Goal: Task Accomplishment & Management: Manage account settings

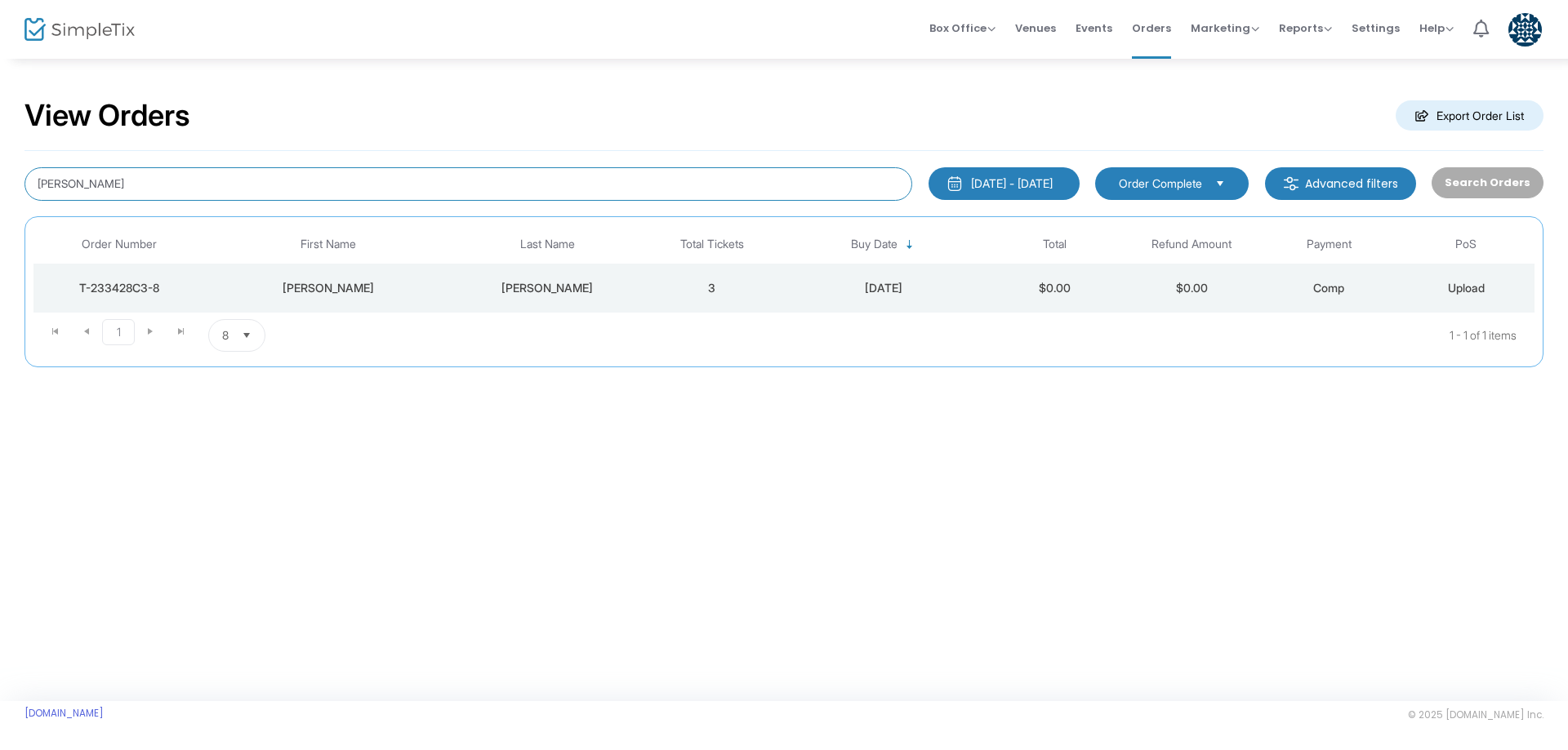
click at [237, 188] on input "leila" at bounding box center [468, 184] width 888 height 33
type input "[EMAIL_ADDRESS][DOMAIN_NAME]"
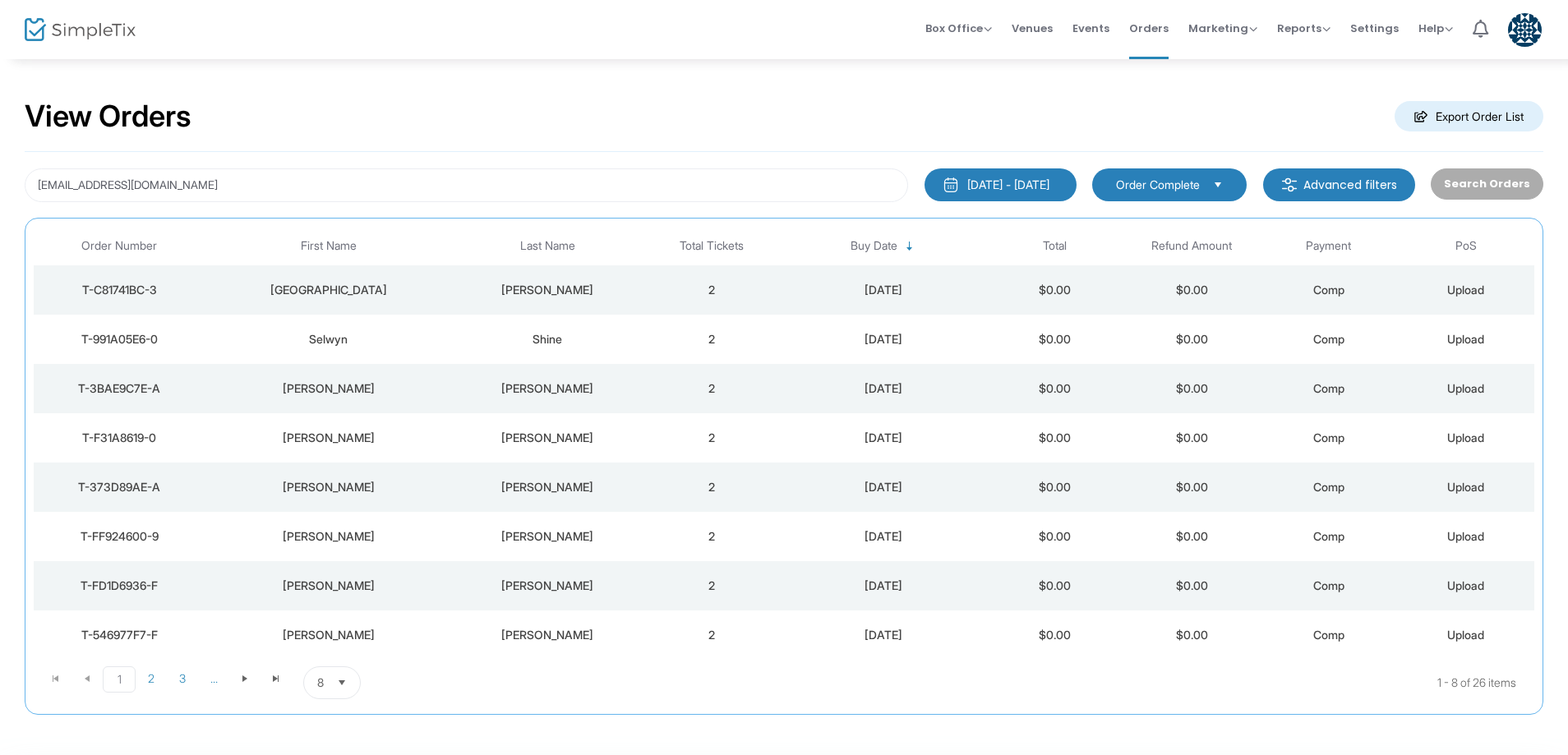
click at [318, 282] on div "Florence" at bounding box center [327, 290] width 238 height 17
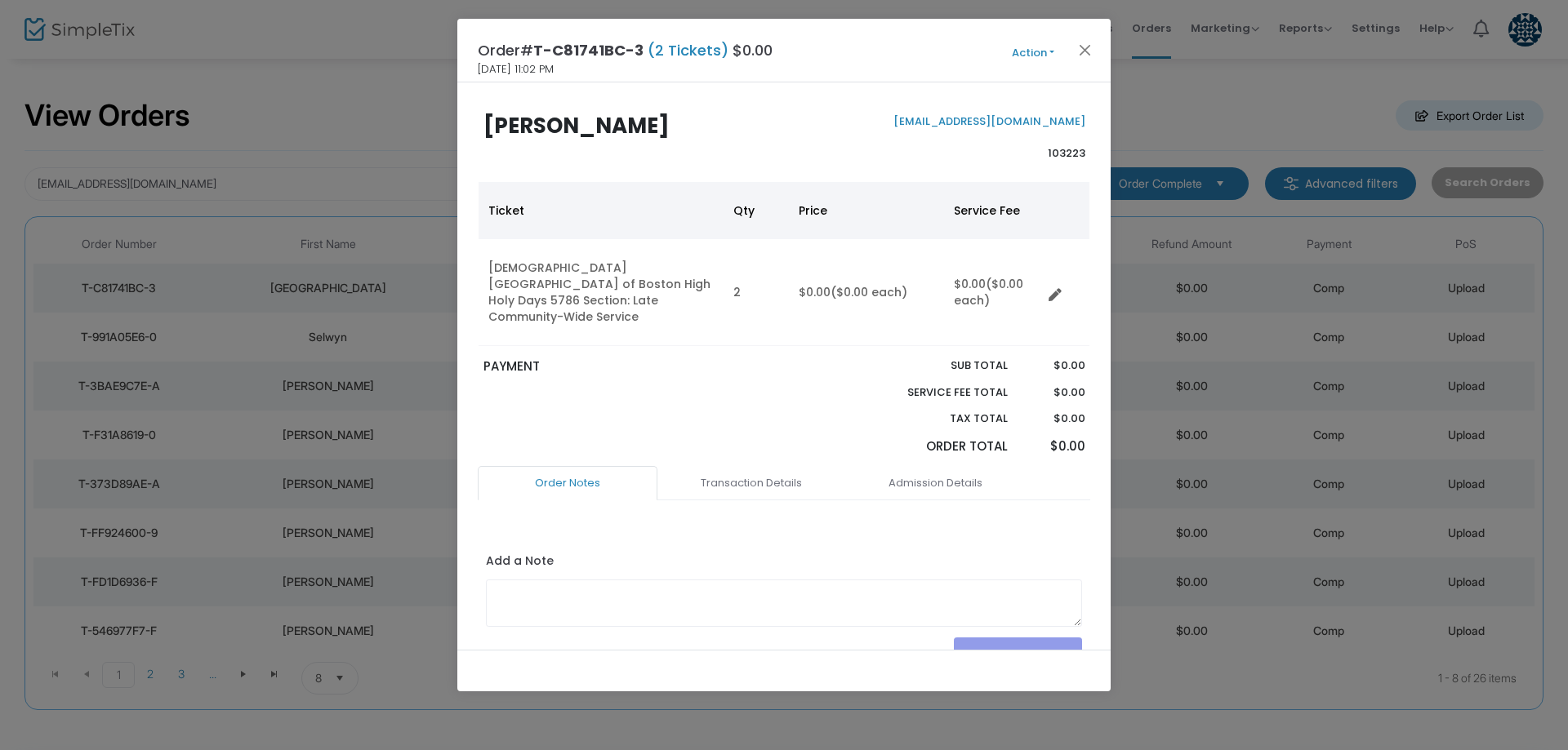
click at [1027, 46] on button "Action" at bounding box center [1033, 53] width 98 height 18
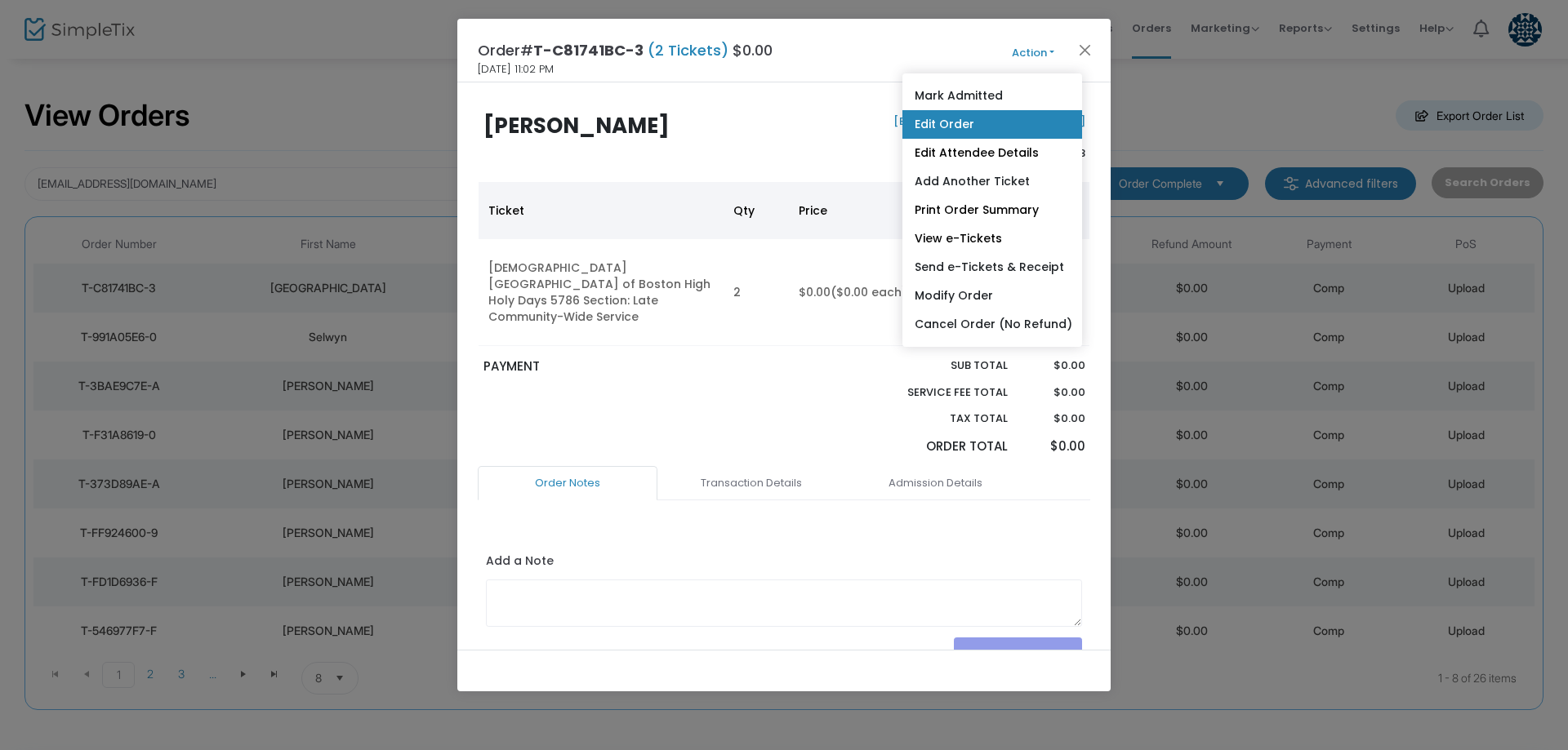
click at [980, 118] on link "Edit Order" at bounding box center [992, 124] width 179 height 29
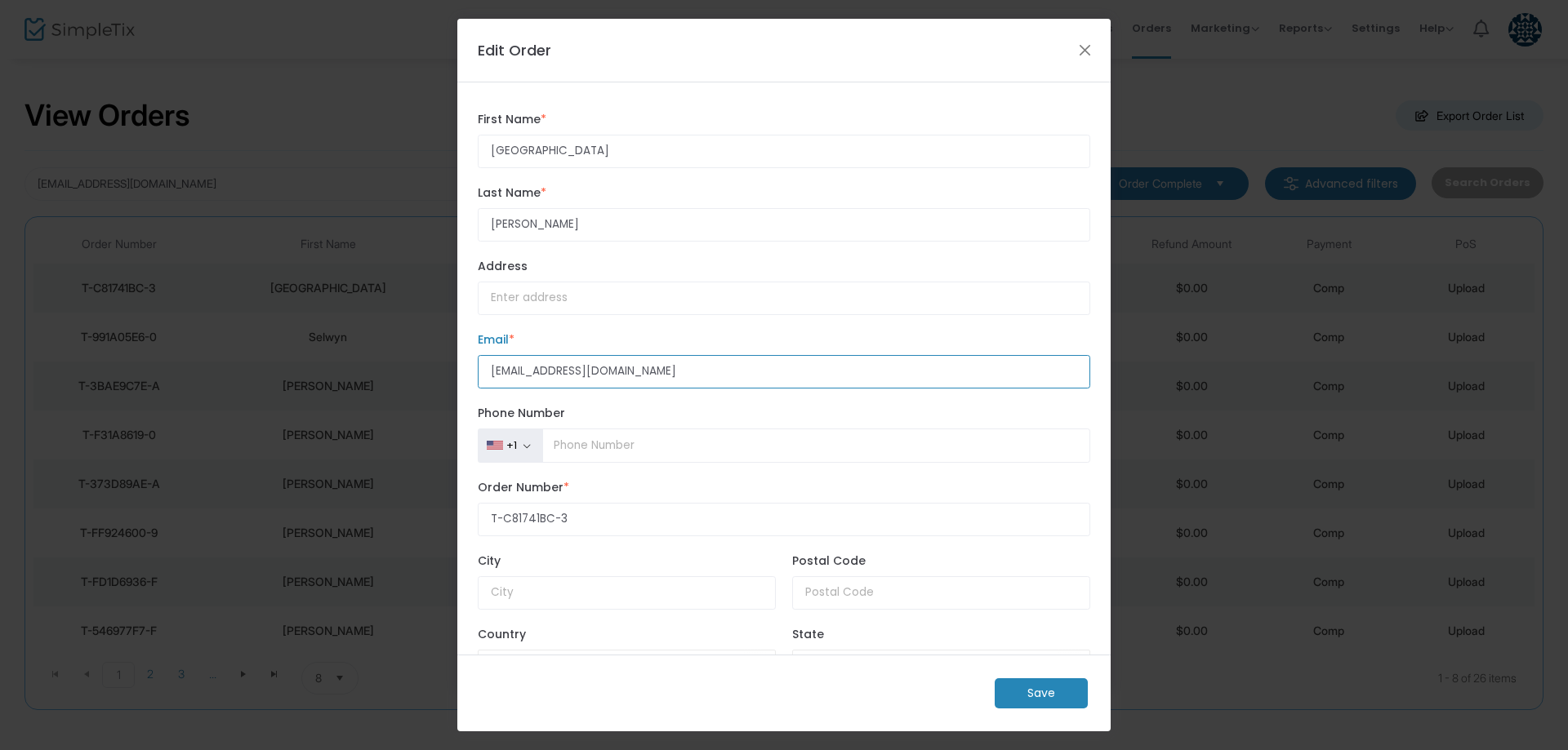
click at [529, 369] on input "[EMAIL_ADDRESS][DOMAIN_NAME]" at bounding box center [784, 371] width 613 height 33
type input "tickets+steinberg@tisrael.org"
click at [1019, 696] on m-button "Save" at bounding box center [1040, 693] width 93 height 30
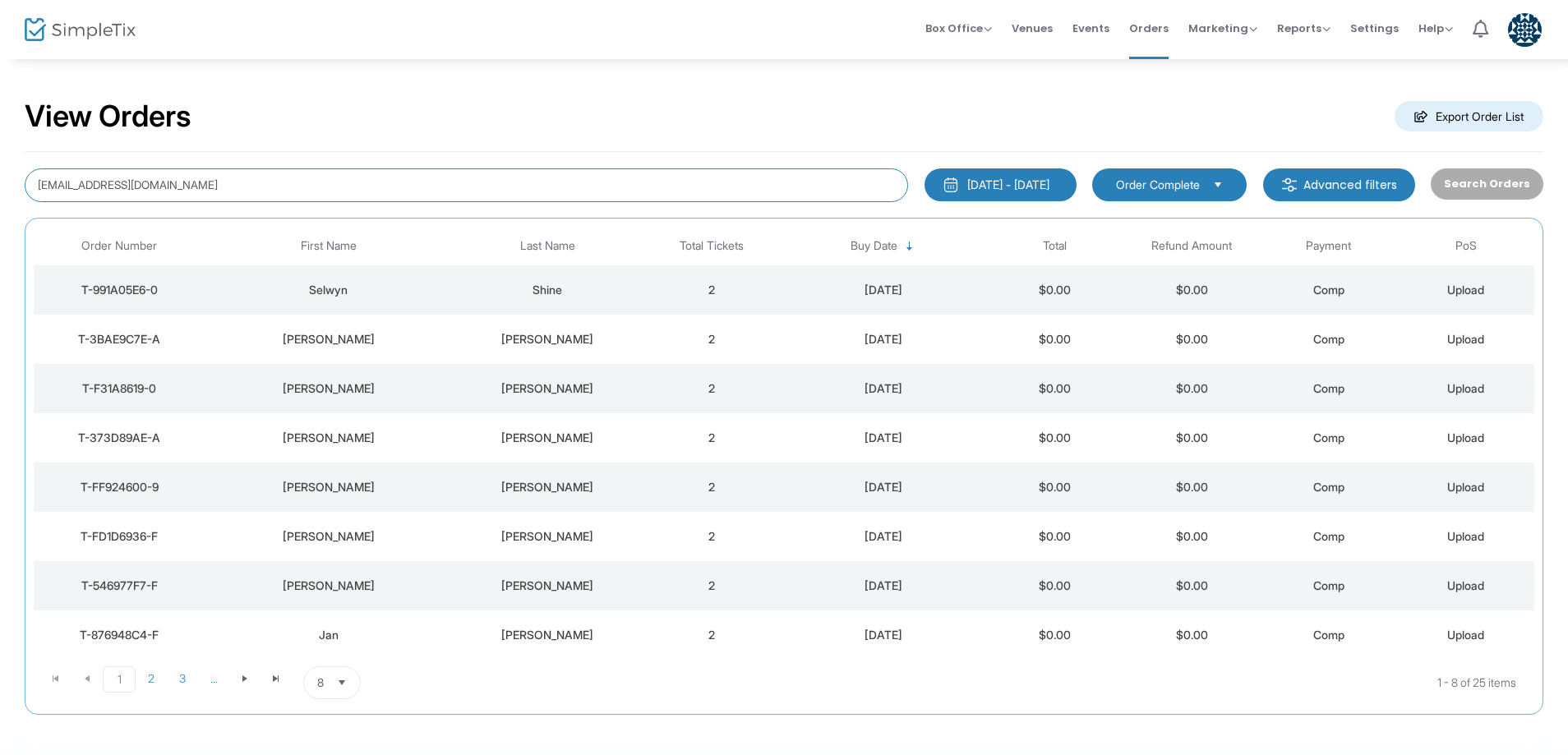
click at [204, 188] on input "[EMAIL_ADDRESS][DOMAIN_NAME]" at bounding box center [467, 185] width 884 height 33
click at [204, 189] on input "[EMAIL_ADDRESS][DOMAIN_NAME]" at bounding box center [467, 185] width 884 height 33
type input "hitt"
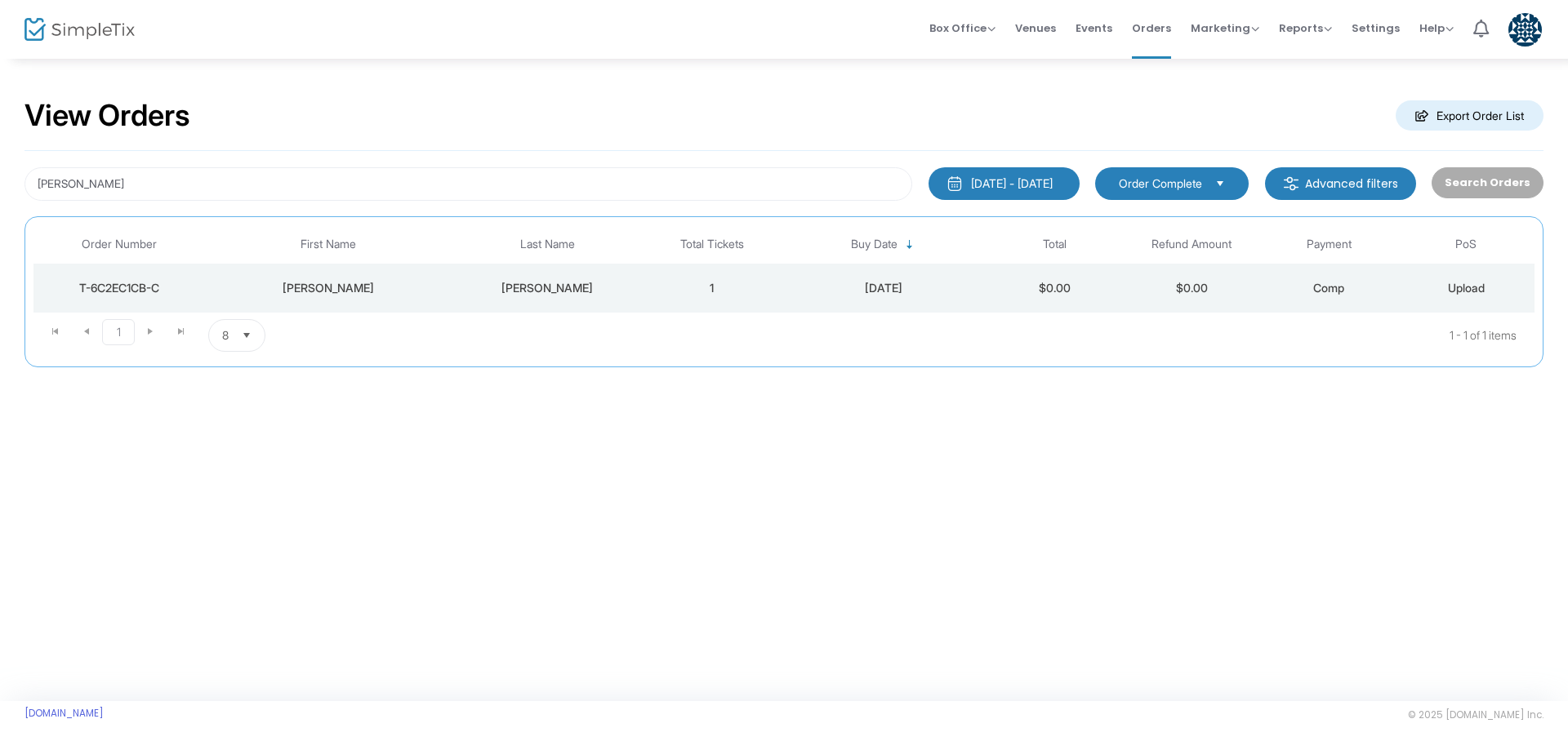
click at [462, 290] on div "Hitt" at bounding box center [547, 288] width 184 height 17
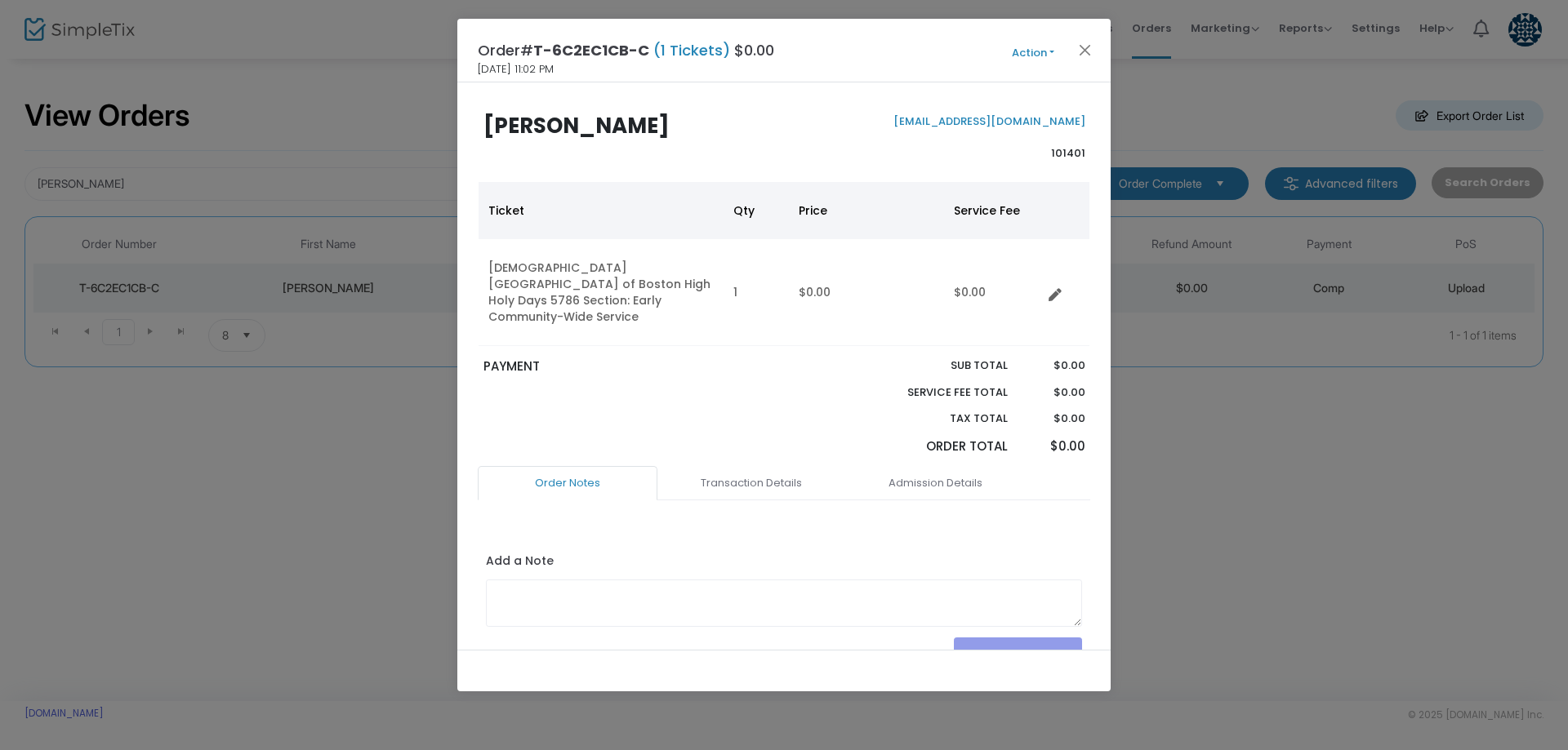
click at [1040, 57] on button "Action" at bounding box center [1033, 53] width 98 height 18
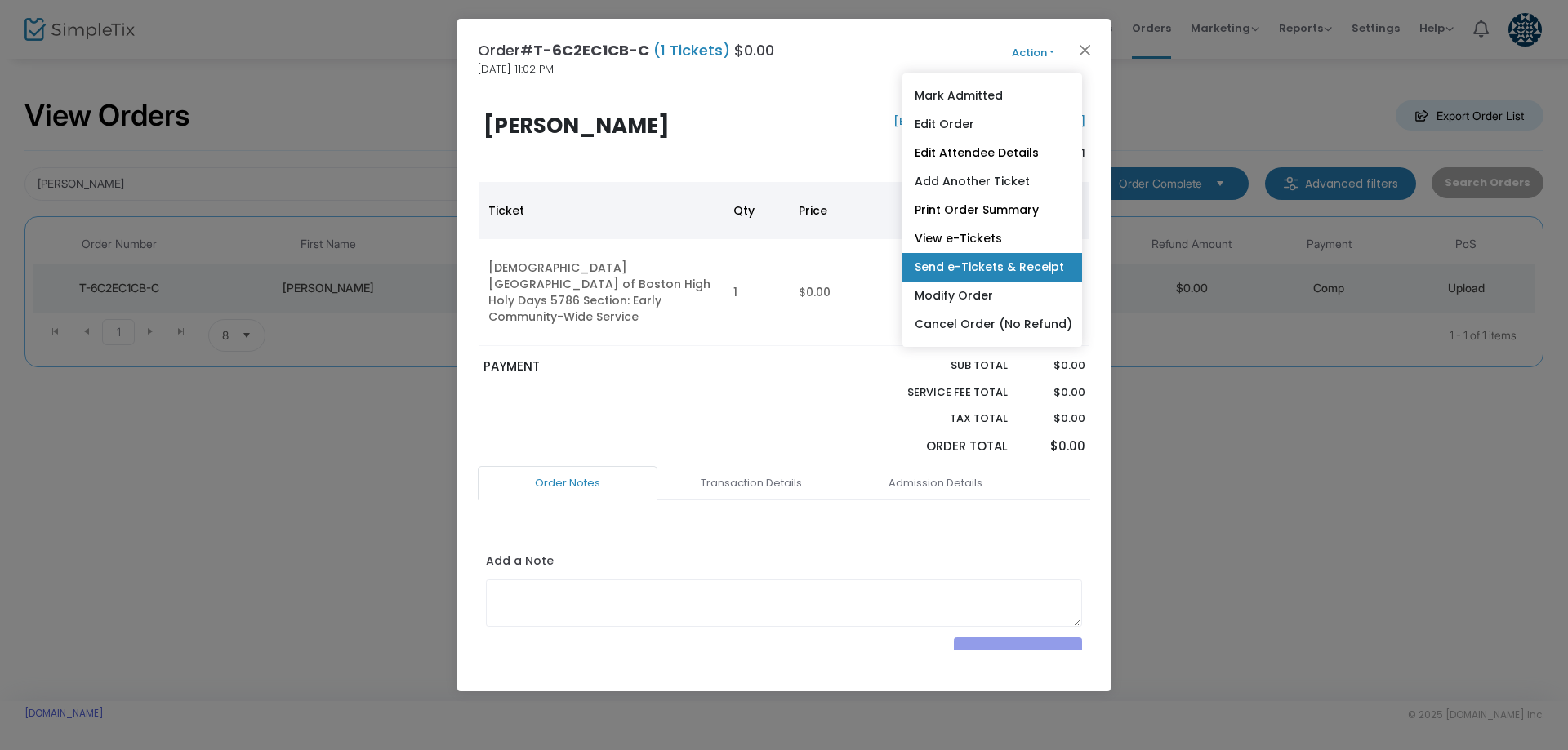
click at [1007, 260] on link "Send e-Tickets & Receipt" at bounding box center [992, 267] width 179 height 29
type input "rahitt@me.com"
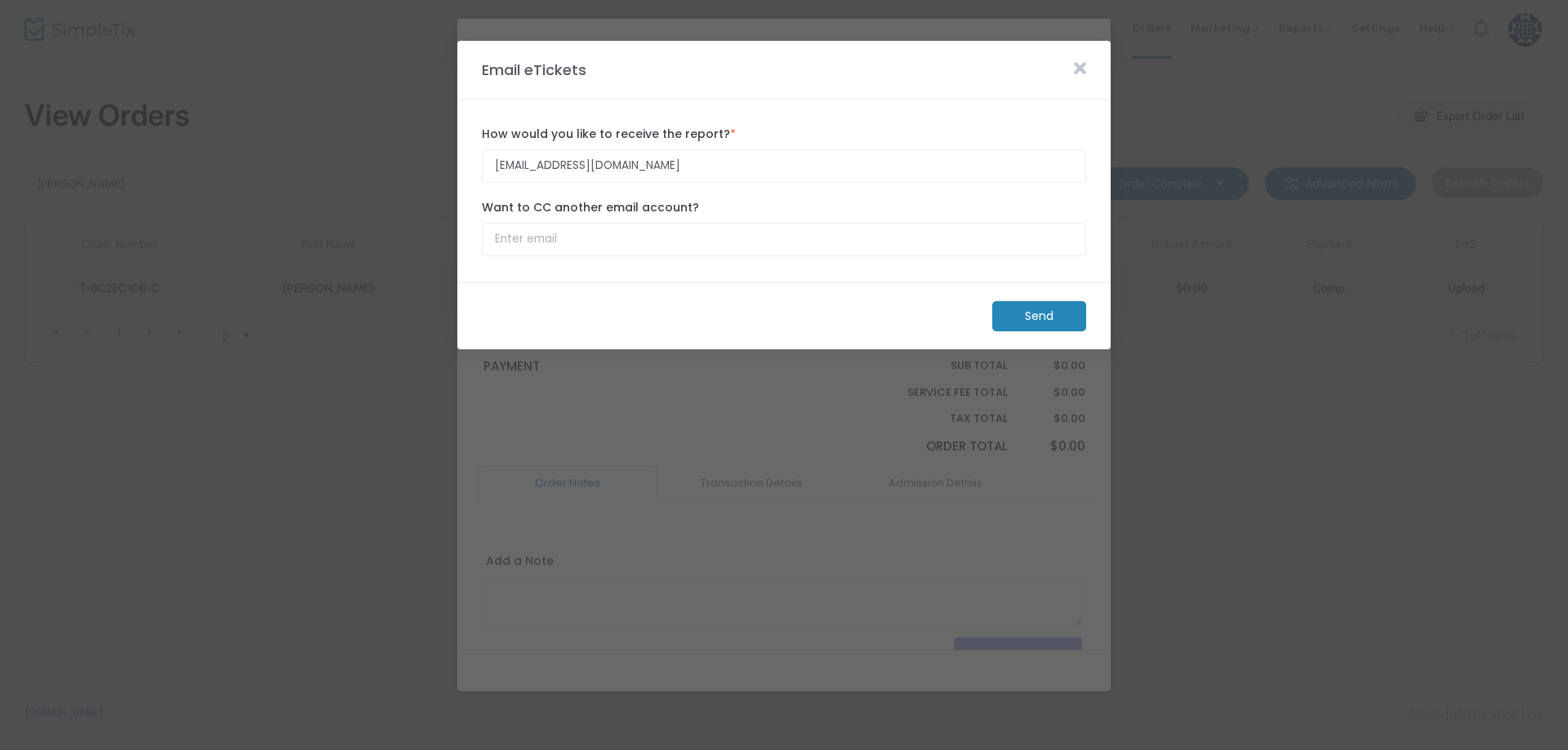
click at [1029, 314] on m-button "Send" at bounding box center [1039, 316] width 94 height 30
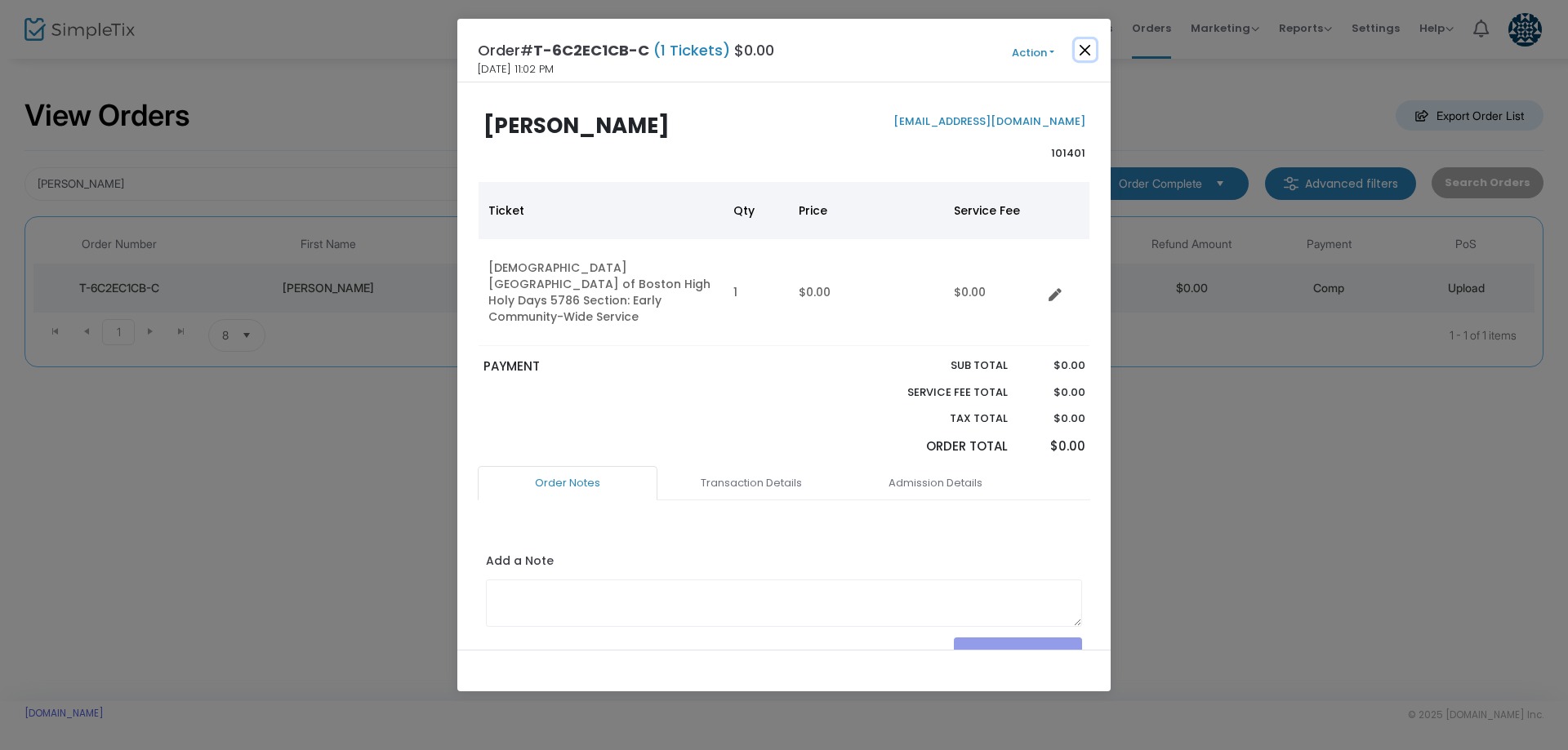
drag, startPoint x: 1091, startPoint y: 50, endPoint x: 886, endPoint y: 91, distance: 209.1
click at [1091, 50] on button "Close" at bounding box center [1085, 49] width 21 height 21
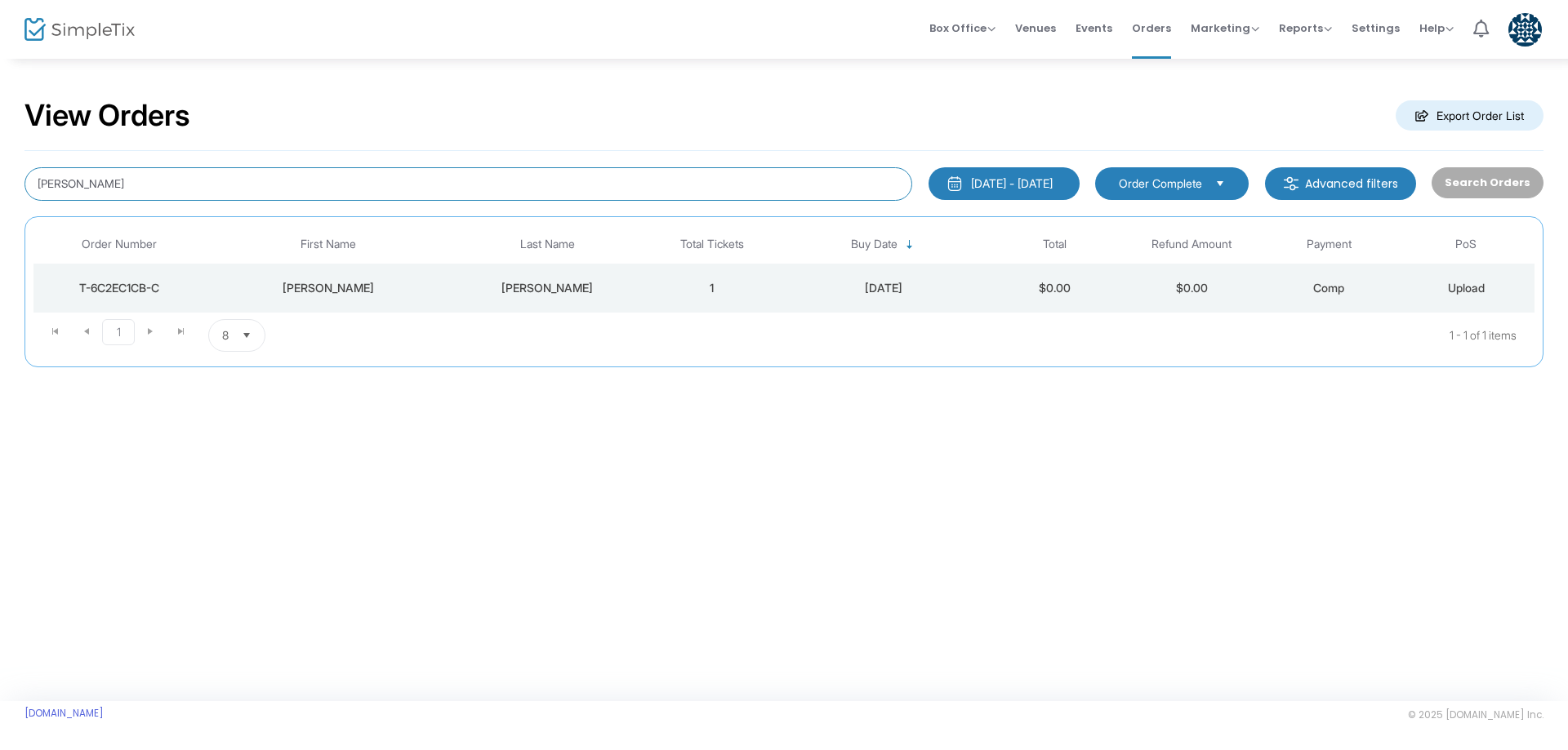
click at [397, 189] on input "hitt" at bounding box center [468, 184] width 888 height 33
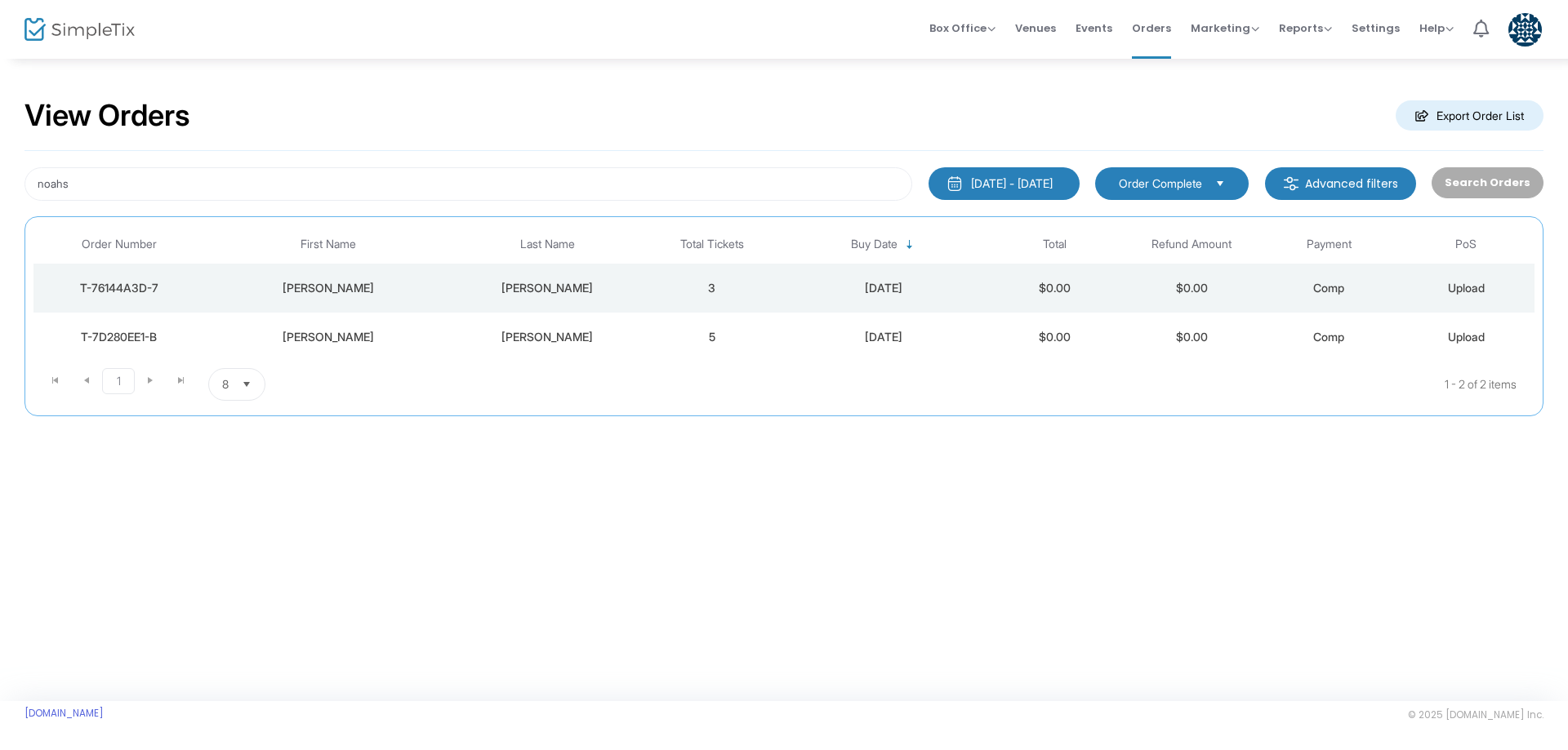
click at [357, 284] on div "Noah" at bounding box center [328, 288] width 238 height 17
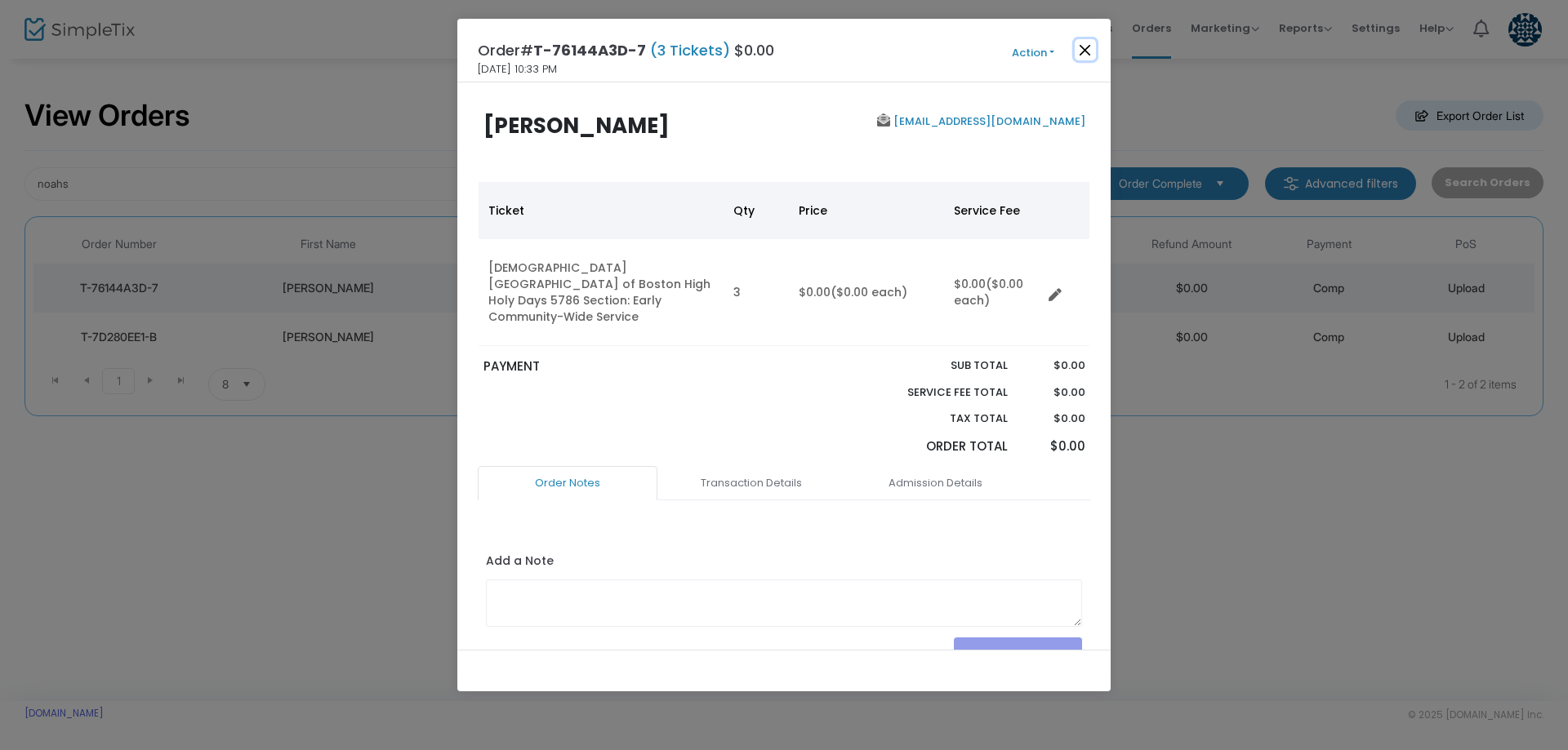
click at [1090, 48] on button "Close" at bounding box center [1085, 49] width 21 height 21
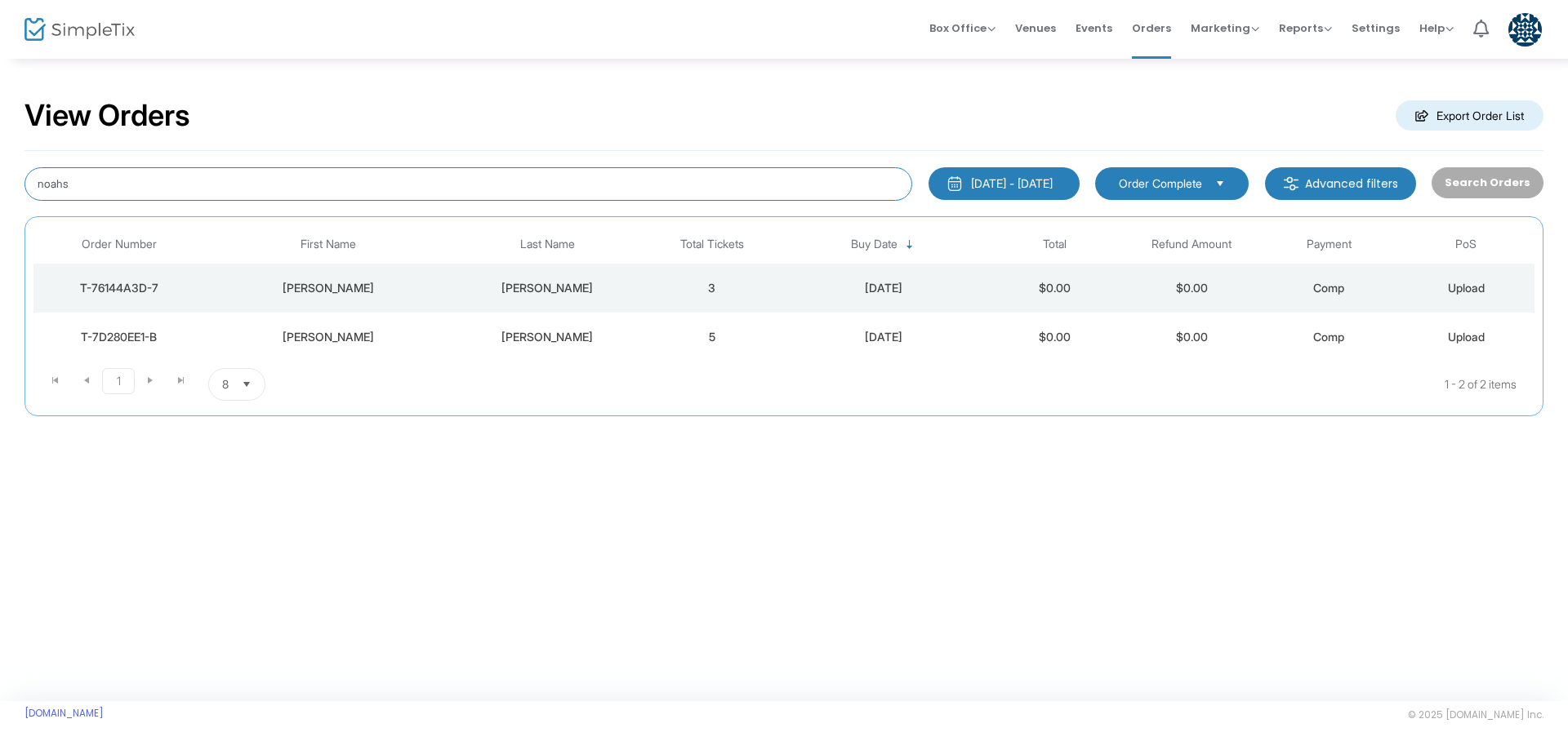
click at [423, 196] on input "noahs" at bounding box center [468, 184] width 888 height 33
click at [306, 182] on input "noahs" at bounding box center [468, 184] width 888 height 33
type input "mdulin"
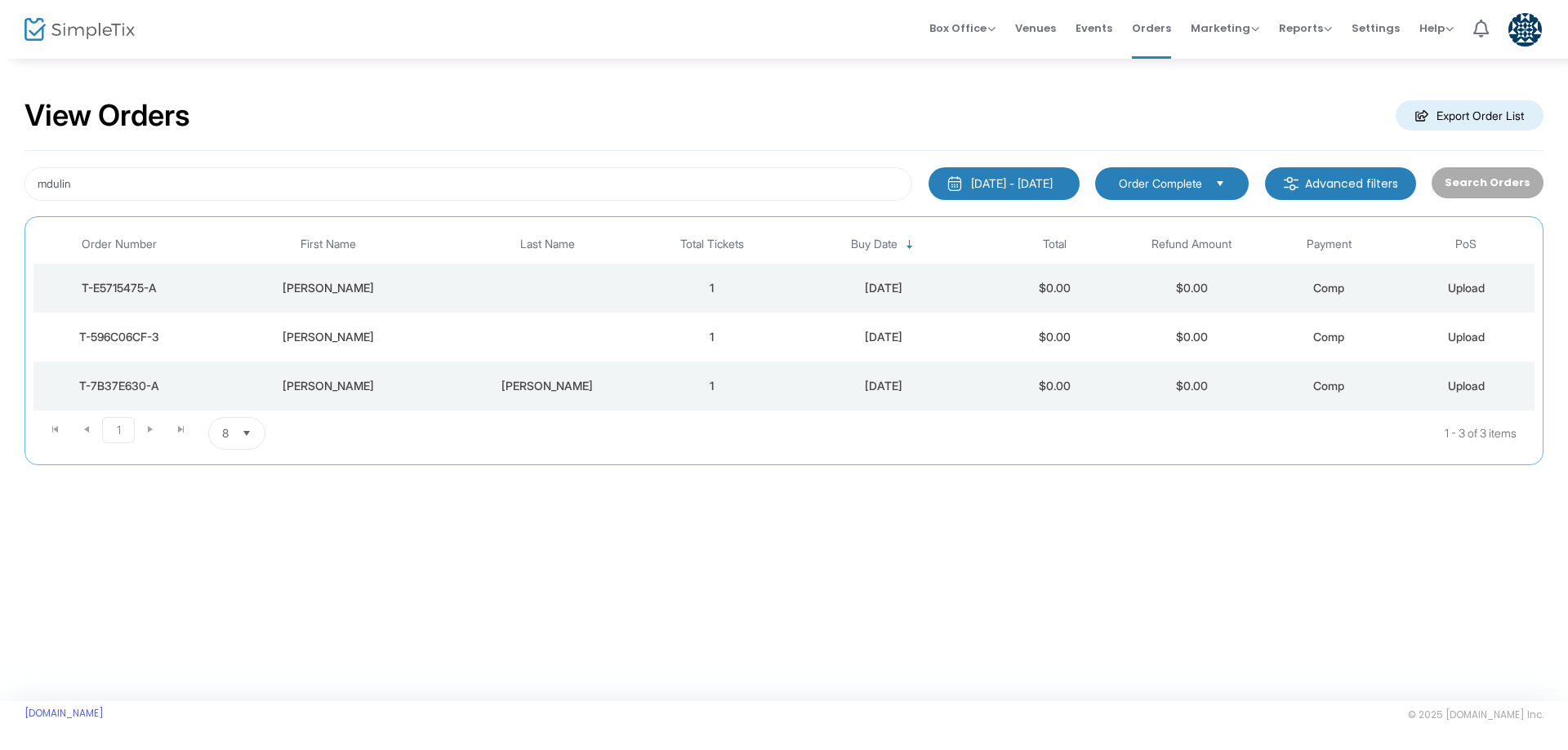
click at [320, 378] on div "Miriam" at bounding box center [328, 386] width 238 height 17
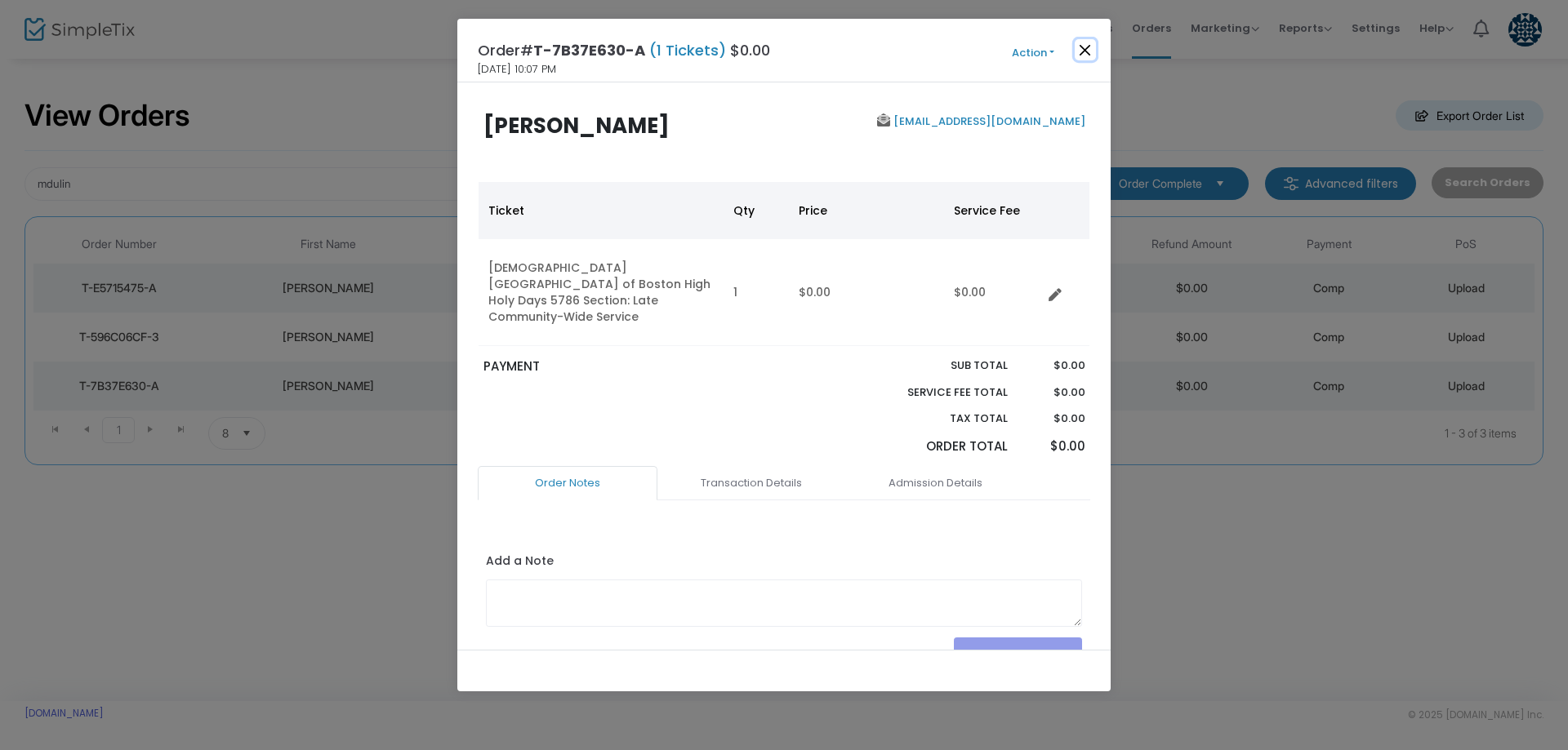
click at [1078, 46] on button "Close" at bounding box center [1085, 49] width 21 height 21
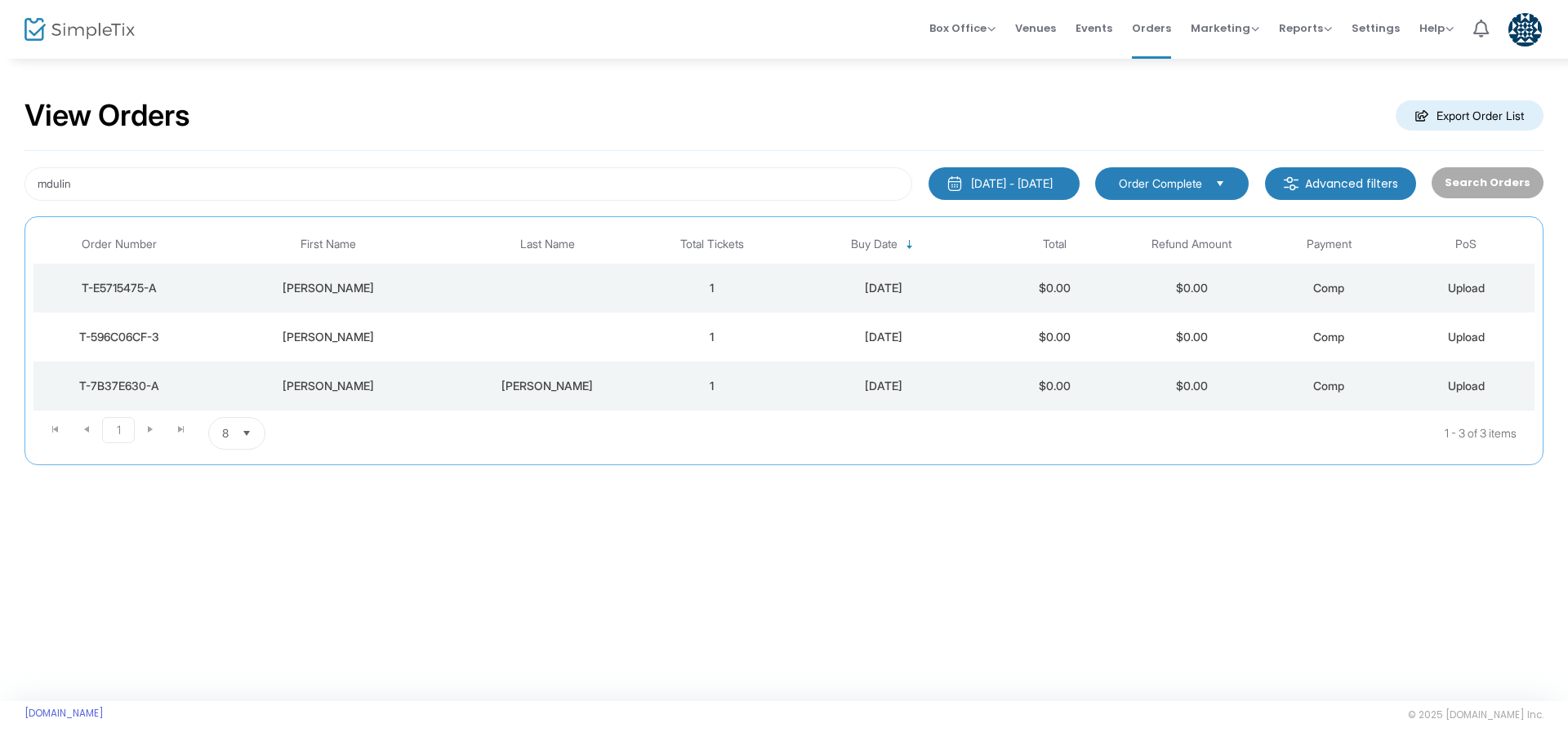
click at [332, 329] on div "Miriam Dulin" at bounding box center [328, 337] width 238 height 17
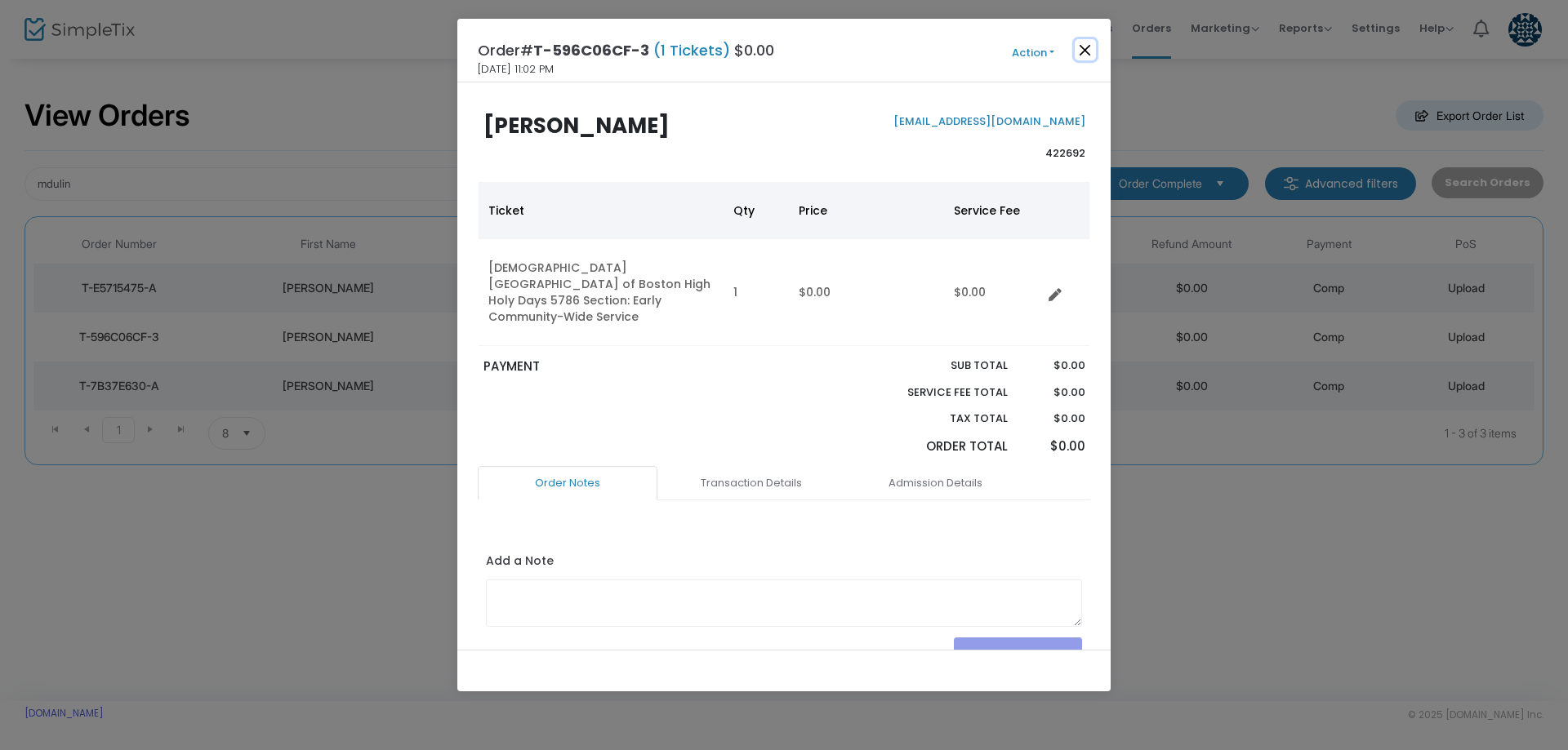
click at [1077, 53] on button "Close" at bounding box center [1085, 49] width 21 height 21
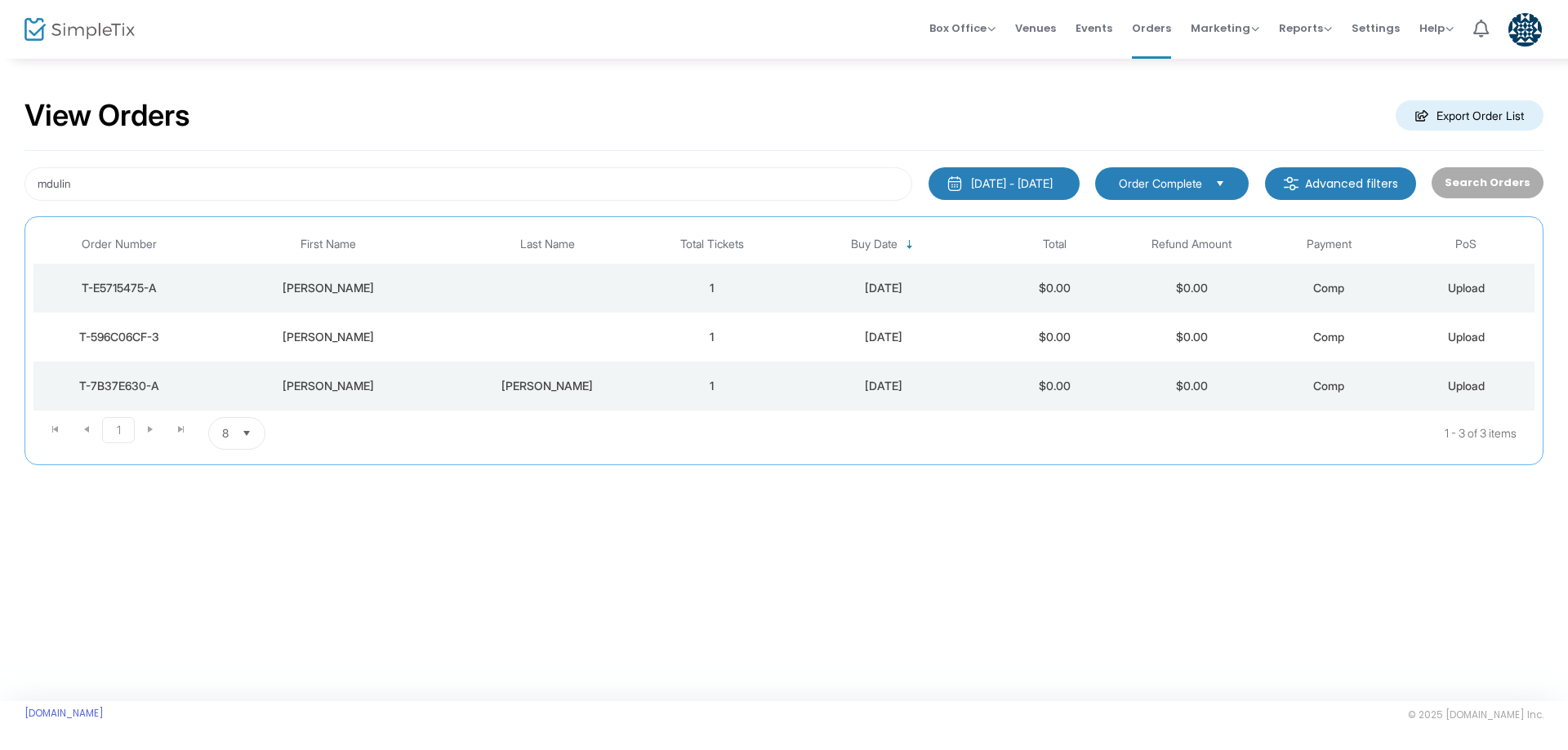
click at [1077, 42] on div "Order# T-596C06CF-3 (1 Tickets) $0.00 9/21/2025 11:02 PM Action Mark Admitted E…" at bounding box center [784, 9] width 653 height 64
click at [357, 286] on div "Zachary Henderson" at bounding box center [328, 288] width 238 height 17
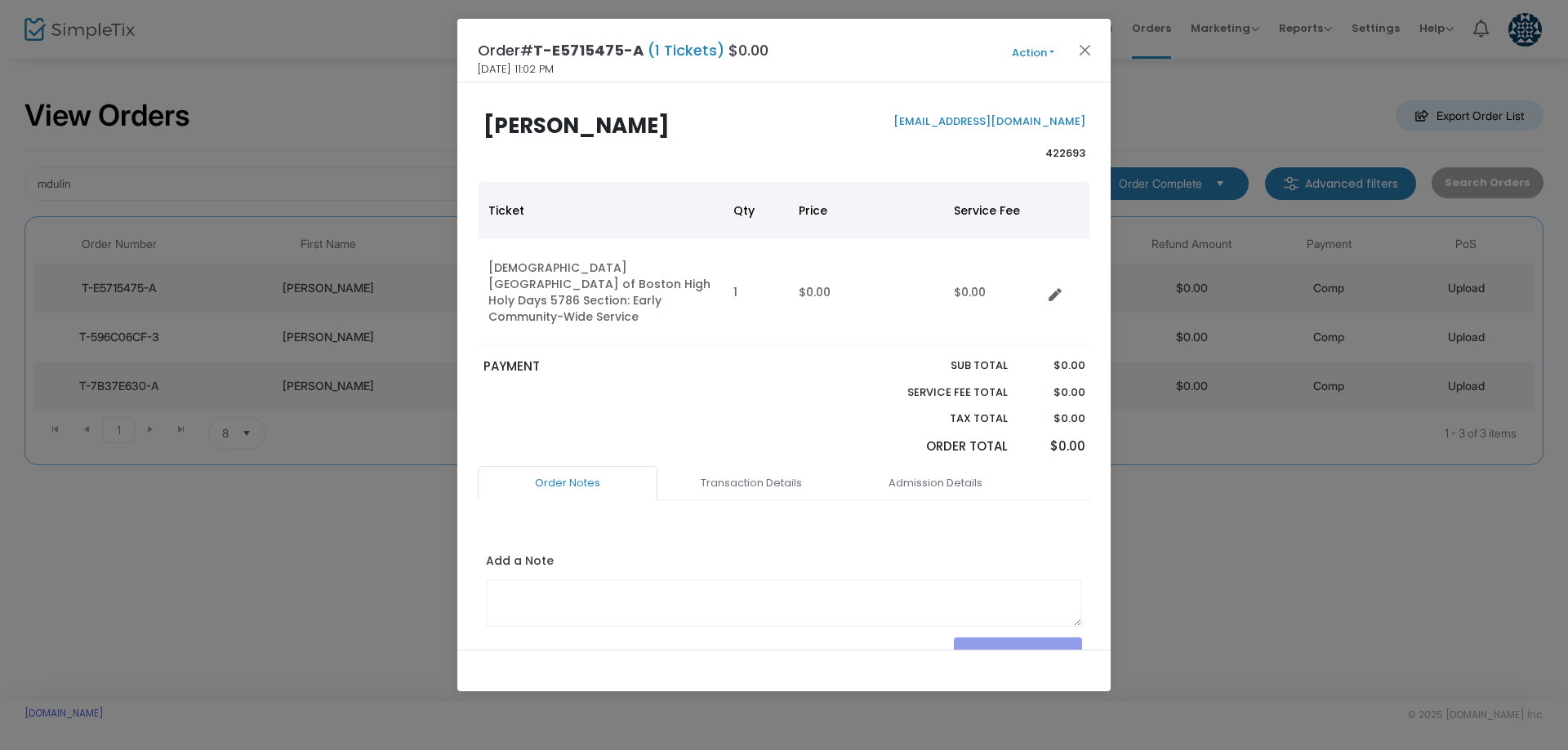
click at [1032, 53] on button "Action" at bounding box center [1033, 53] width 98 height 18
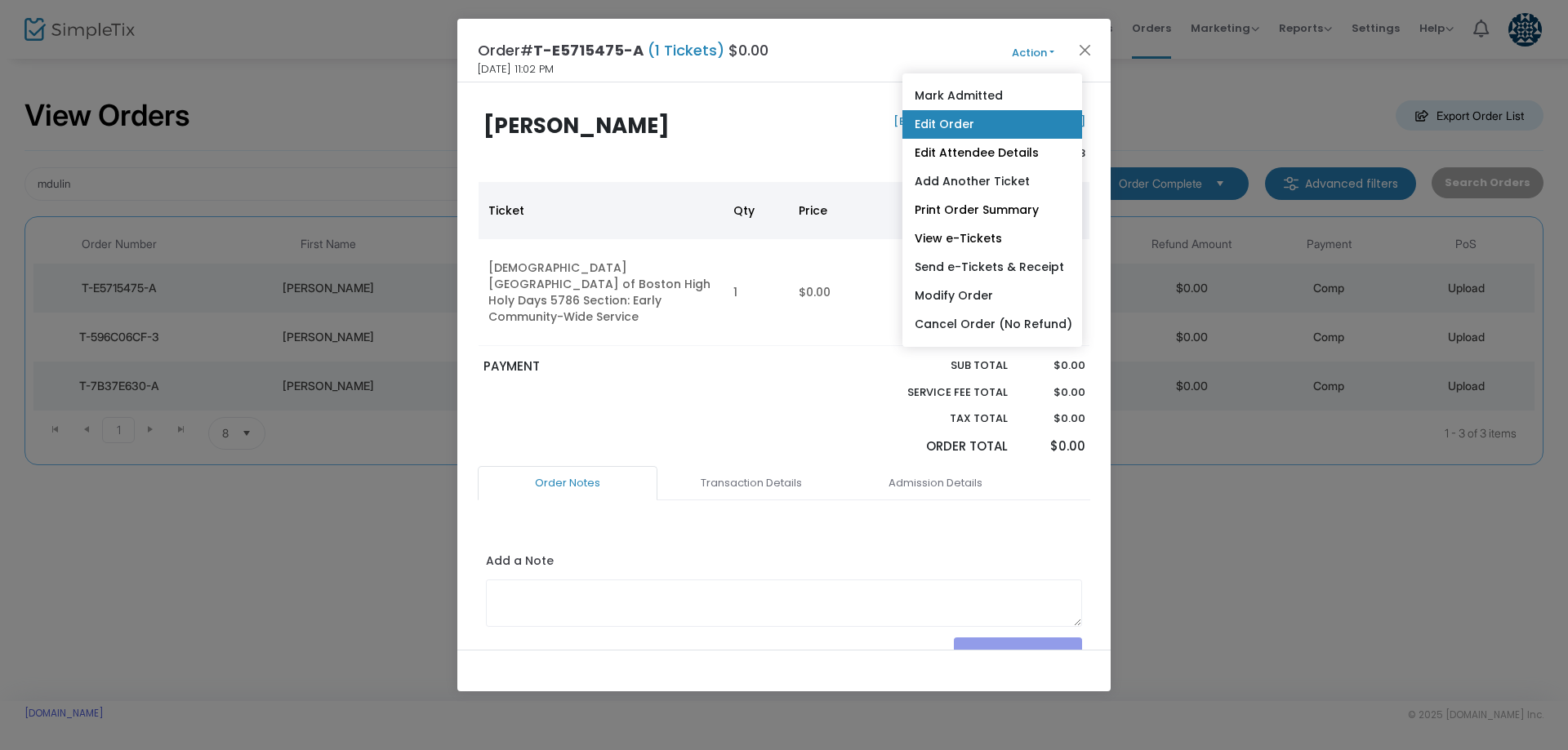
click at [999, 120] on link "Edit Order" at bounding box center [992, 124] width 179 height 29
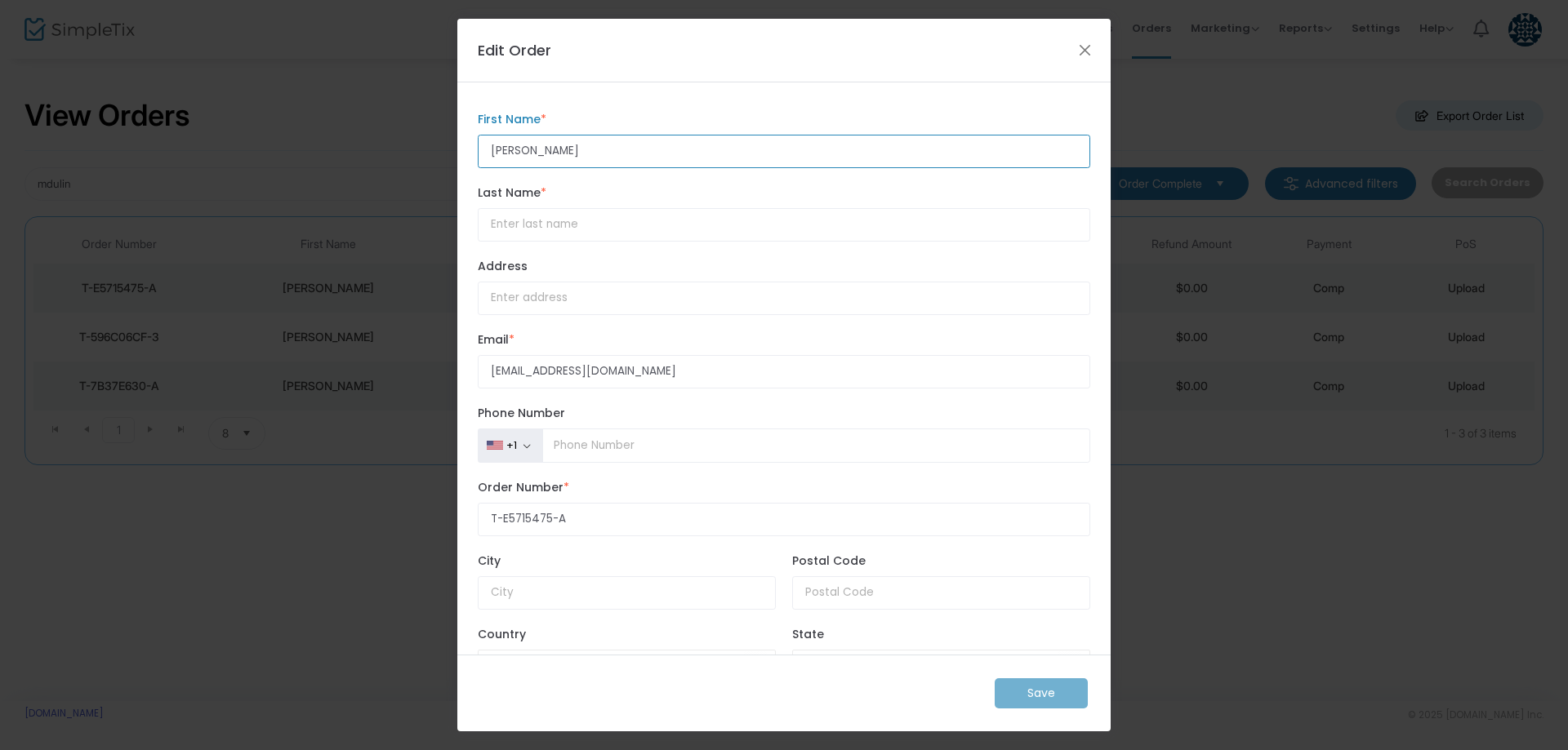
click at [552, 149] on input "Zachary Henderson" at bounding box center [784, 151] width 613 height 33
type input "Zachary"
paste input "Henderson"
type input "Henderson"
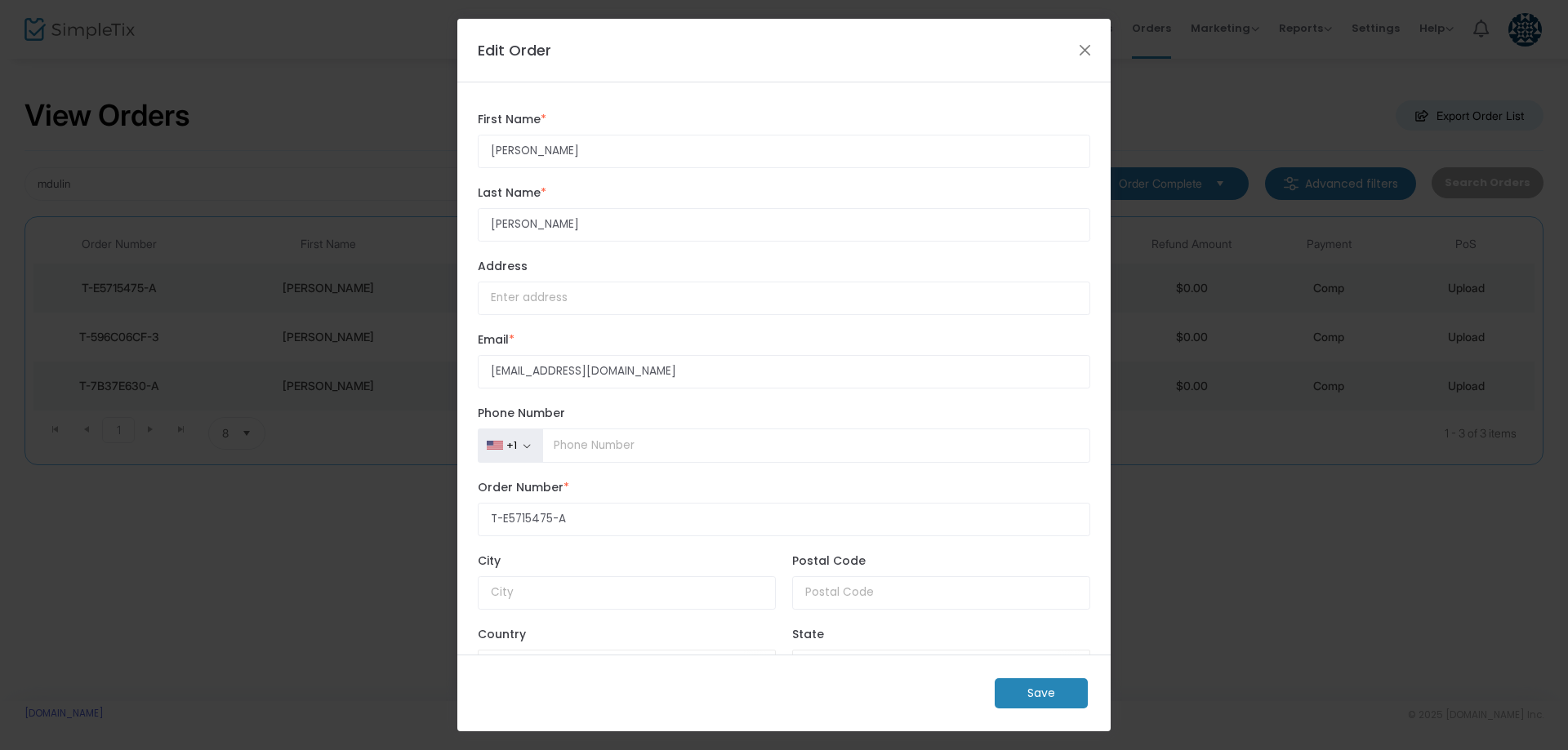
click at [1027, 692] on m-button "Save" at bounding box center [1040, 693] width 93 height 30
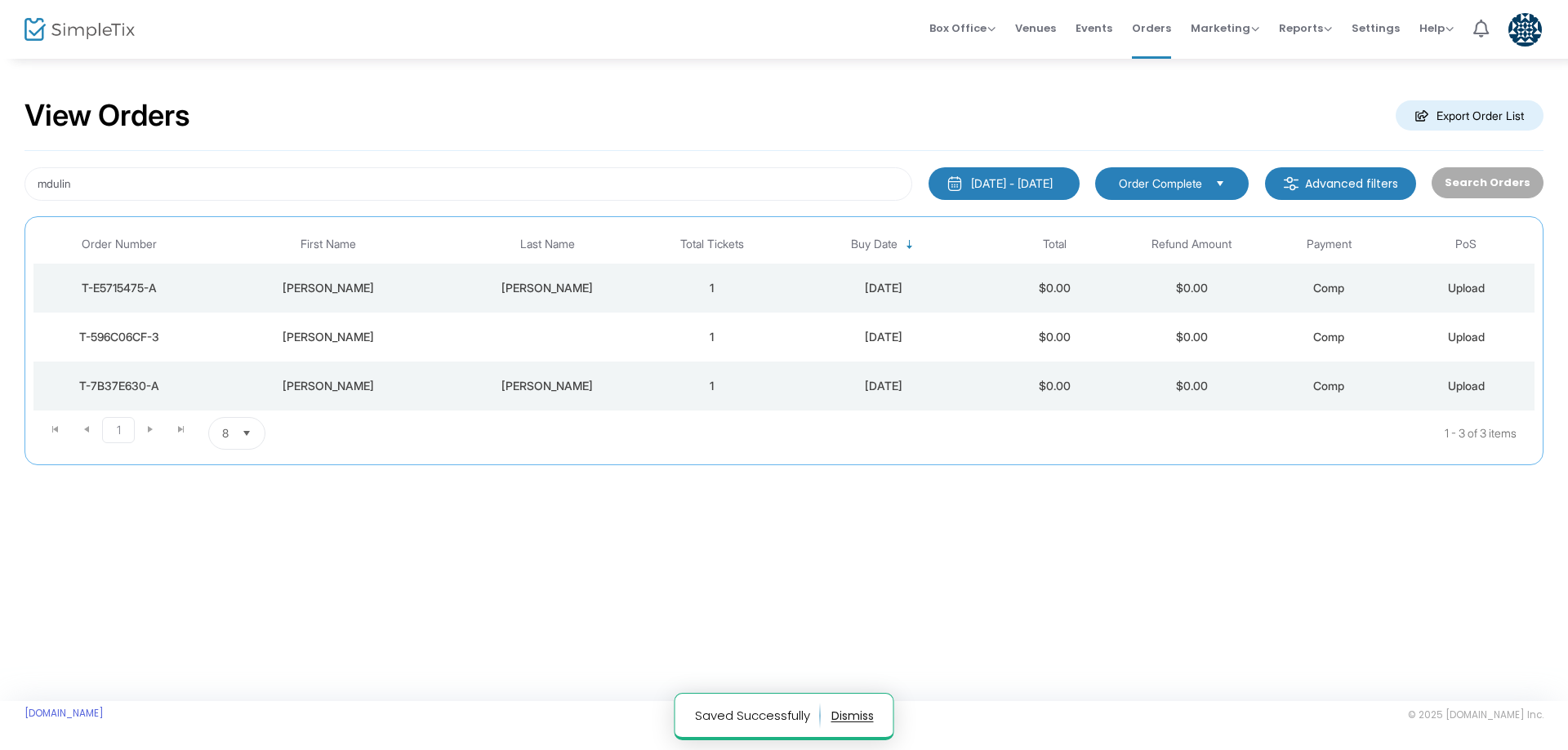
click at [538, 284] on div "Henderson" at bounding box center [547, 288] width 184 height 17
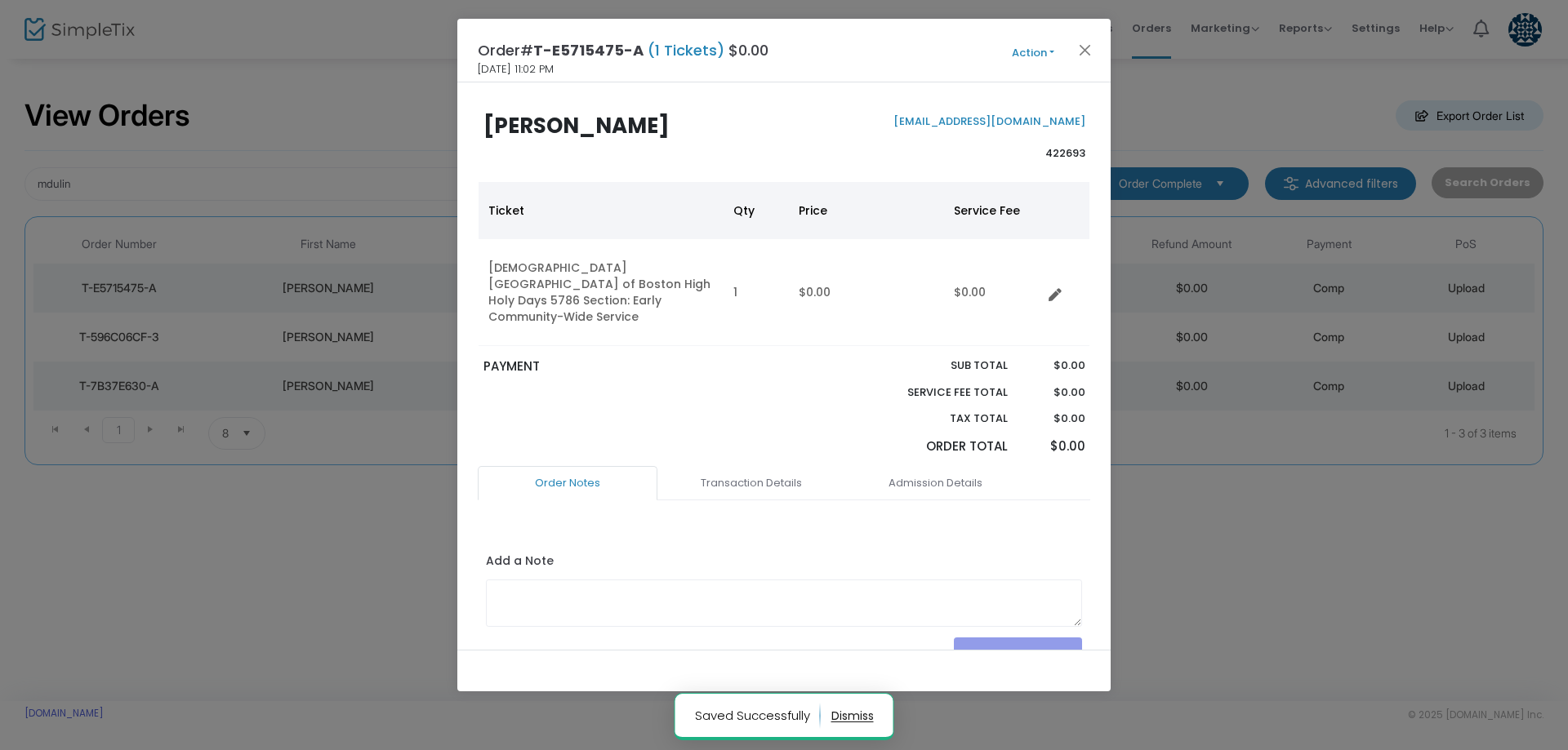
click at [1018, 49] on button "Action" at bounding box center [1033, 53] width 98 height 18
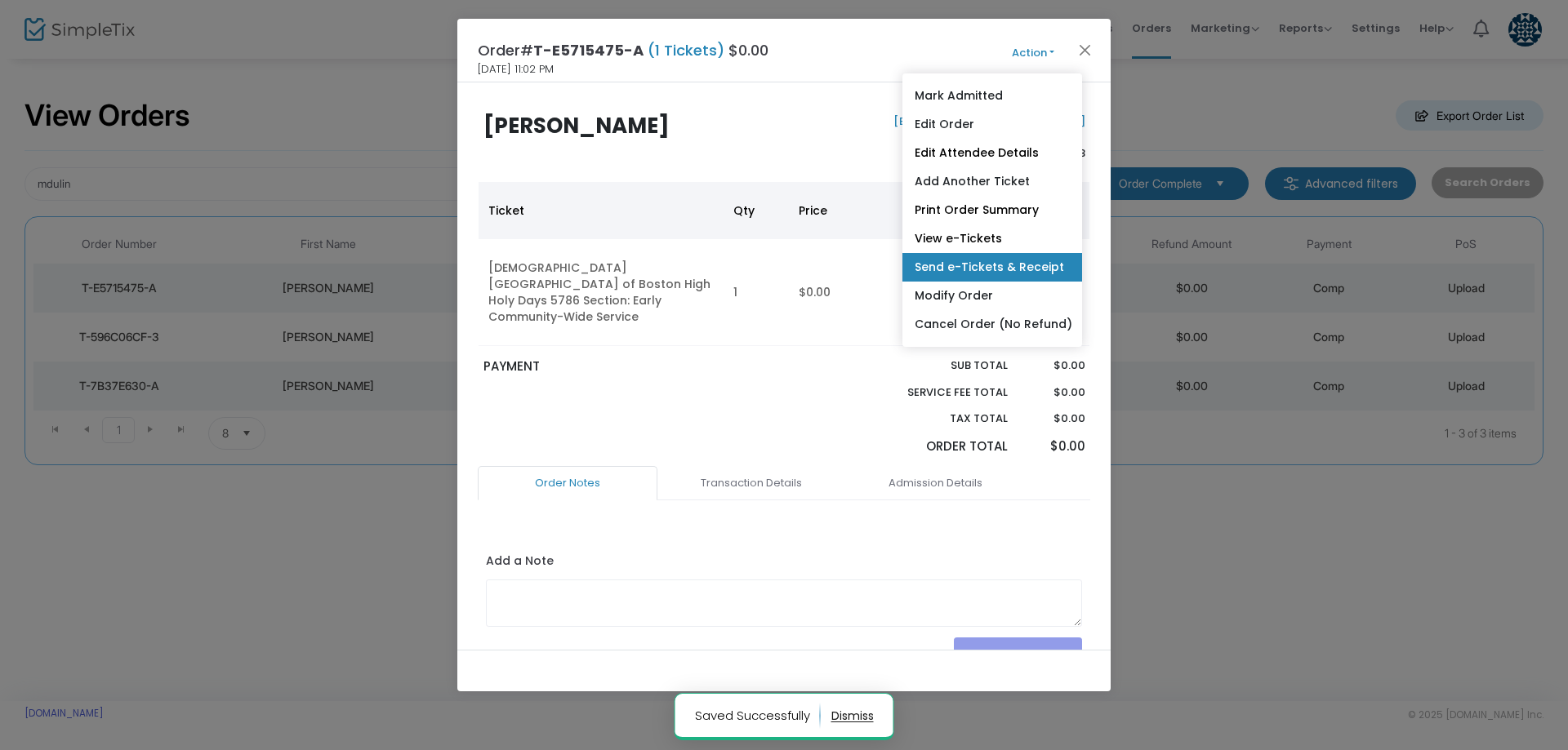
click at [1016, 260] on link "Send e-Tickets & Receipt" at bounding box center [992, 267] width 179 height 29
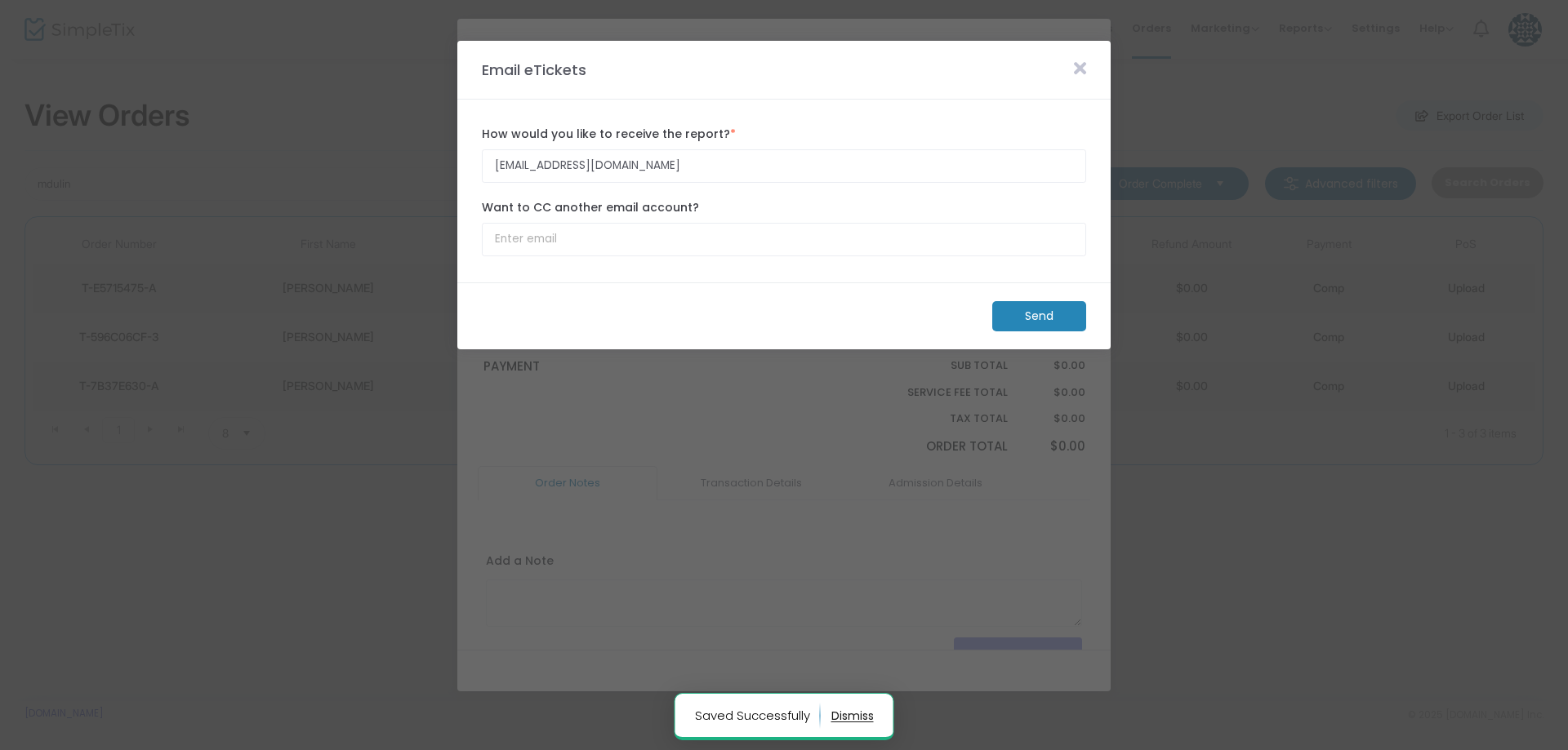
type input "mdulin@bu.edu"
click at [1043, 314] on m-button "Send" at bounding box center [1039, 316] width 94 height 30
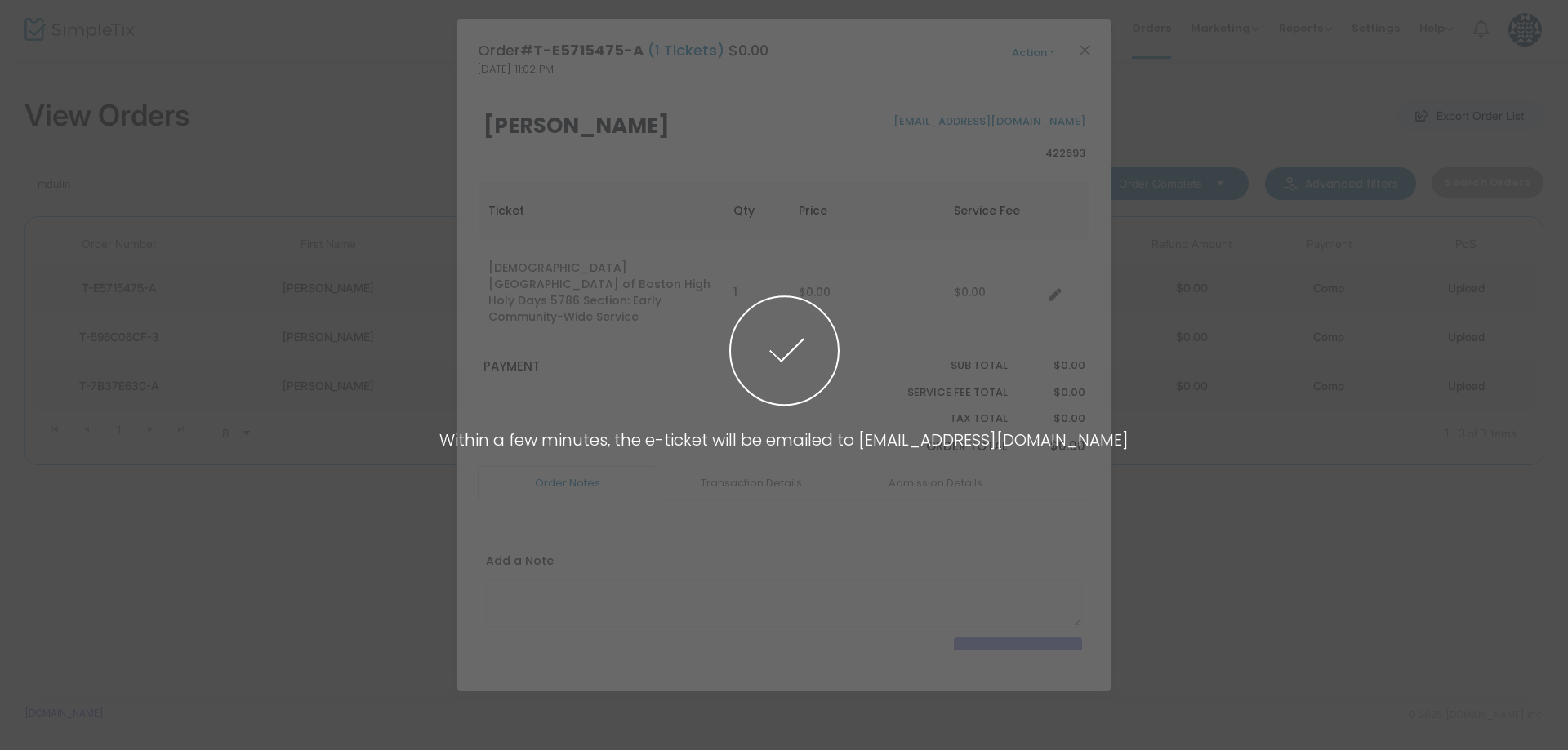
click at [822, 629] on span at bounding box center [784, 375] width 1568 height 750
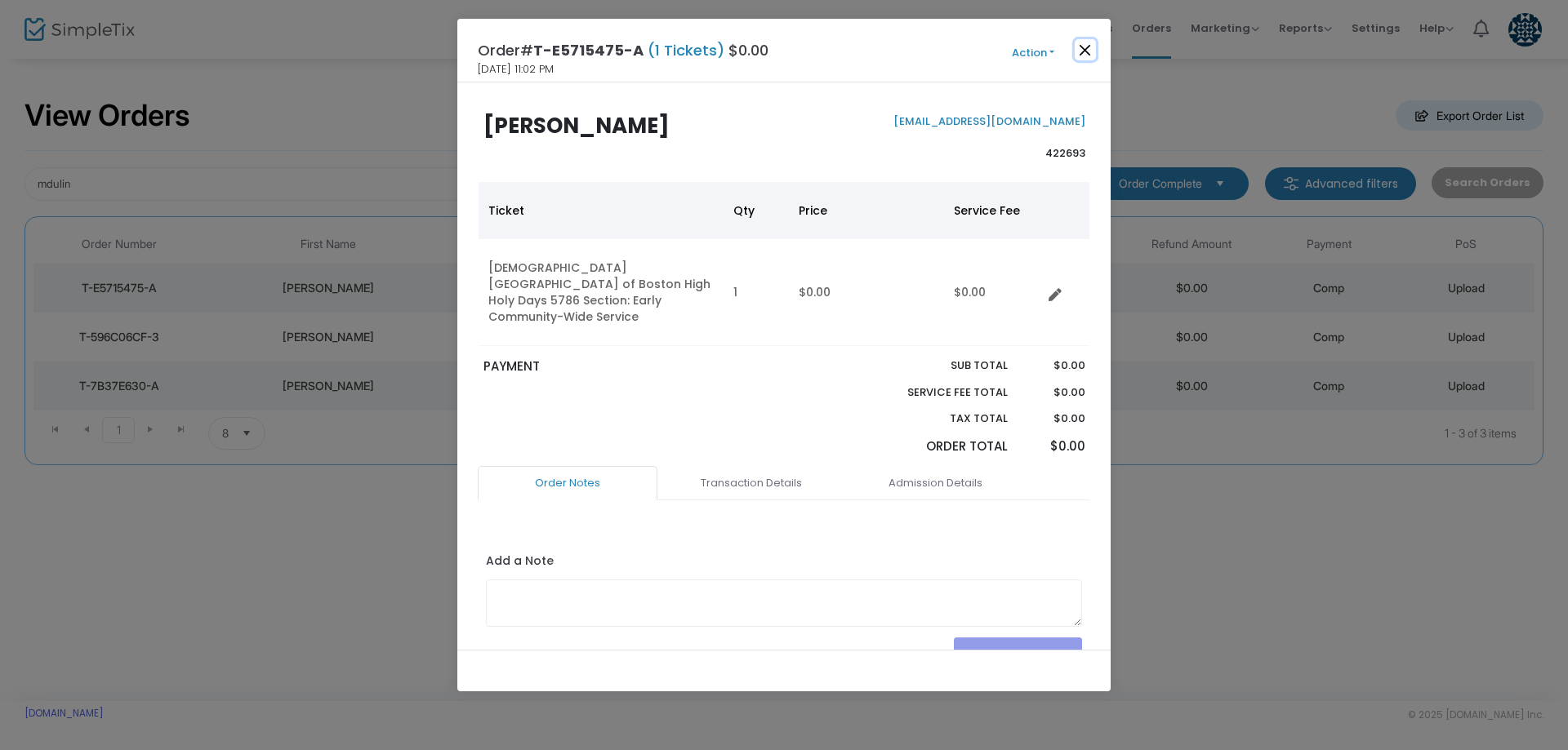
click at [1078, 53] on button "Close" at bounding box center [1085, 49] width 21 height 21
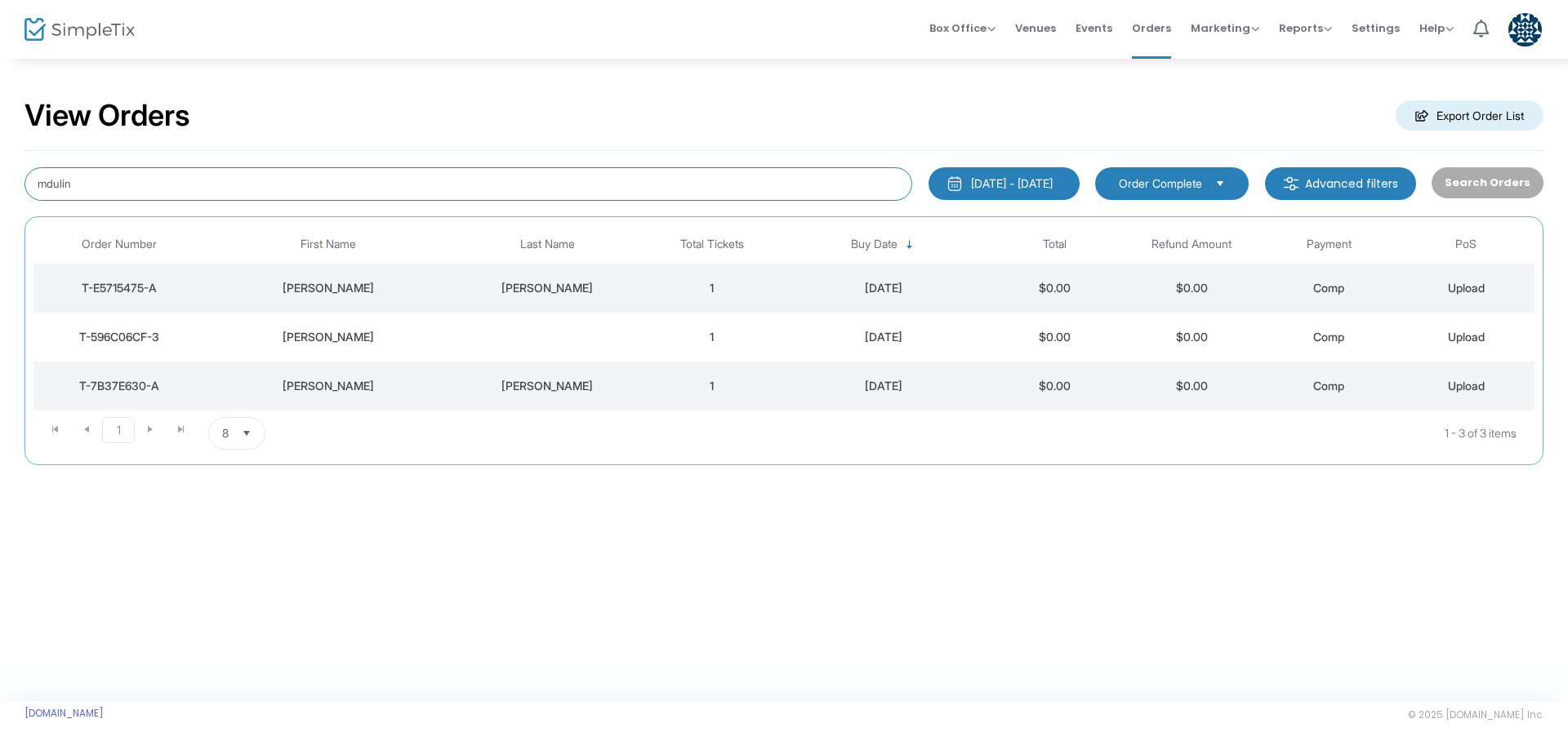
click at [470, 177] on input "mdulin" at bounding box center [468, 184] width 888 height 33
paste input "lilysblock@gmail.com"
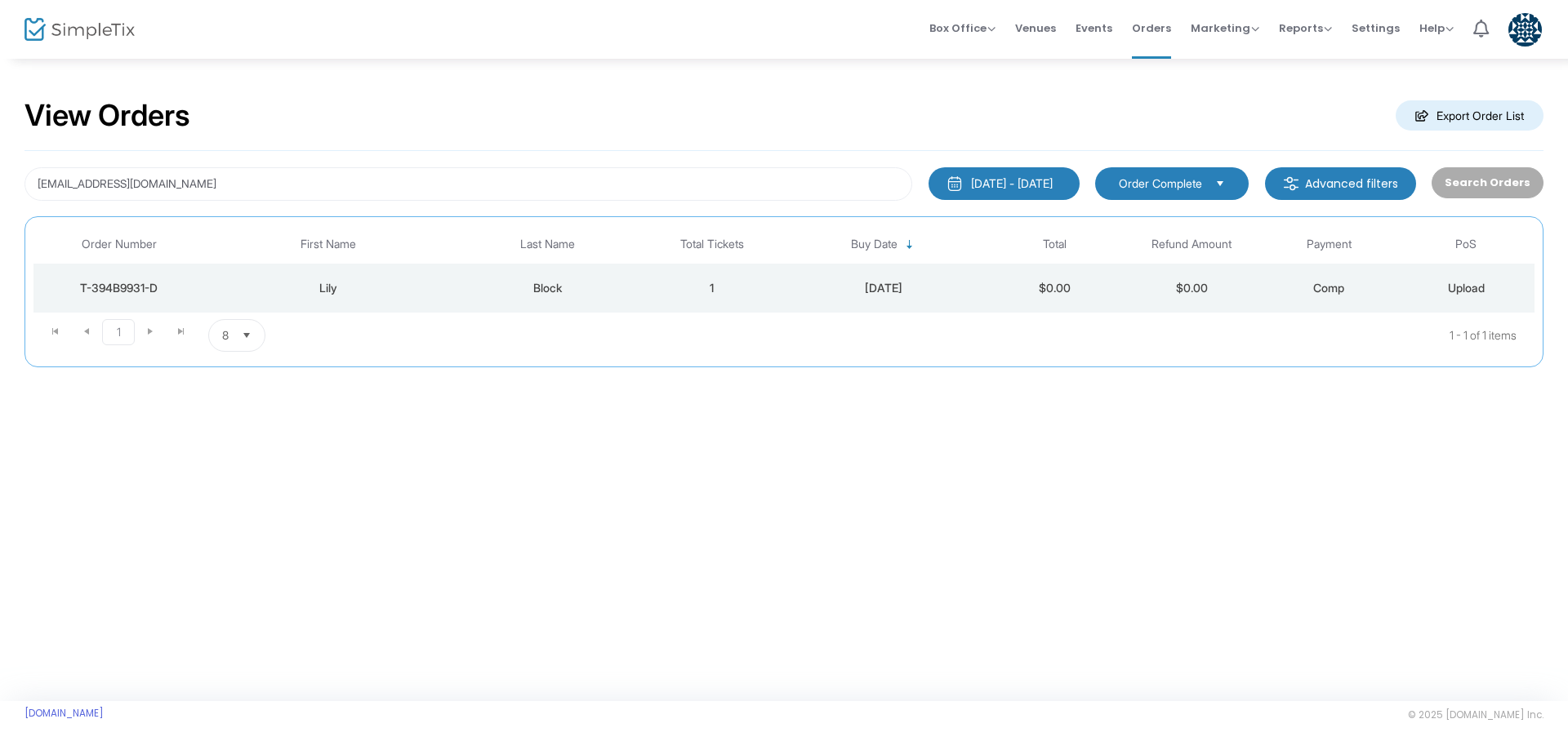
click at [553, 284] on div "Block" at bounding box center [547, 288] width 184 height 17
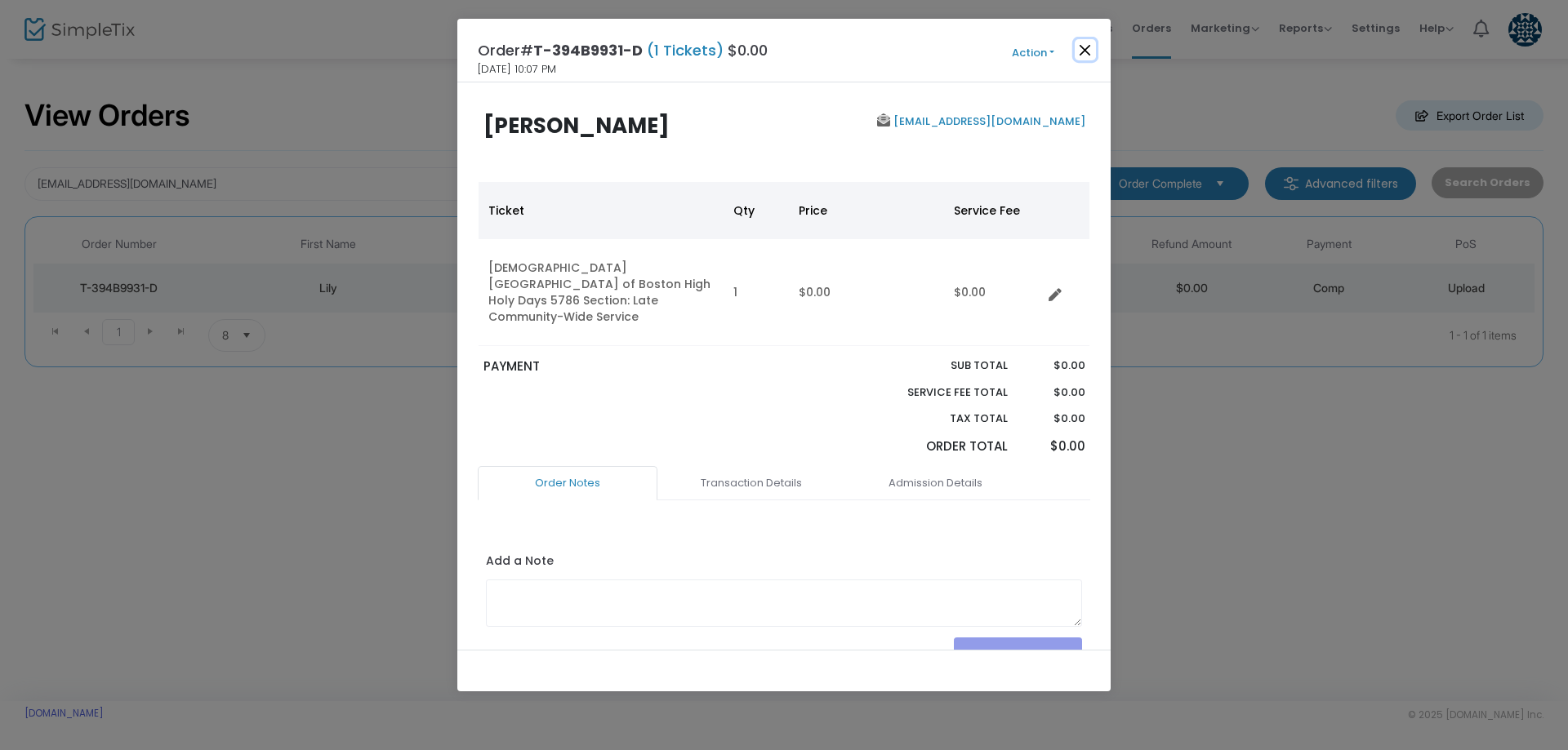
click at [1089, 44] on button "Close" at bounding box center [1085, 49] width 21 height 21
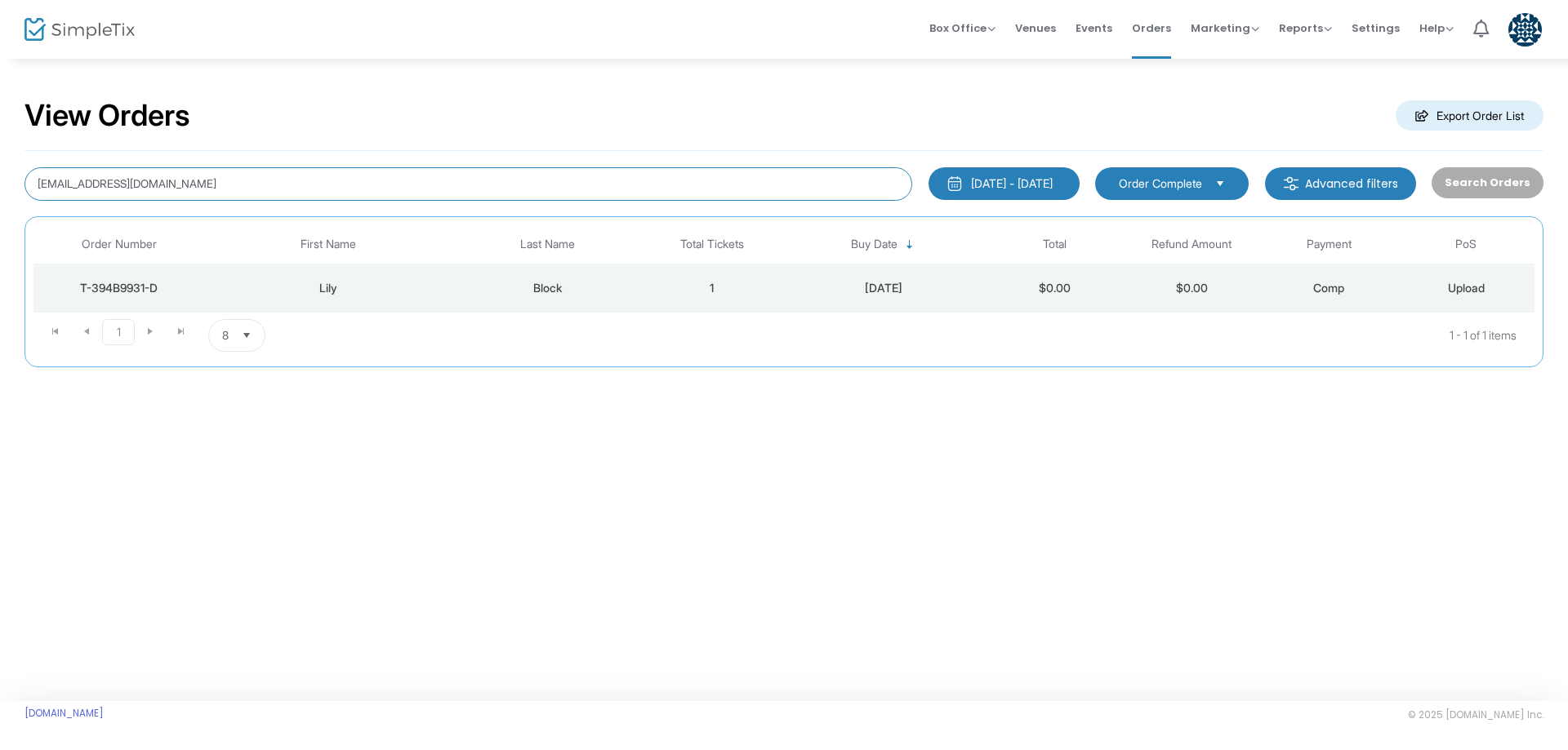
click at [399, 193] on input "lilysblock@gmail.com" at bounding box center [468, 184] width 888 height 33
click at [406, 195] on input "lilysblock@gmail.com" at bounding box center [468, 184] width 888 height 33
click at [406, 193] on input "lilysblock@gmail.com" at bounding box center [468, 184] width 888 height 33
click at [405, 191] on input "lilysblock@gmail.com" at bounding box center [468, 184] width 888 height 33
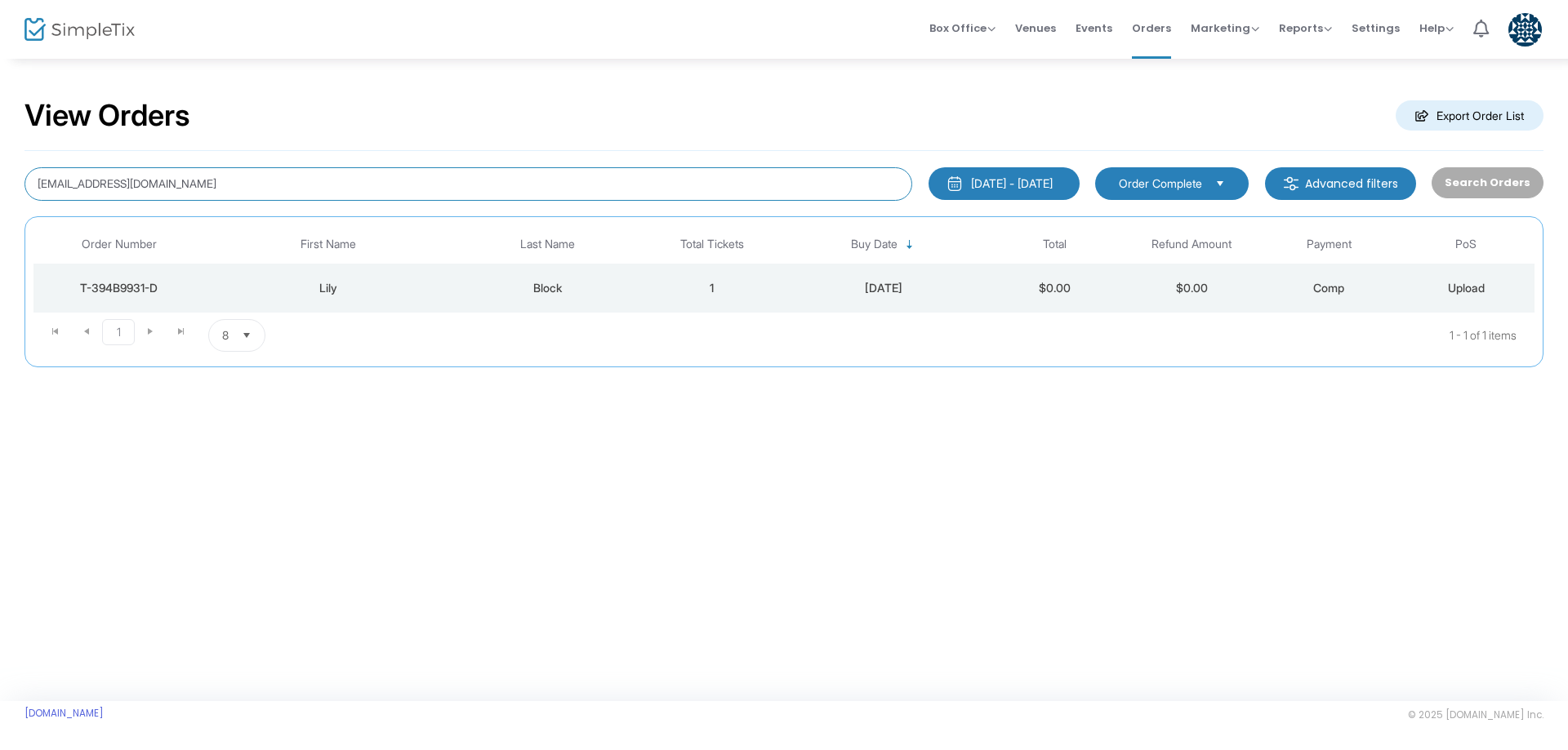
click at [405, 191] on input "lilysblock@gmail.com" at bounding box center [468, 184] width 888 height 33
click at [404, 190] on input "lilysblock@gmail.com" at bounding box center [468, 184] width 888 height 33
type input "matt mcdermott"
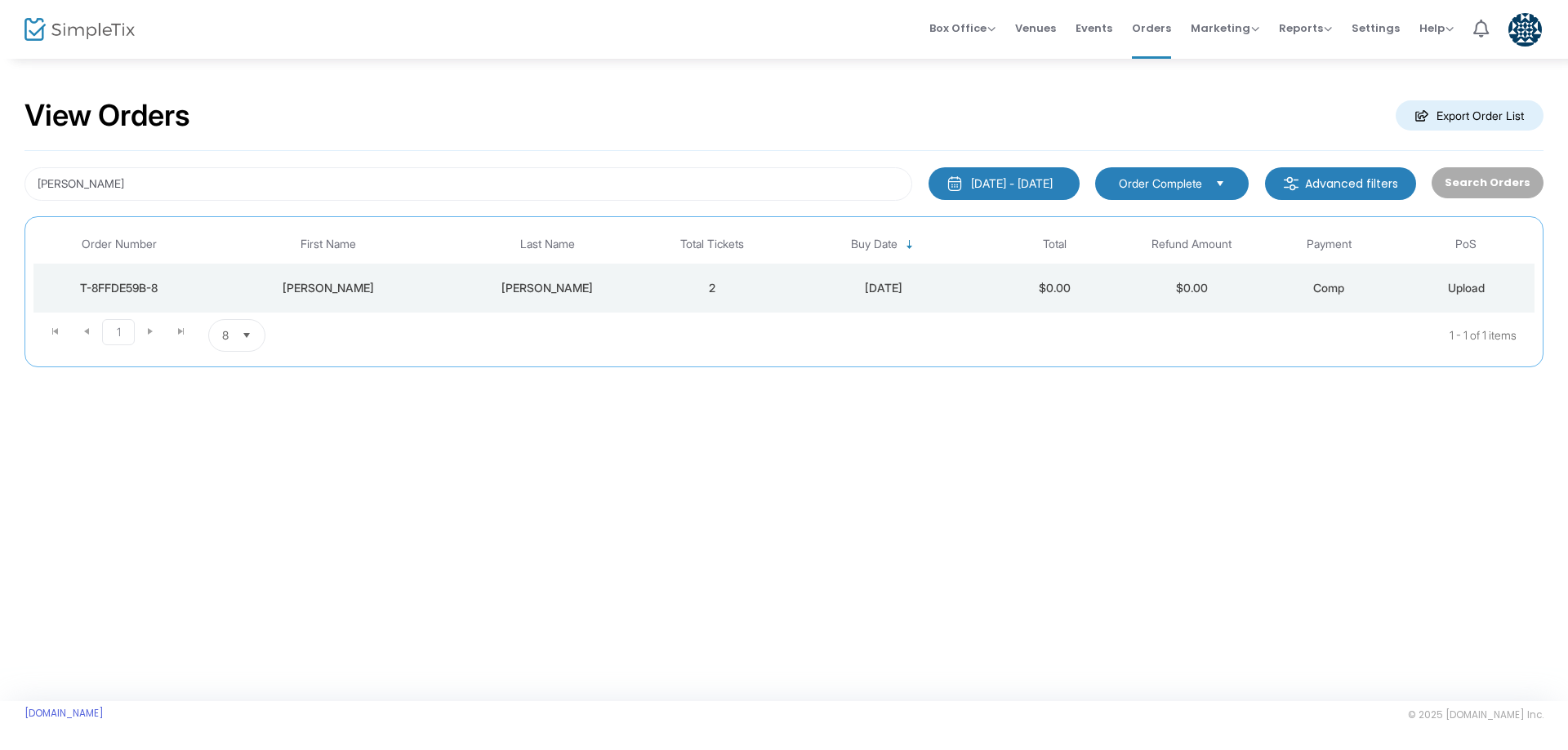
click at [384, 290] on div "Matt" at bounding box center [328, 288] width 238 height 17
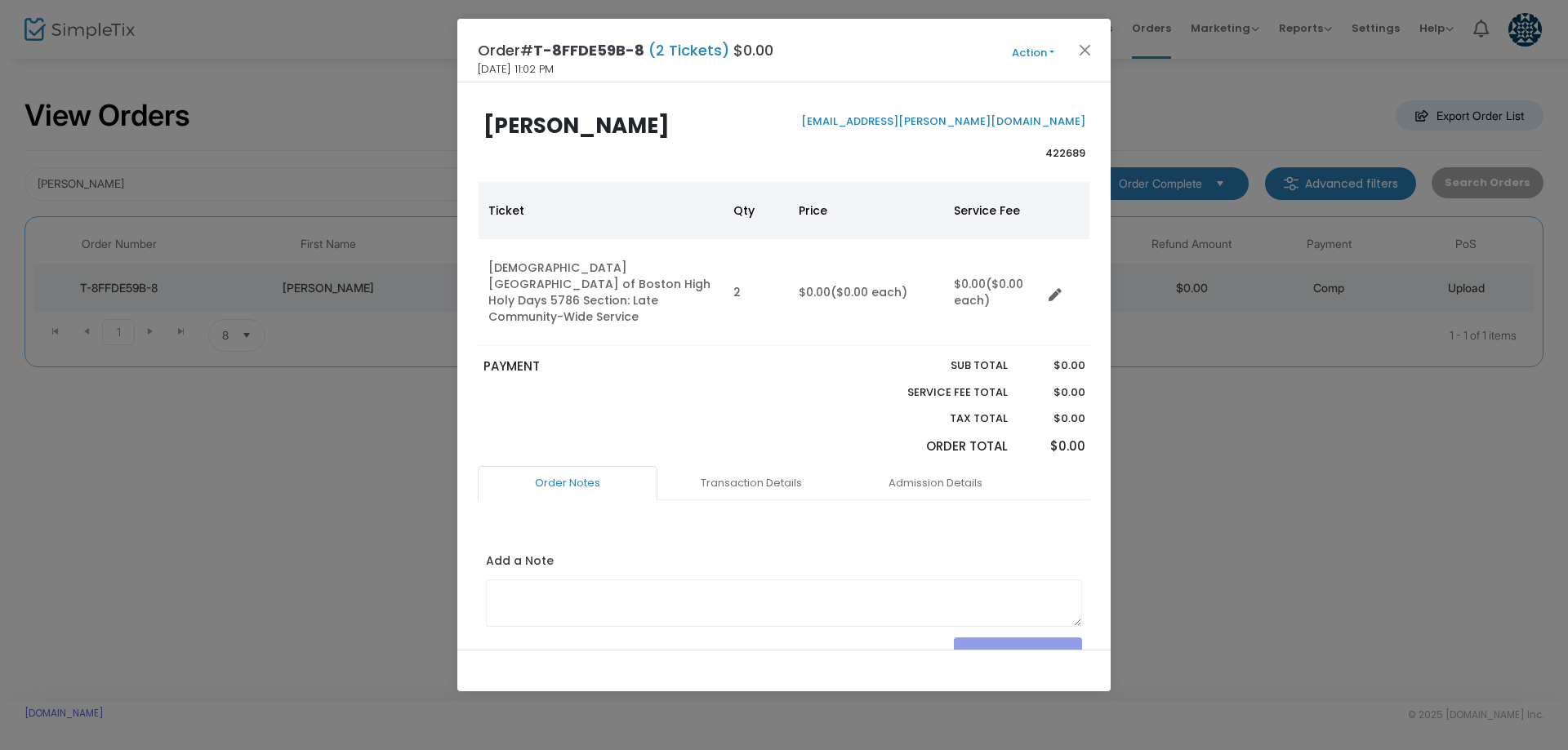
click at [1017, 56] on button "Action" at bounding box center [1033, 53] width 98 height 18
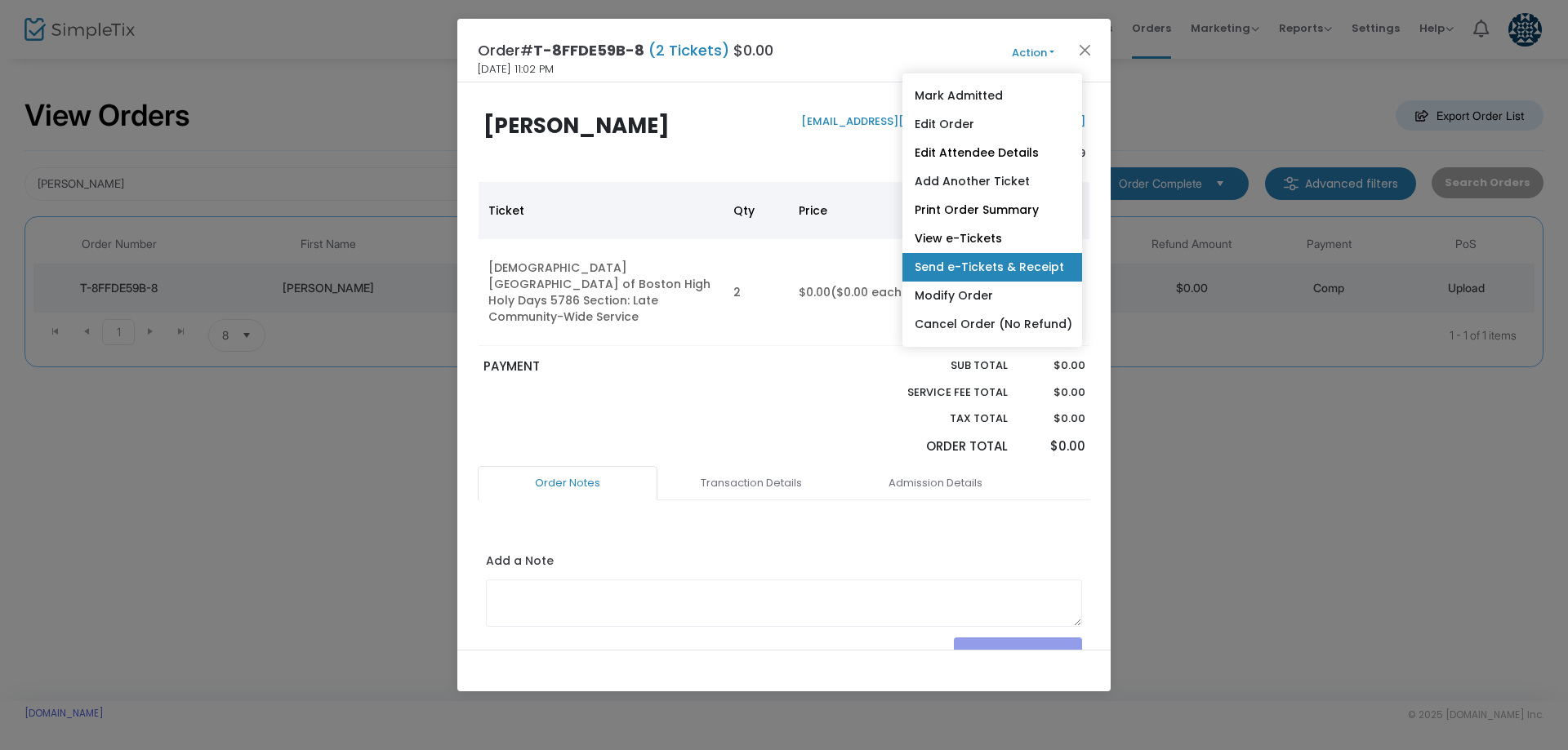
click at [1012, 263] on link "Send e-Tickets & Receipt" at bounding box center [992, 267] width 179 height 29
type input "matt.mcdermott@gbio.org"
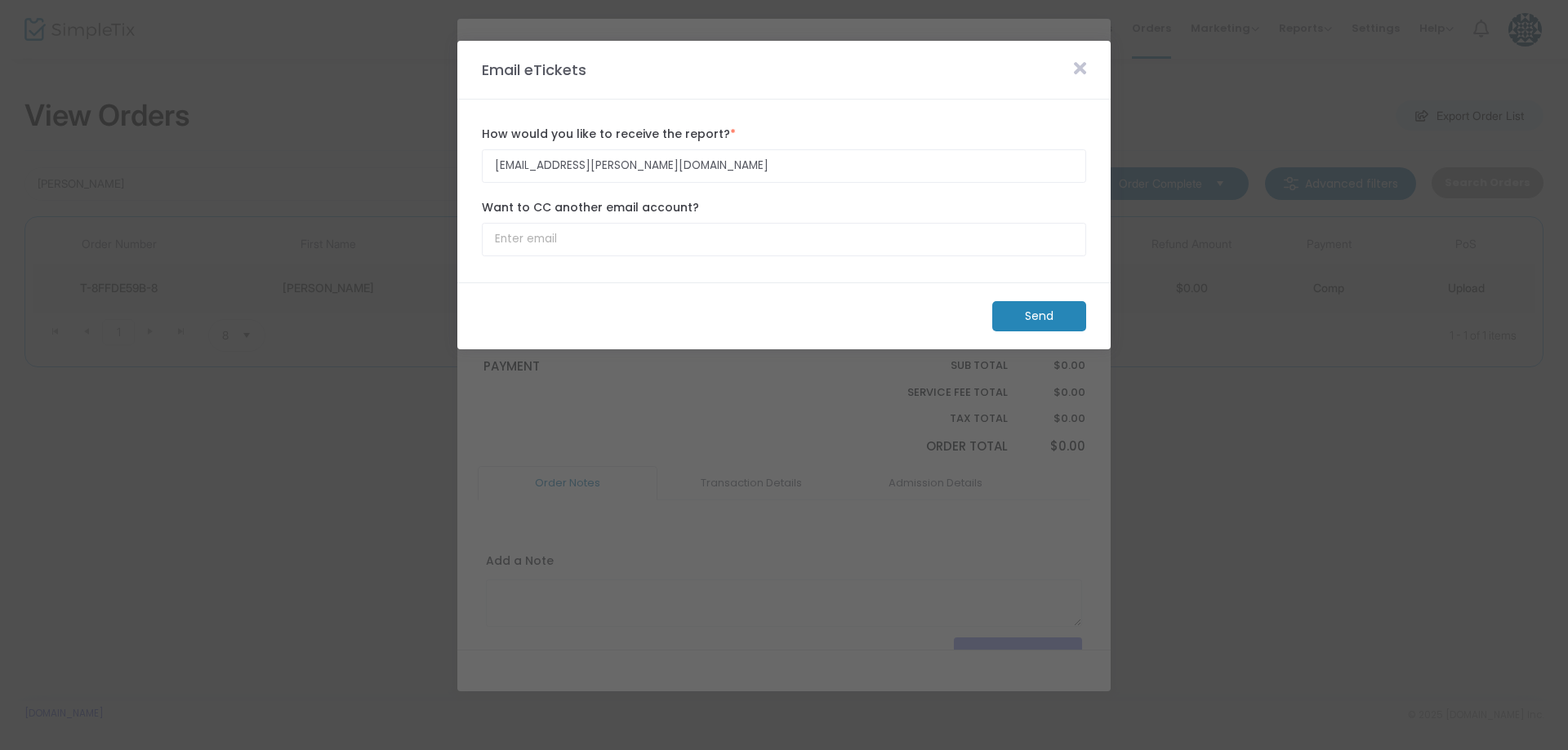
click at [1054, 311] on m-button "Send" at bounding box center [1039, 316] width 94 height 30
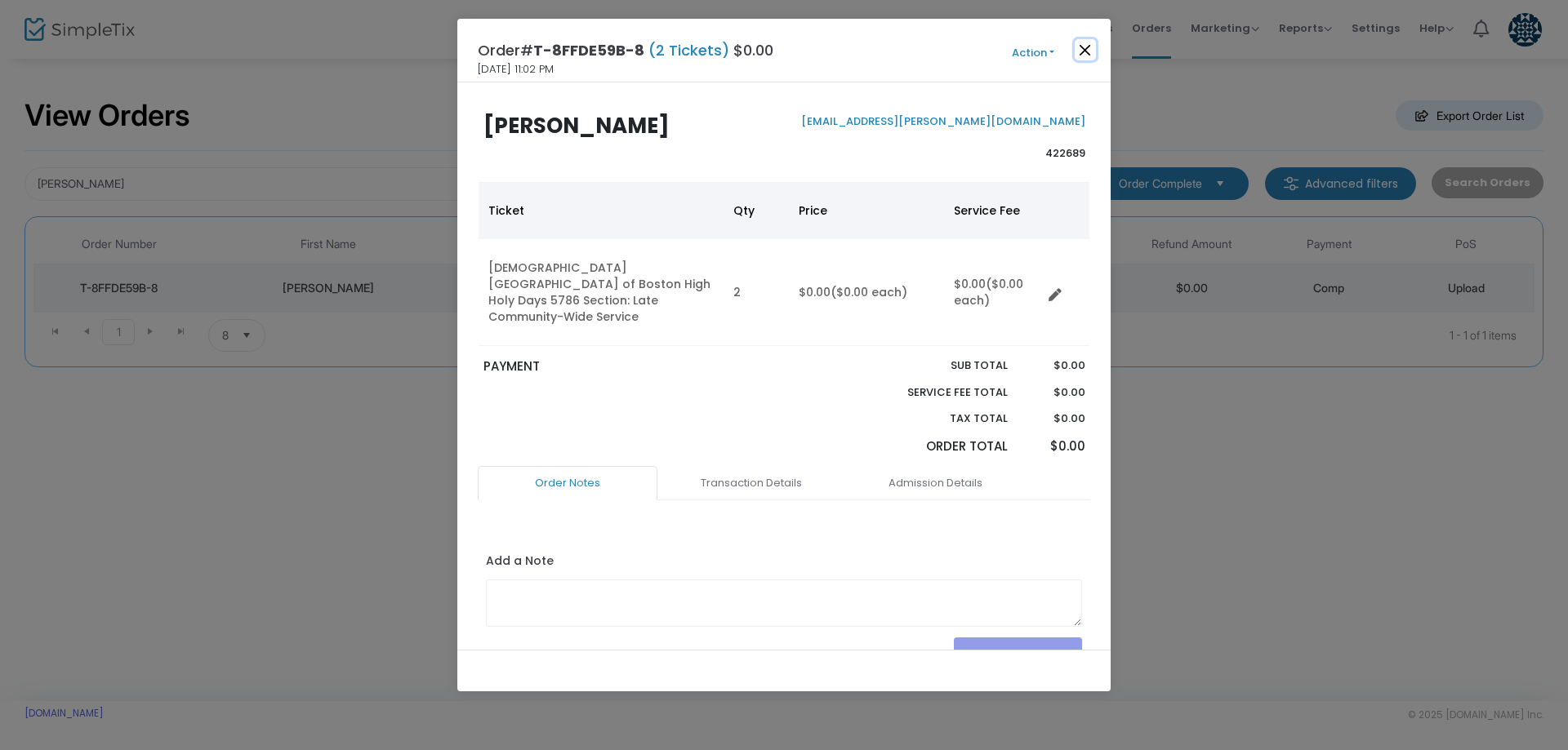
click at [1076, 48] on button "Close" at bounding box center [1085, 49] width 21 height 21
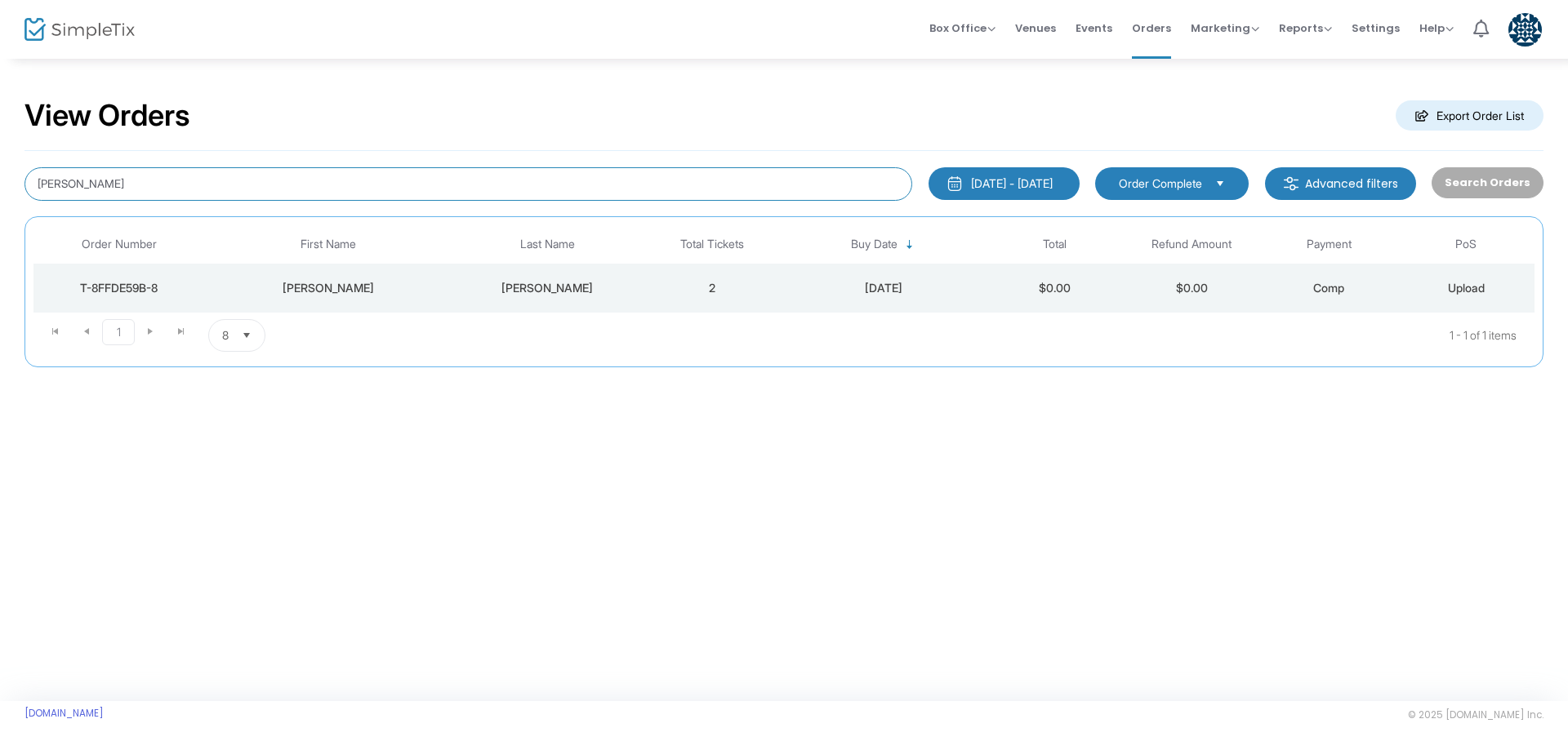
click at [167, 179] on input "matt mcdermott" at bounding box center [468, 184] width 888 height 33
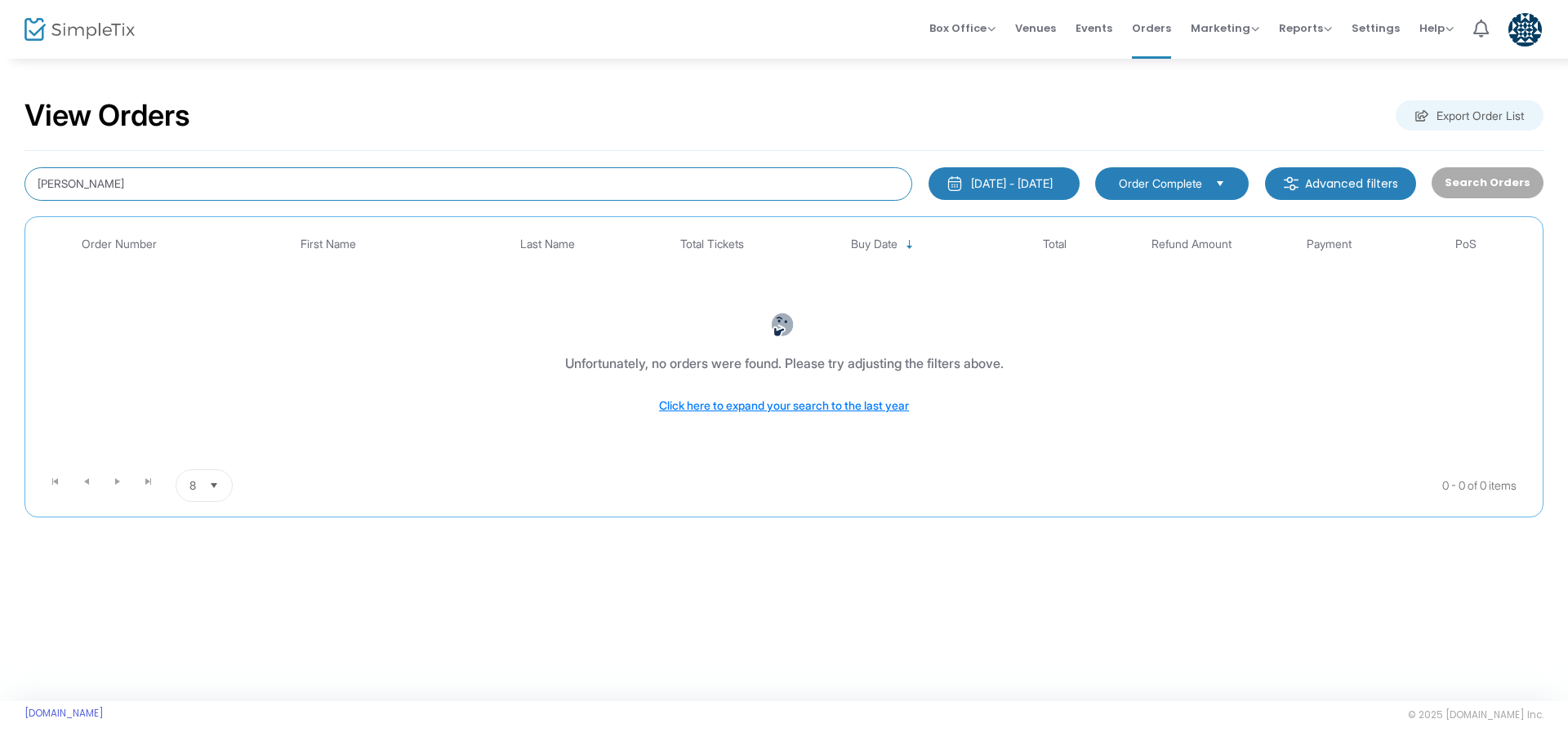
click at [130, 188] on input "mcfadden" at bounding box center [468, 184] width 888 height 33
type input "ma"
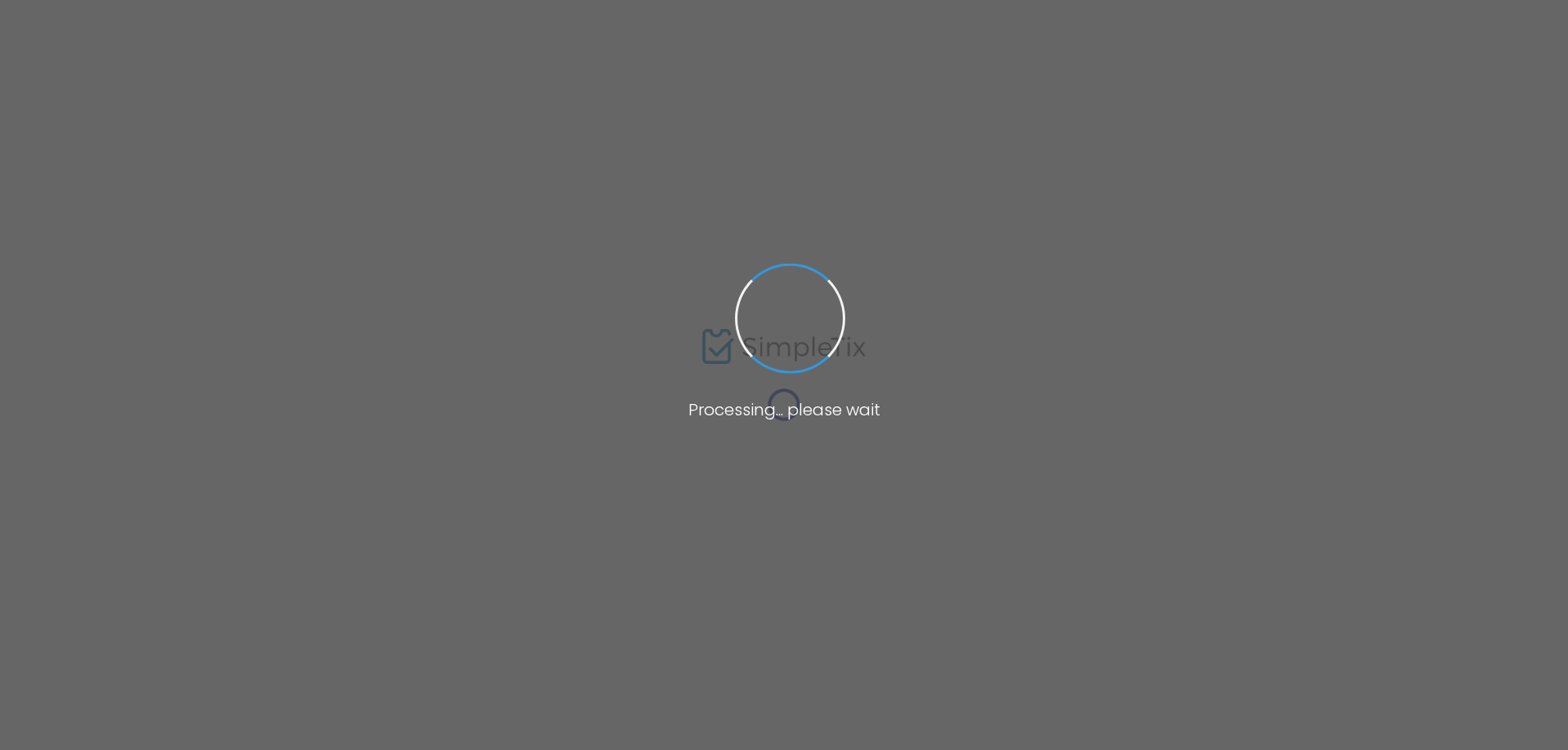
type input "[EMAIL_ADDRESS][DOMAIN_NAME]"
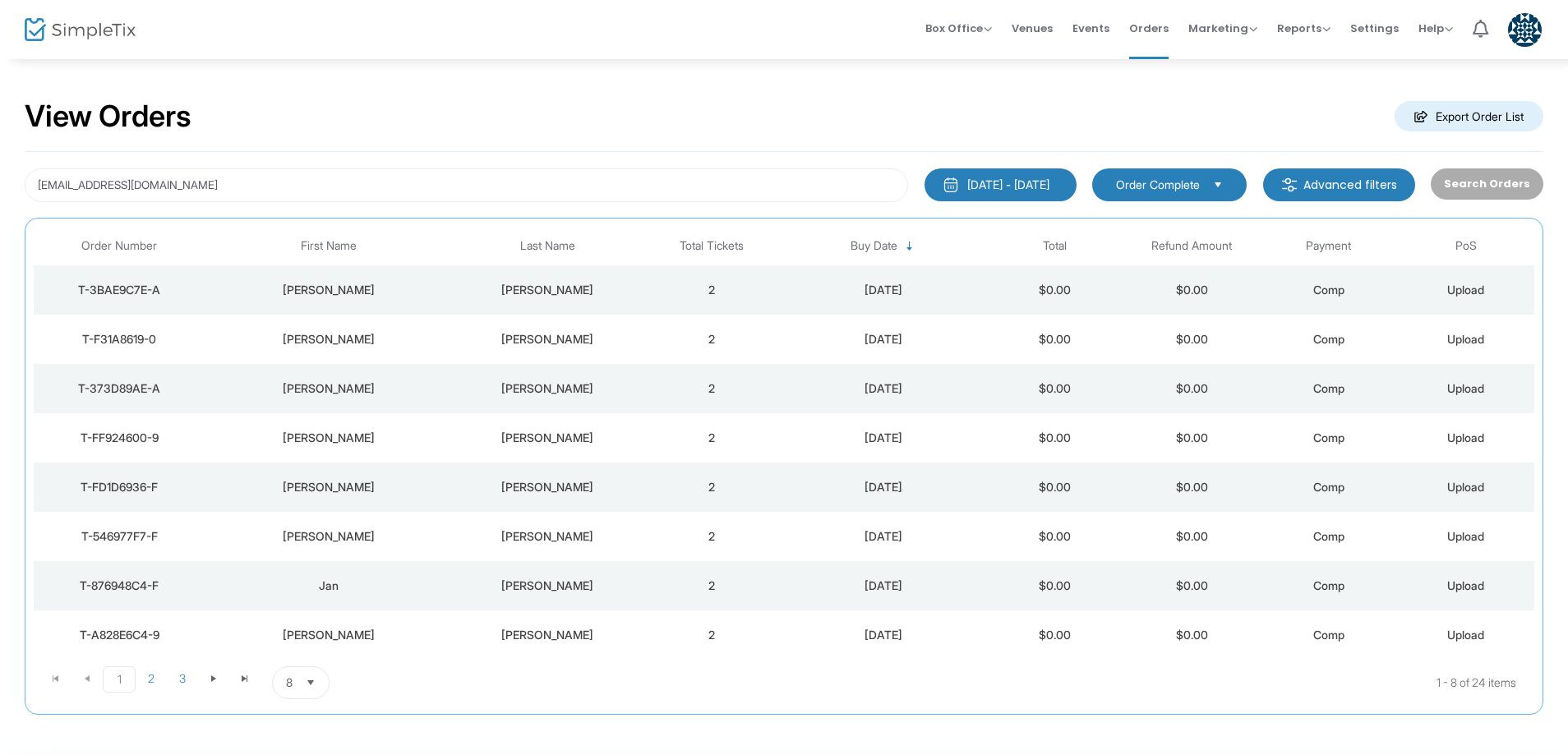
click at [534, 342] on div "[PERSON_NAME]" at bounding box center [547, 339] width 183 height 17
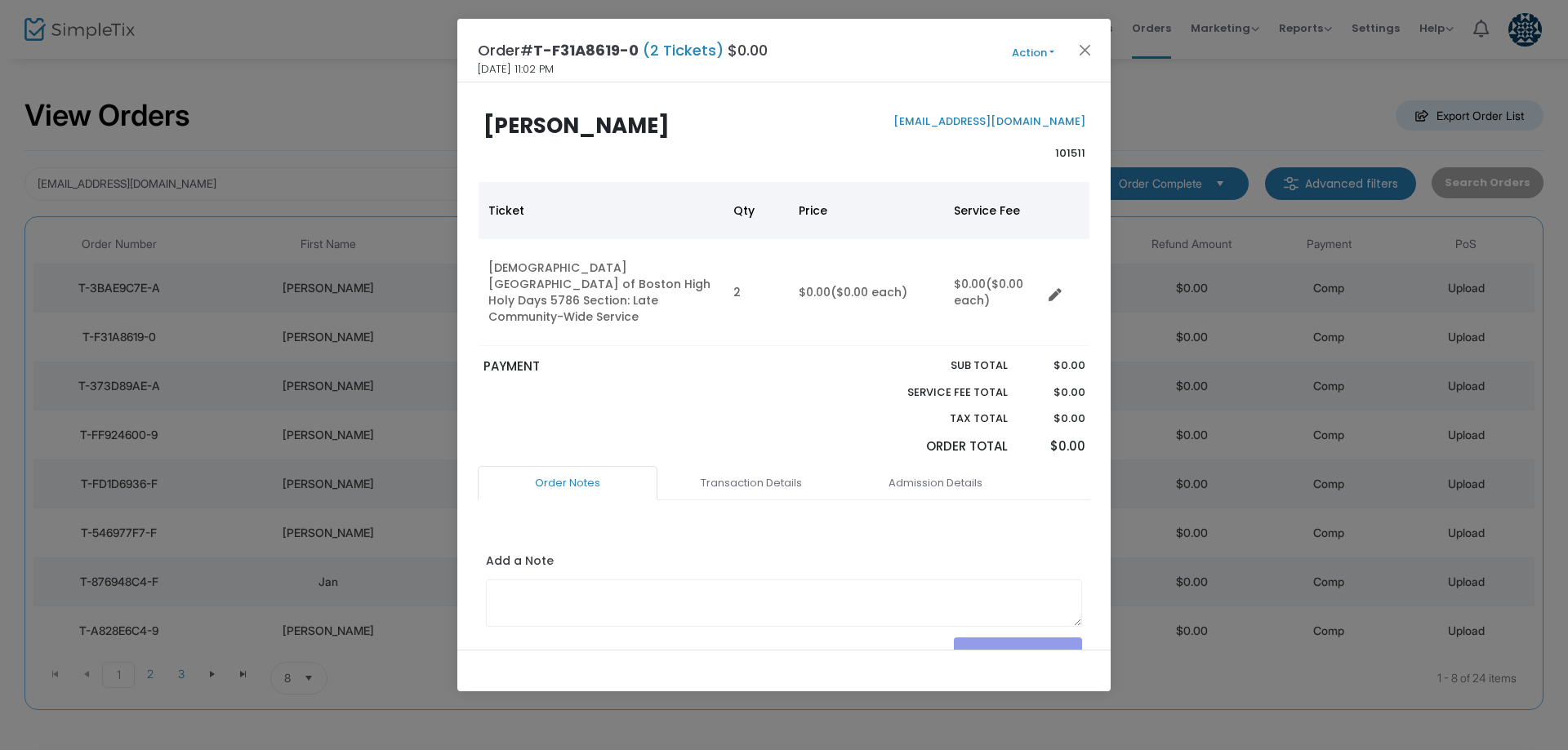
click at [1034, 48] on button "Action" at bounding box center [1033, 53] width 98 height 18
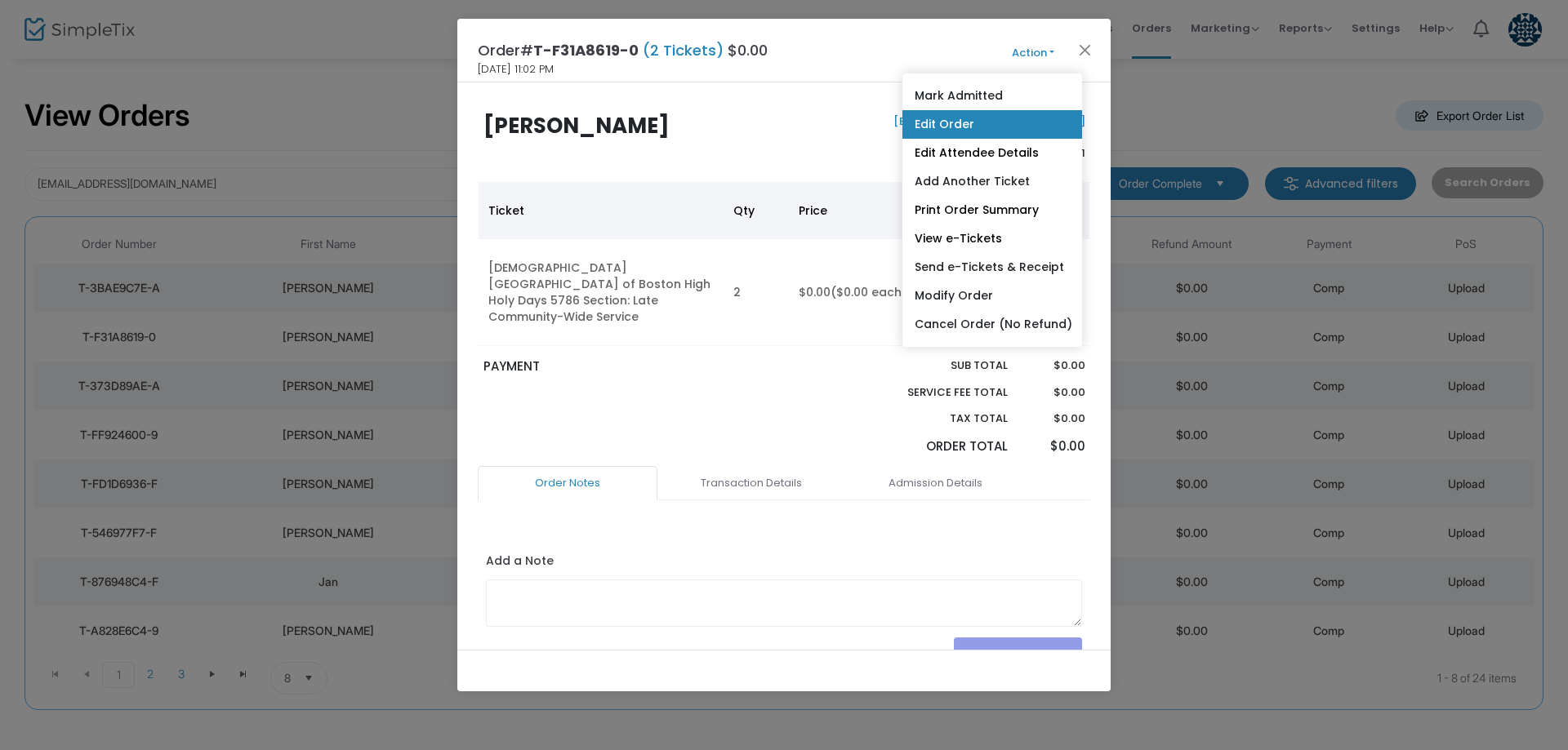
click at [1000, 133] on link "Edit Order" at bounding box center [992, 124] width 179 height 29
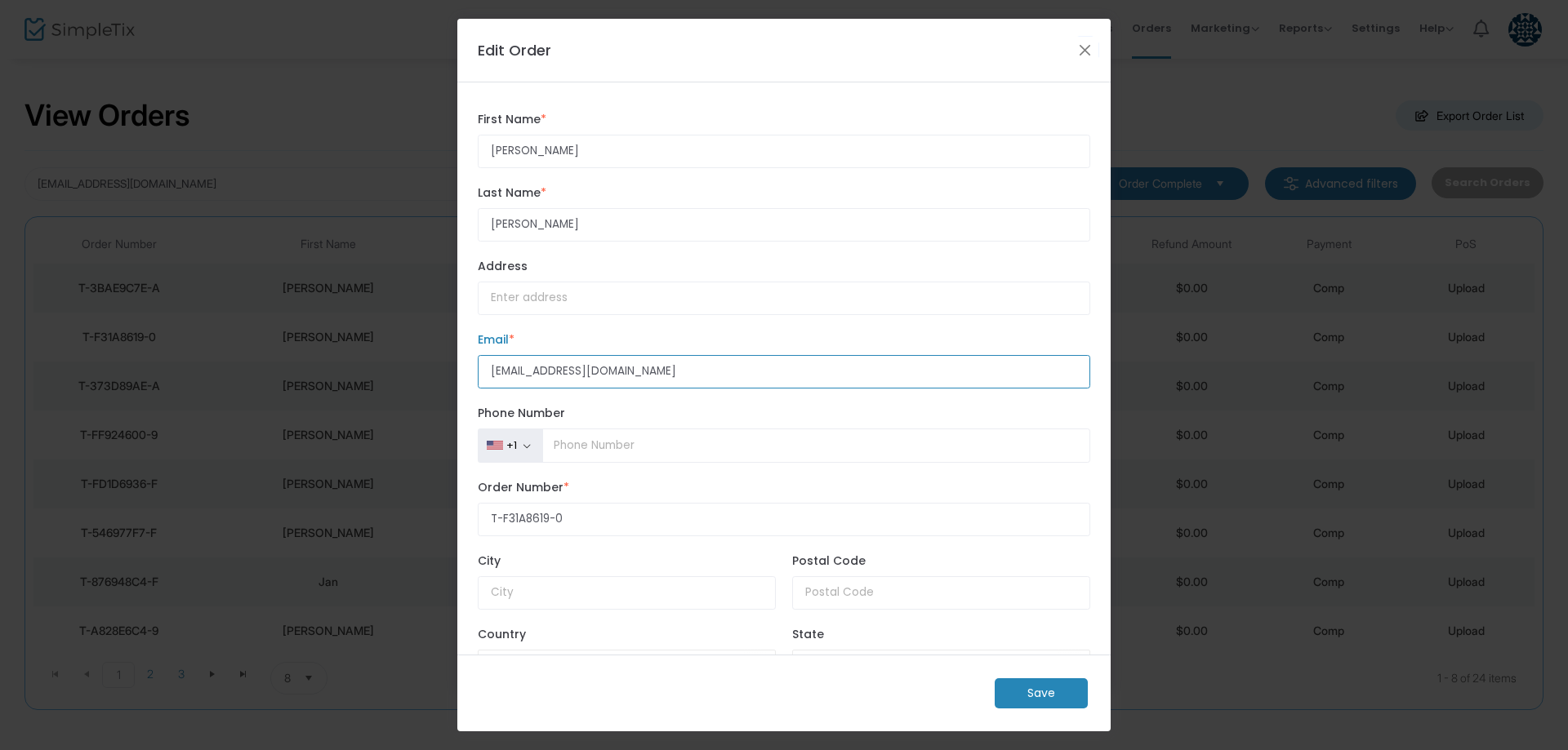
click at [530, 370] on input "[EMAIL_ADDRESS][DOMAIN_NAME]" at bounding box center [784, 371] width 613 height 33
type input "tickets+josephson@tisrael.org"
click at [1039, 692] on m-button "Save" at bounding box center [1040, 693] width 93 height 30
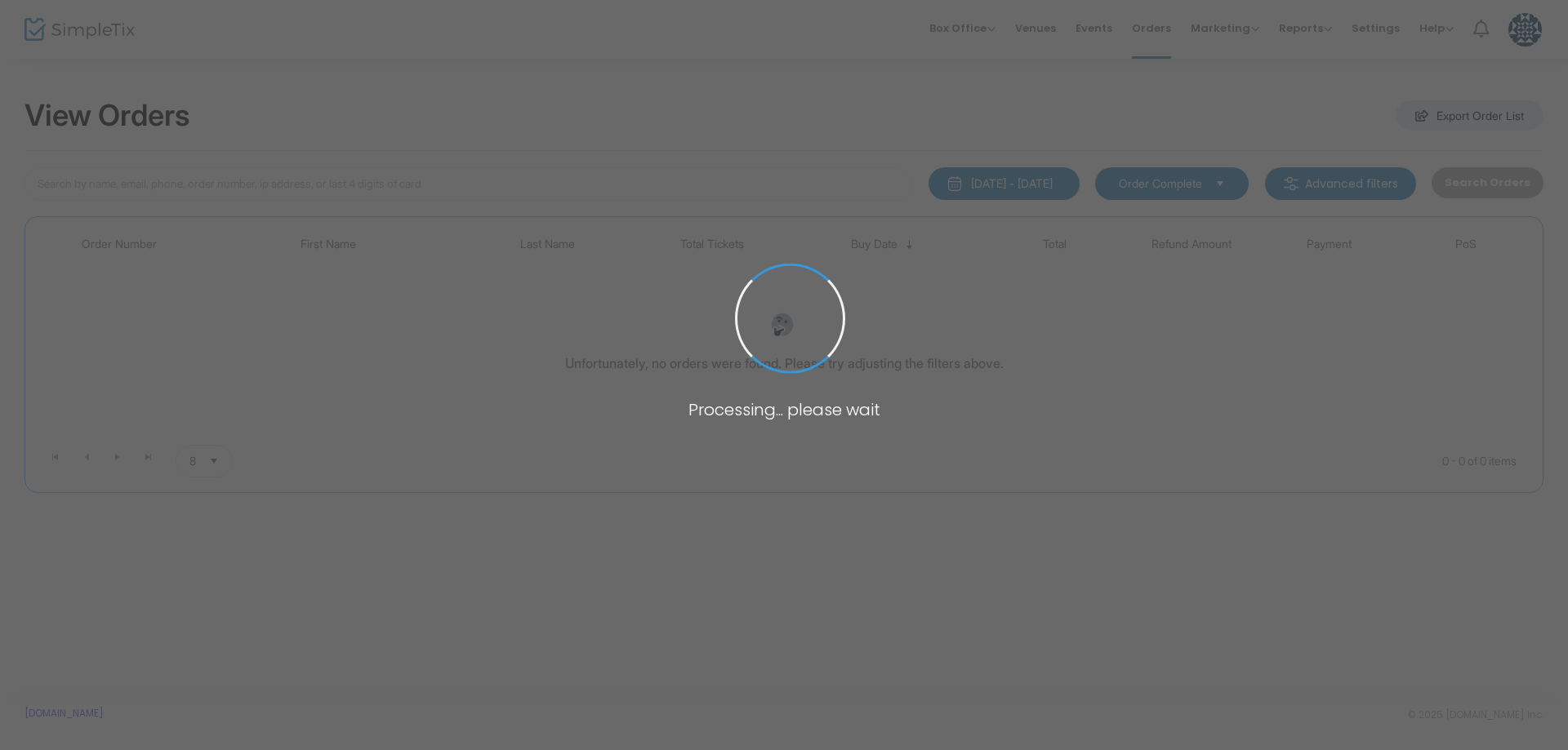
type input "[EMAIL_ADDRESS][DOMAIN_NAME]"
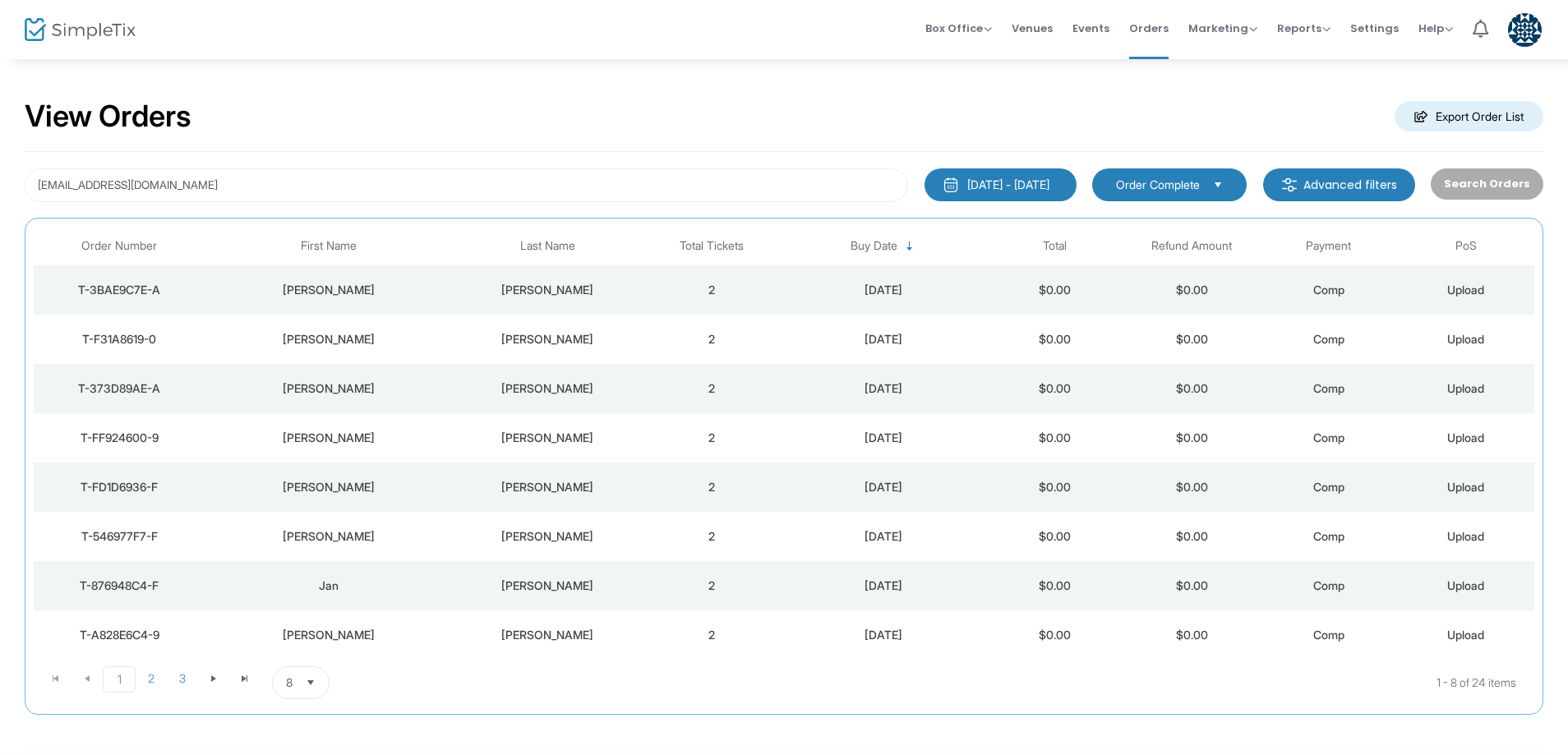
click at [547, 391] on div "[PERSON_NAME]" at bounding box center [547, 389] width 183 height 17
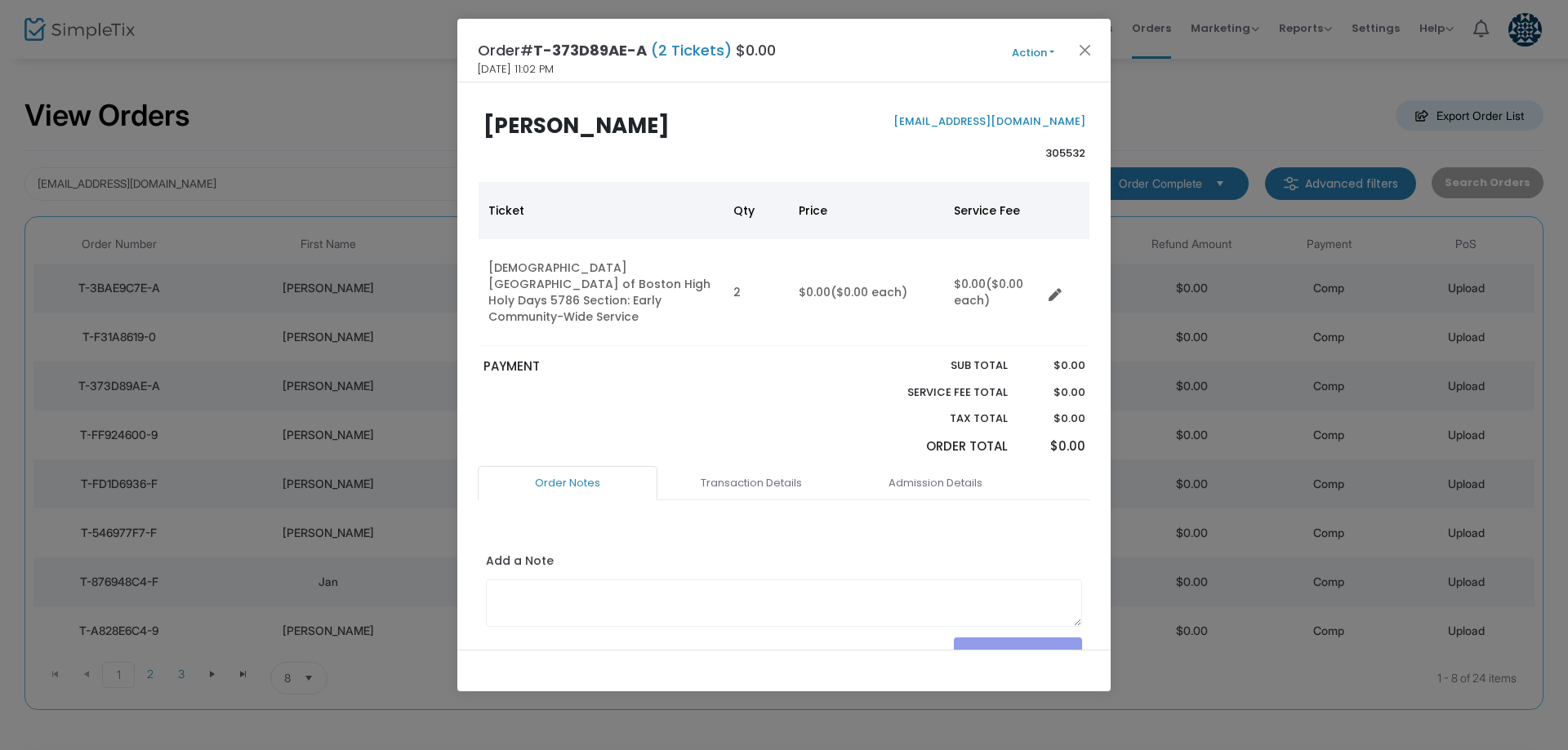
click at [1031, 49] on button "Action" at bounding box center [1033, 53] width 98 height 18
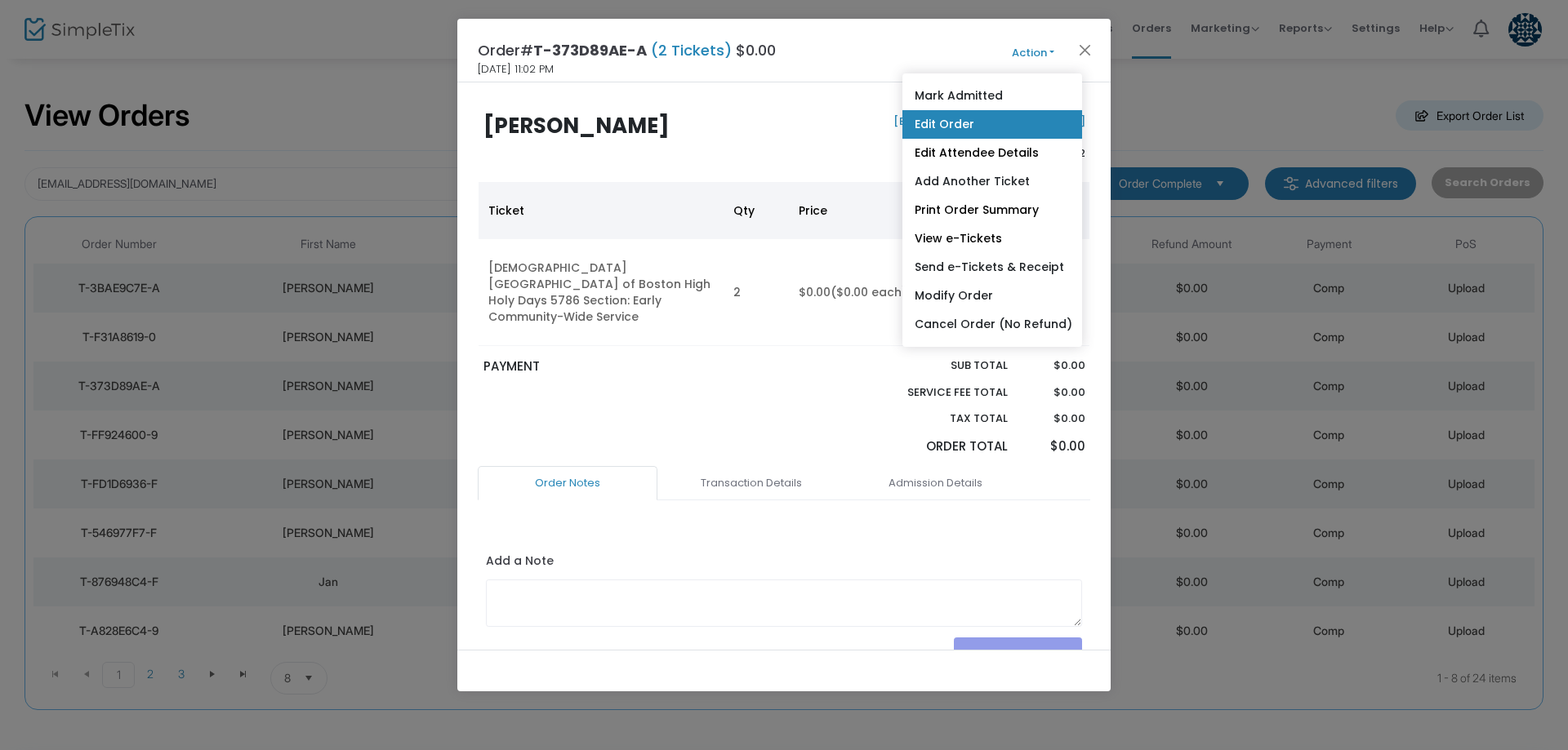
click at [1014, 133] on link "Edit Order" at bounding box center [992, 124] width 179 height 29
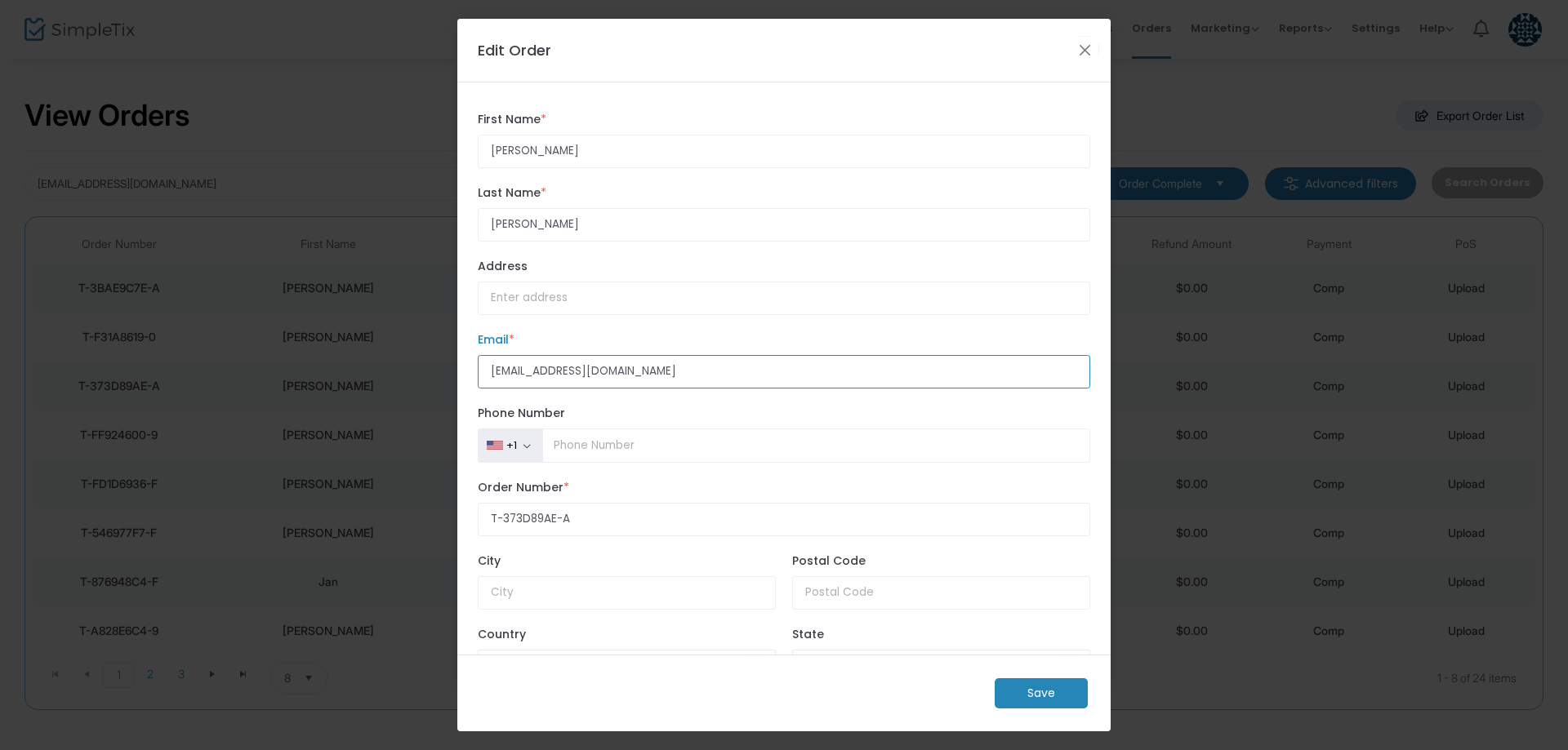
click at [524, 374] on input "[EMAIL_ADDRESS][DOMAIN_NAME]" at bounding box center [784, 371] width 613 height 33
click at [528, 367] on input "[EMAIL_ADDRESS][DOMAIN_NAME]" at bounding box center [784, 371] width 613 height 33
type input "tickets+collins@tisrael.org"
click at [1030, 688] on m-button "Save" at bounding box center [1040, 693] width 93 height 30
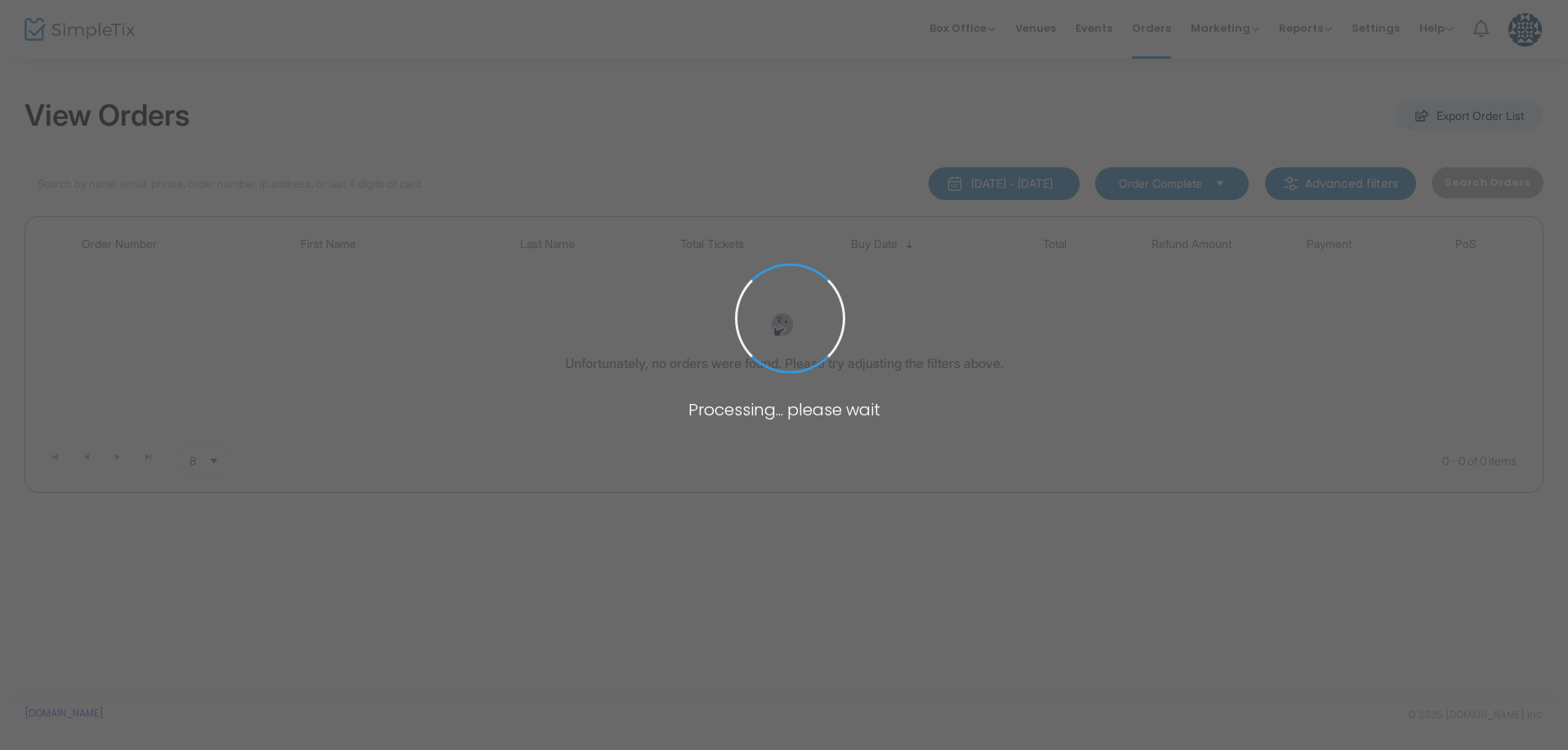
type input "[EMAIL_ADDRESS][DOMAIN_NAME]"
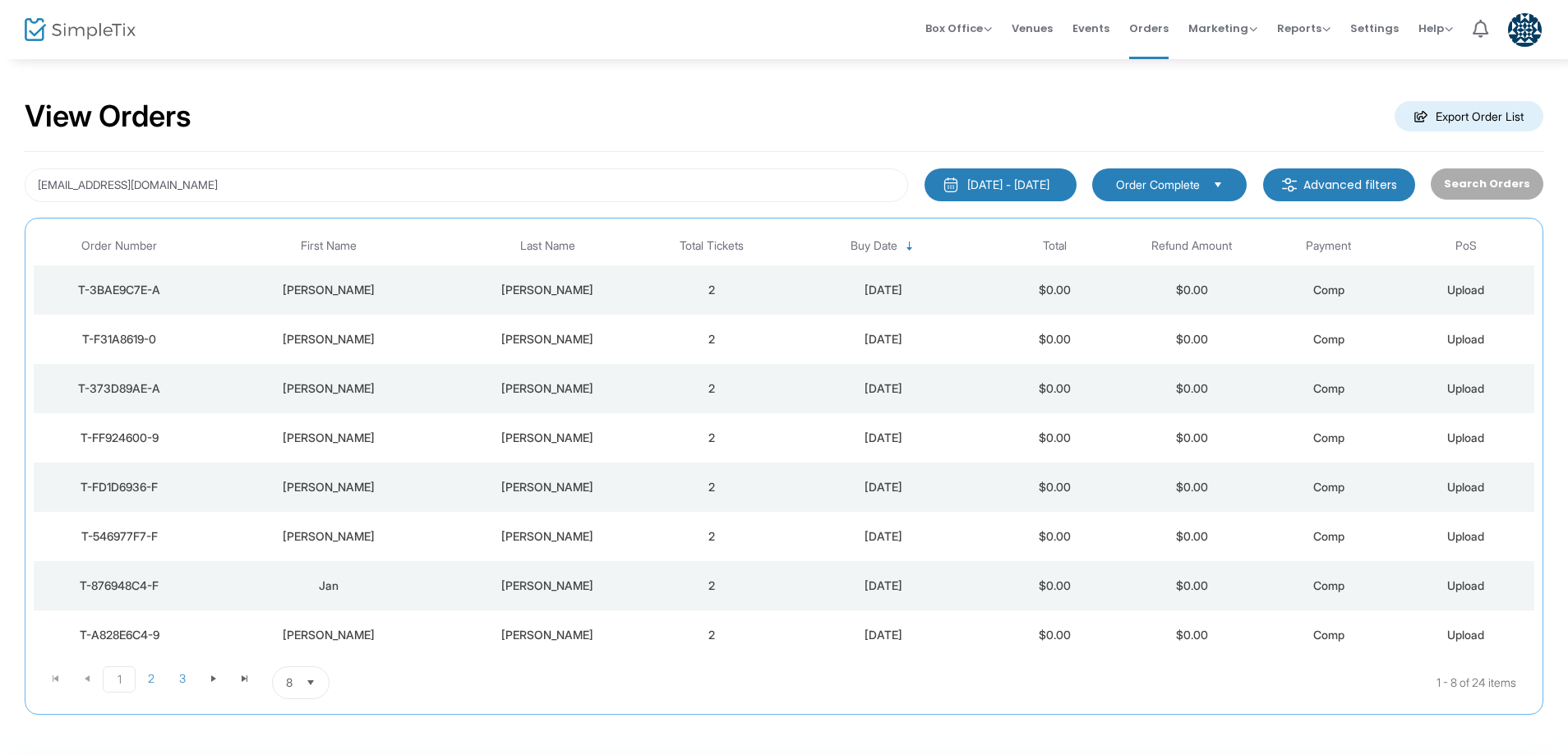
click at [543, 487] on div "[PERSON_NAME]" at bounding box center [547, 487] width 183 height 17
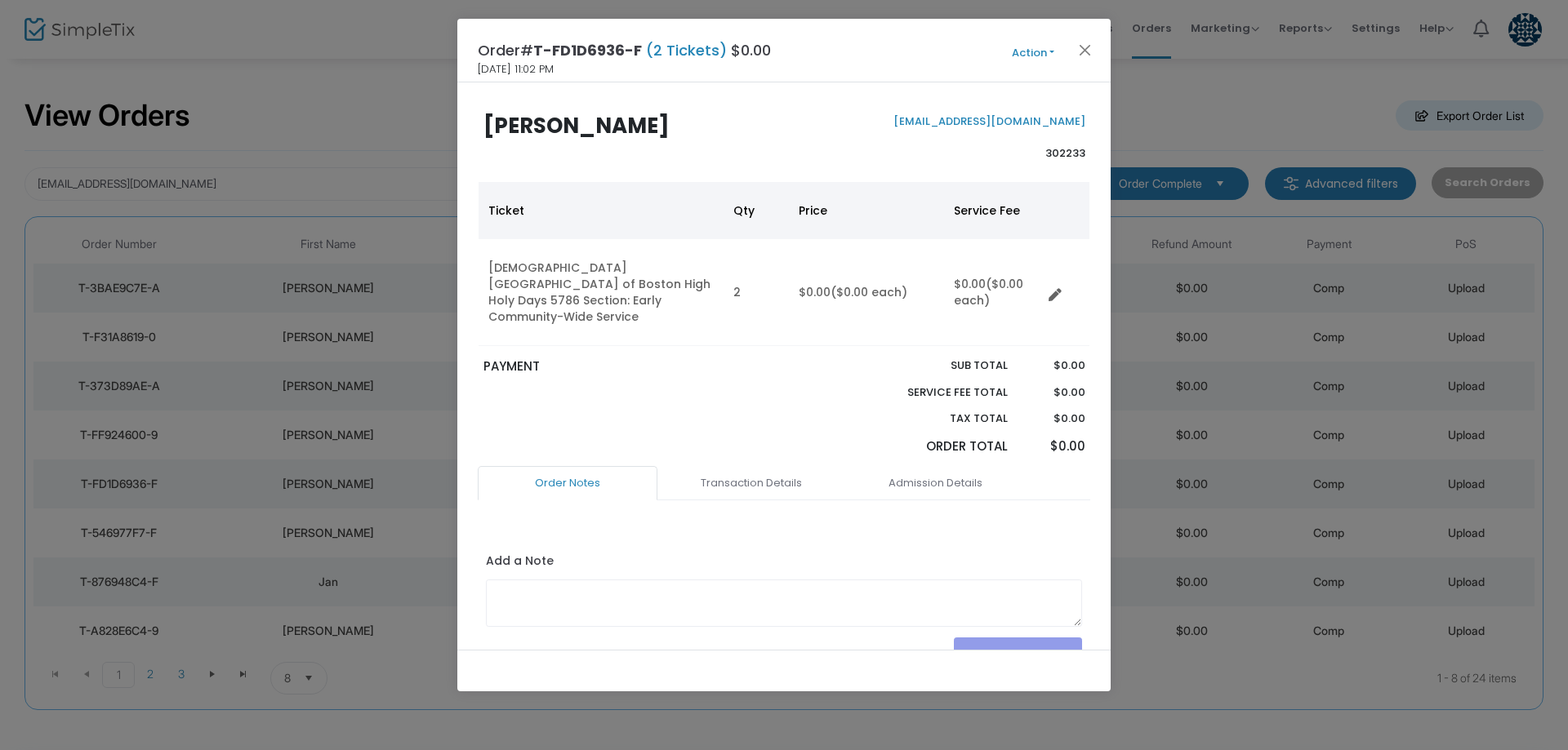
click at [1017, 42] on span "Action Mark Admitted Edit Order Edit Attendee Details Add Another Ticket Print …" at bounding box center [1064, 50] width 94 height 18
click at [1027, 51] on button "Action" at bounding box center [1033, 53] width 98 height 18
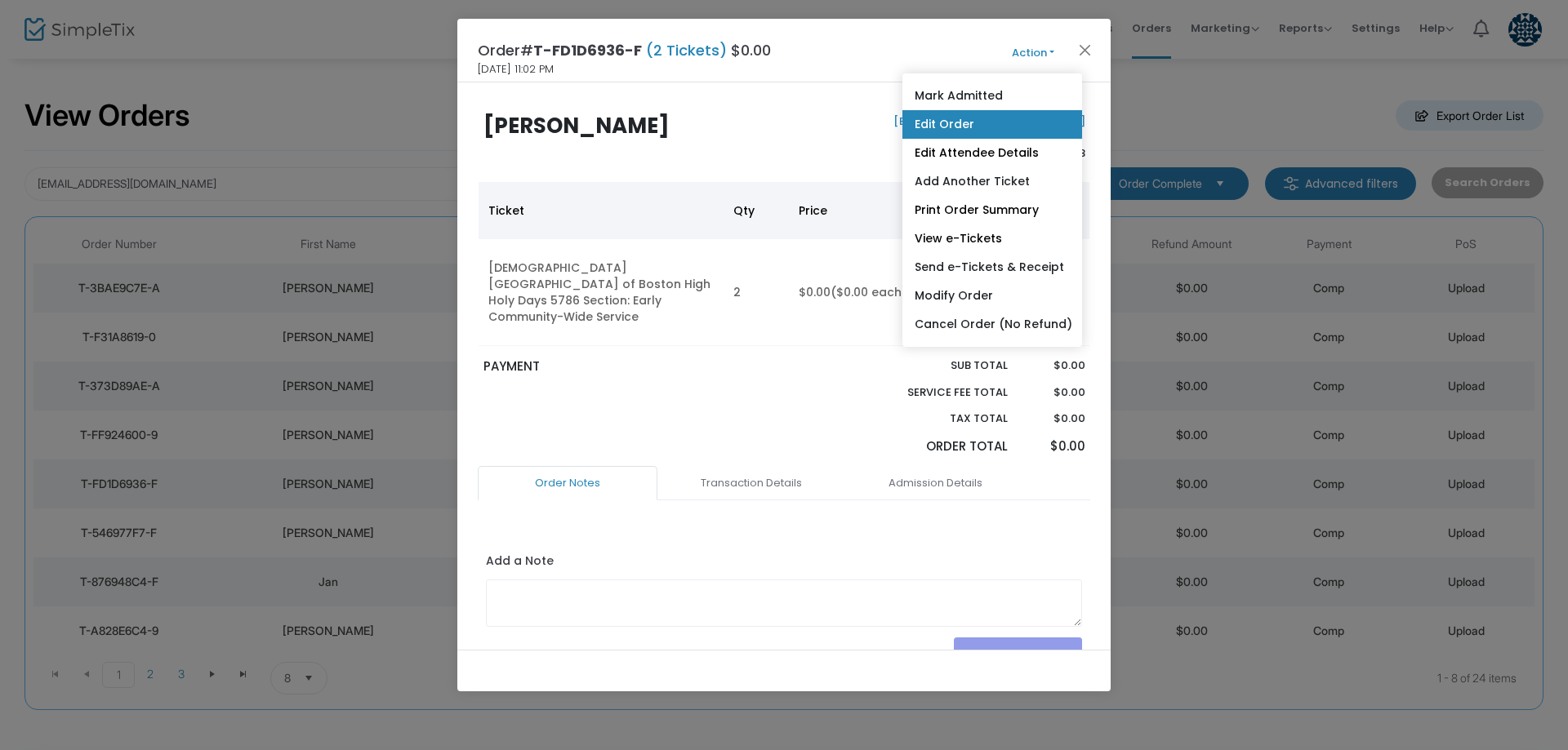
click at [1003, 114] on link "Edit Order" at bounding box center [992, 124] width 179 height 29
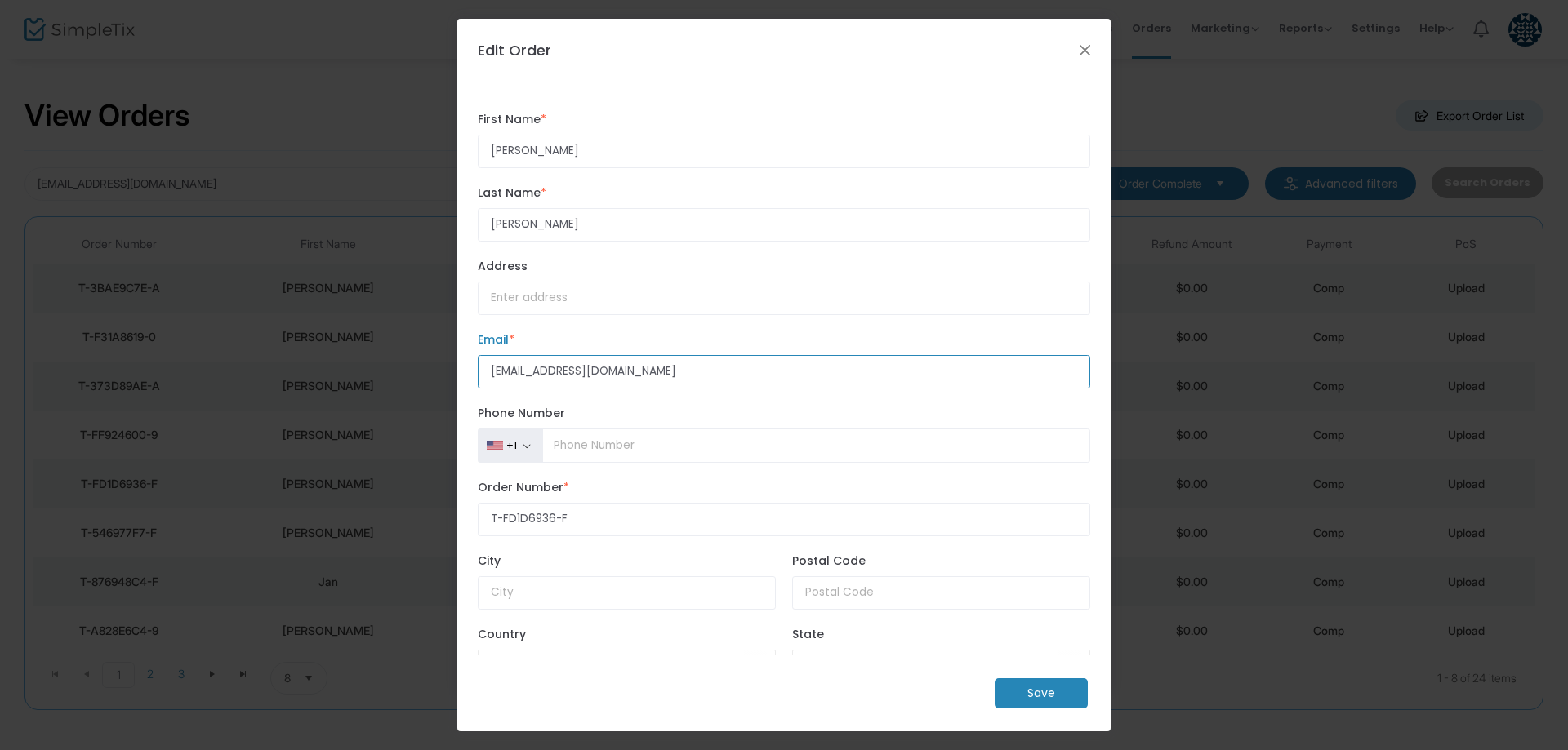
click at [527, 373] on input "[EMAIL_ADDRESS][DOMAIN_NAME]" at bounding box center [784, 371] width 613 height 33
type input "[EMAIL_ADDRESS][PERSON_NAME][DOMAIN_NAME]"
click at [1026, 692] on m-button "Save" at bounding box center [1040, 693] width 93 height 30
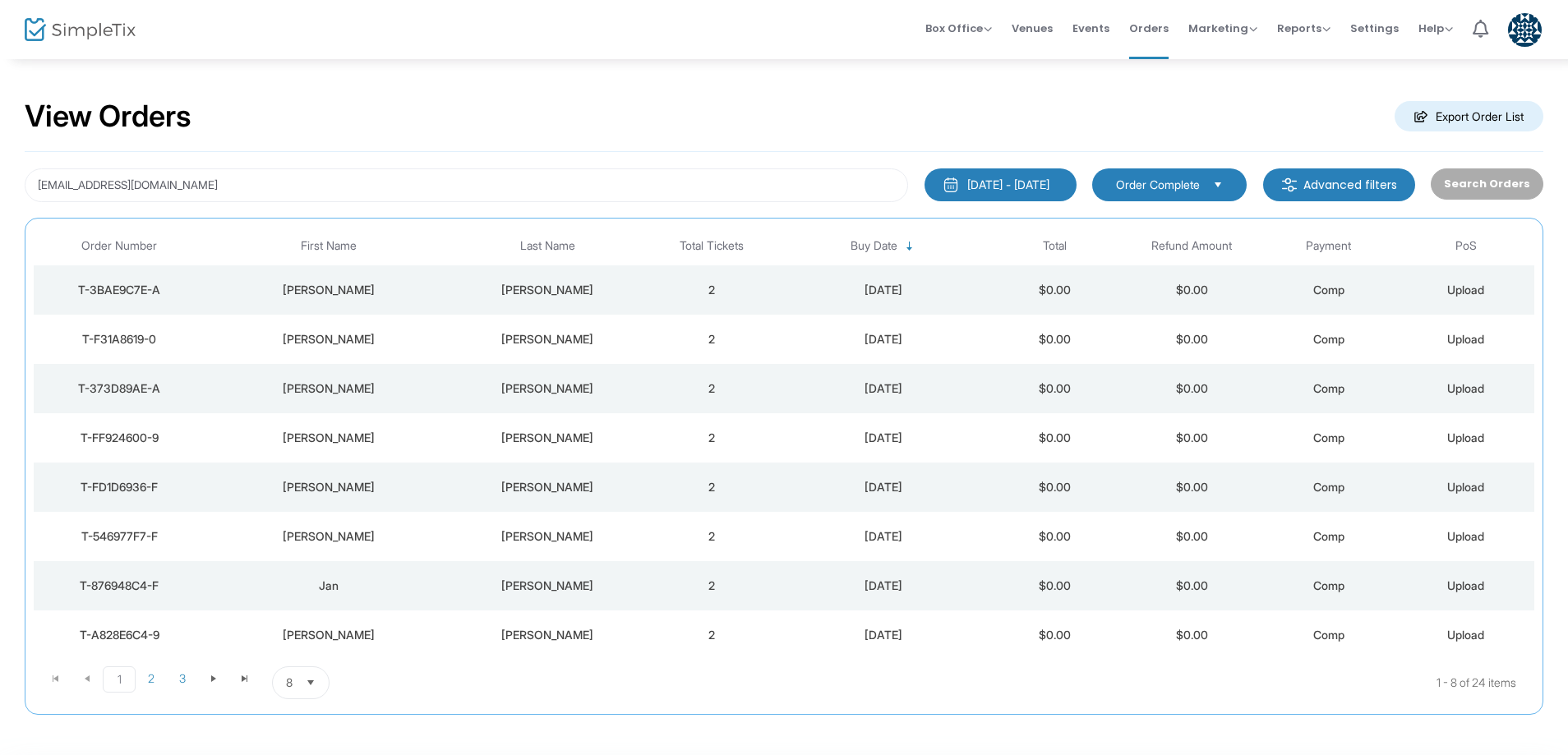
click at [542, 445] on div "[PERSON_NAME]" at bounding box center [547, 438] width 183 height 17
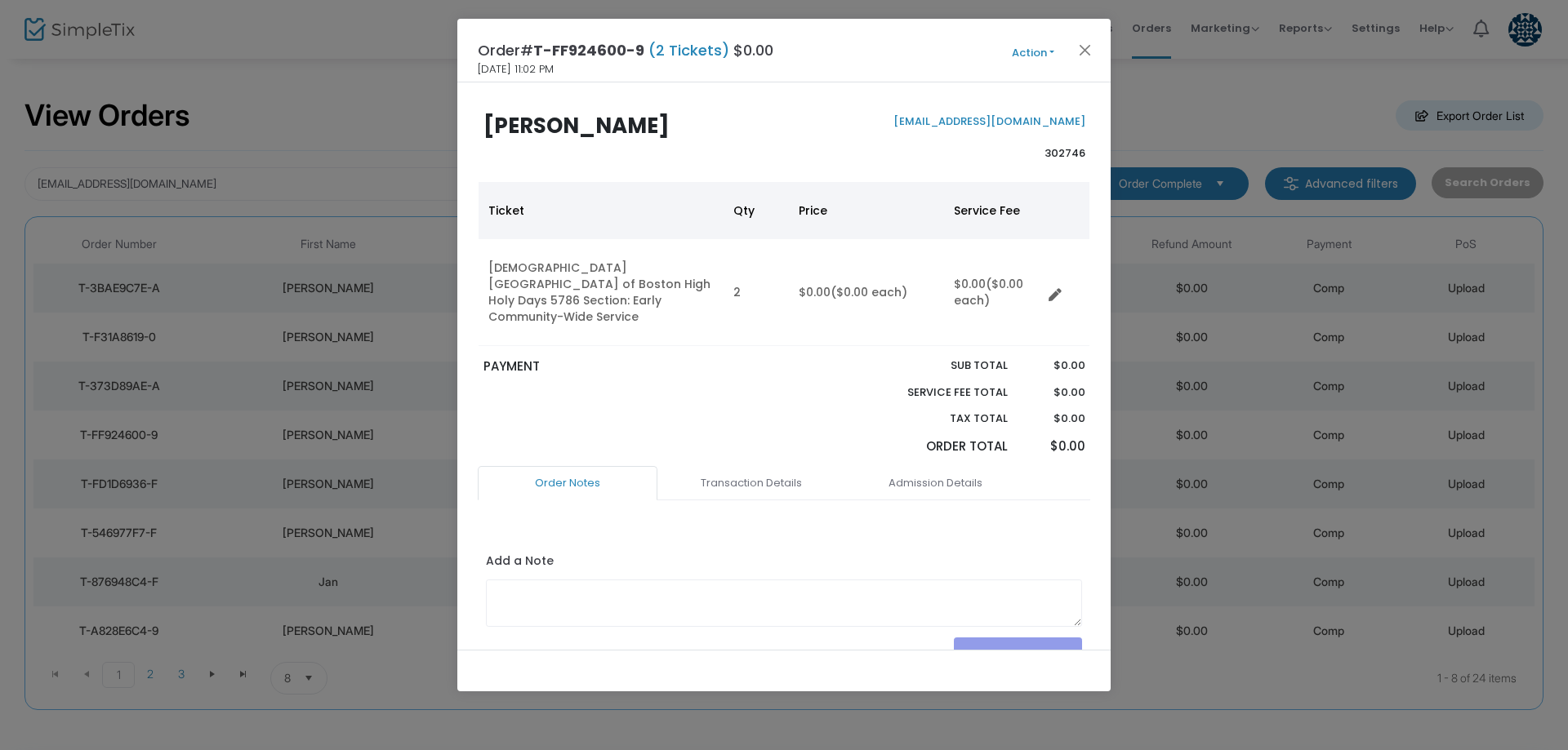
click at [1041, 47] on button "Action" at bounding box center [1033, 53] width 98 height 18
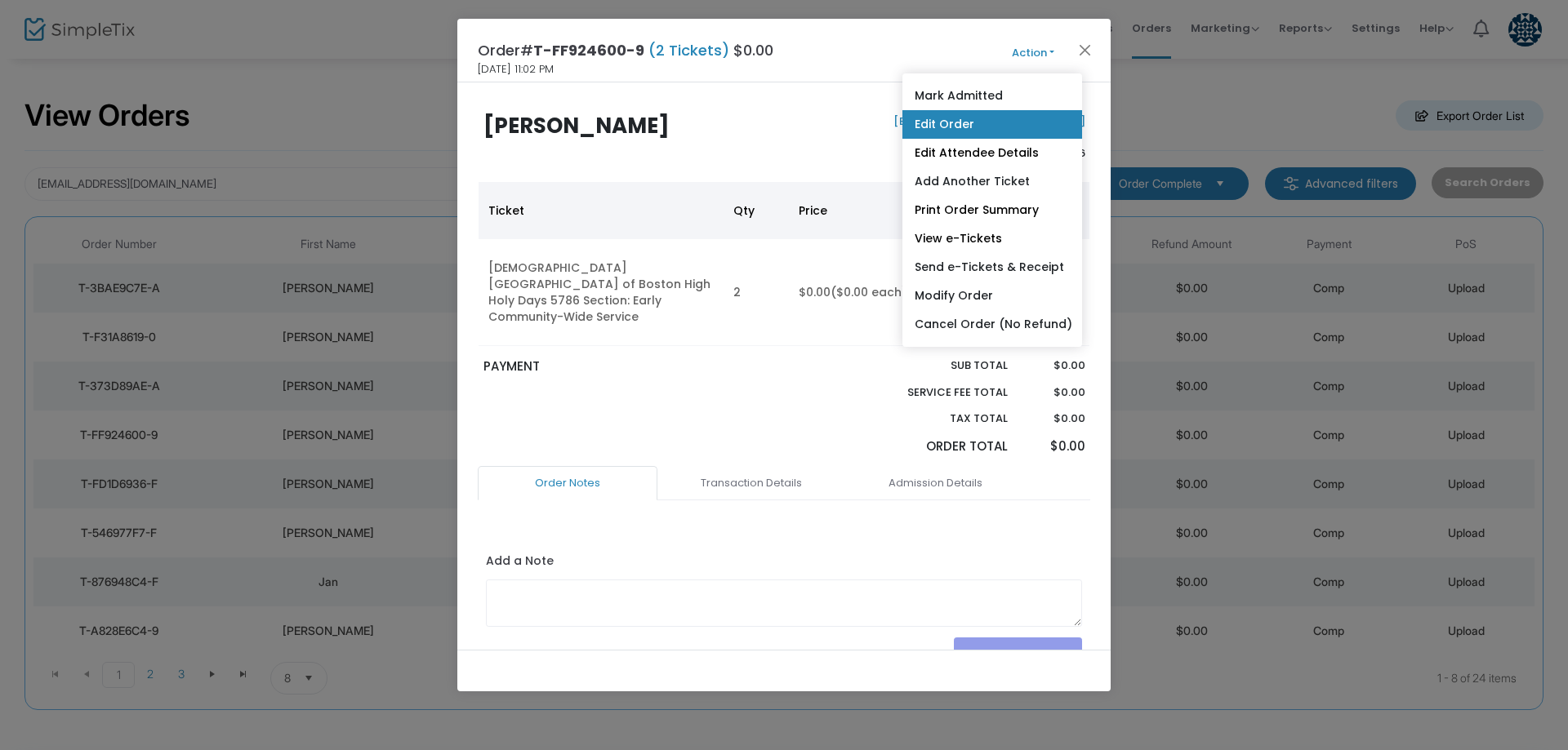
click at [988, 119] on link "Edit Order" at bounding box center [992, 124] width 179 height 29
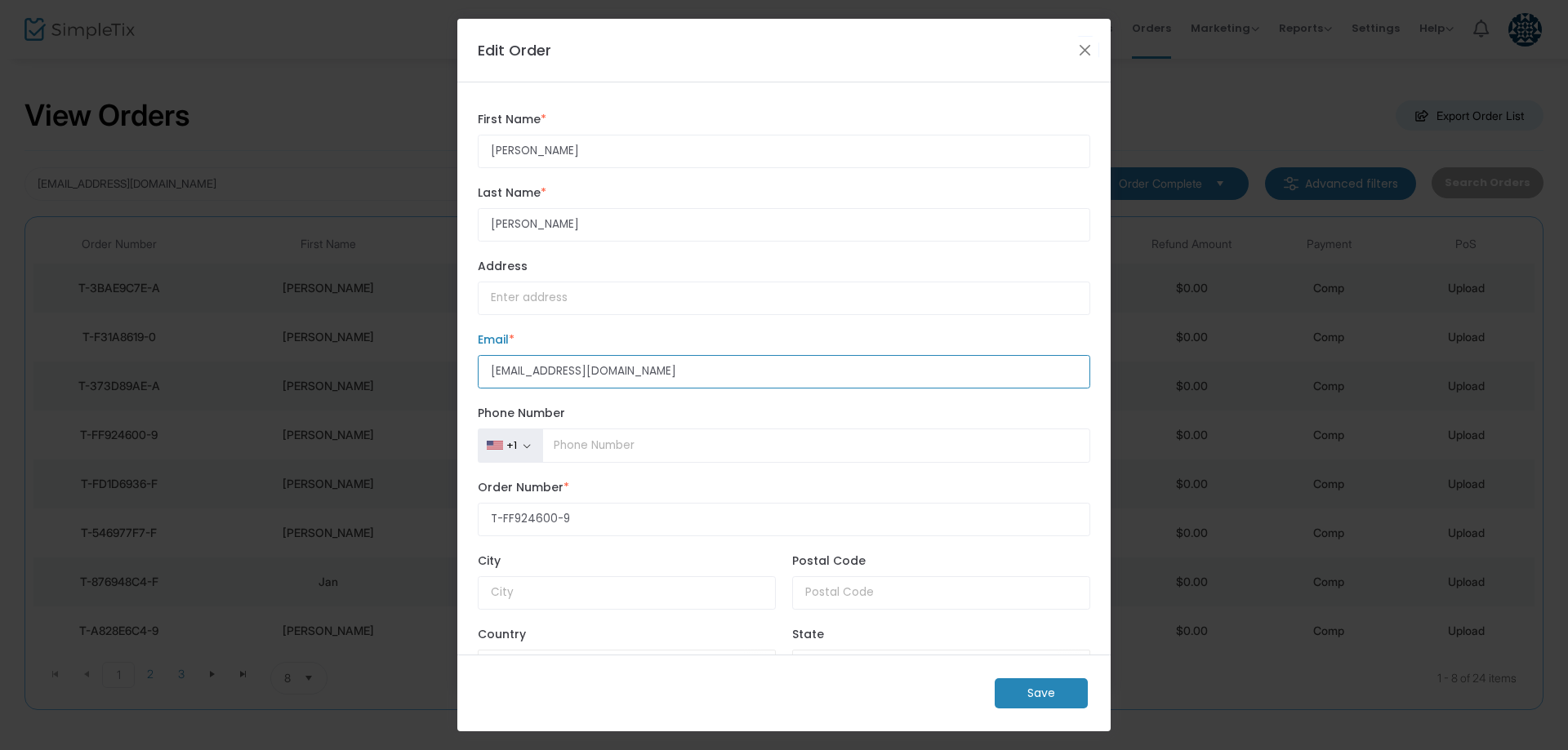
click at [526, 367] on input "[EMAIL_ADDRESS][DOMAIN_NAME]" at bounding box center [784, 371] width 613 height 33
type input "tickets+silva@tisrael.org"
click at [1057, 698] on m-button "Save" at bounding box center [1040, 693] width 93 height 30
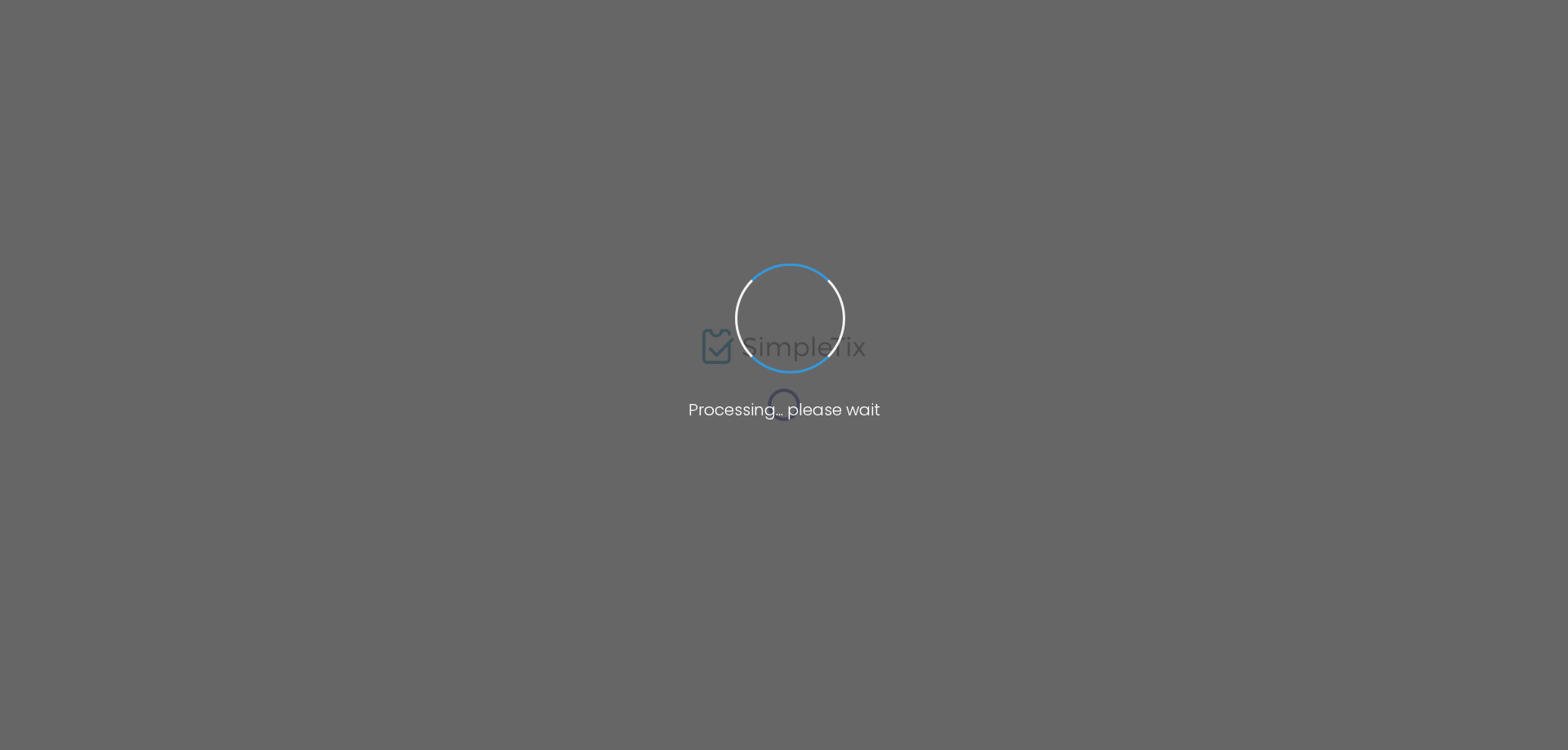
type input "[EMAIL_ADDRESS][DOMAIN_NAME]"
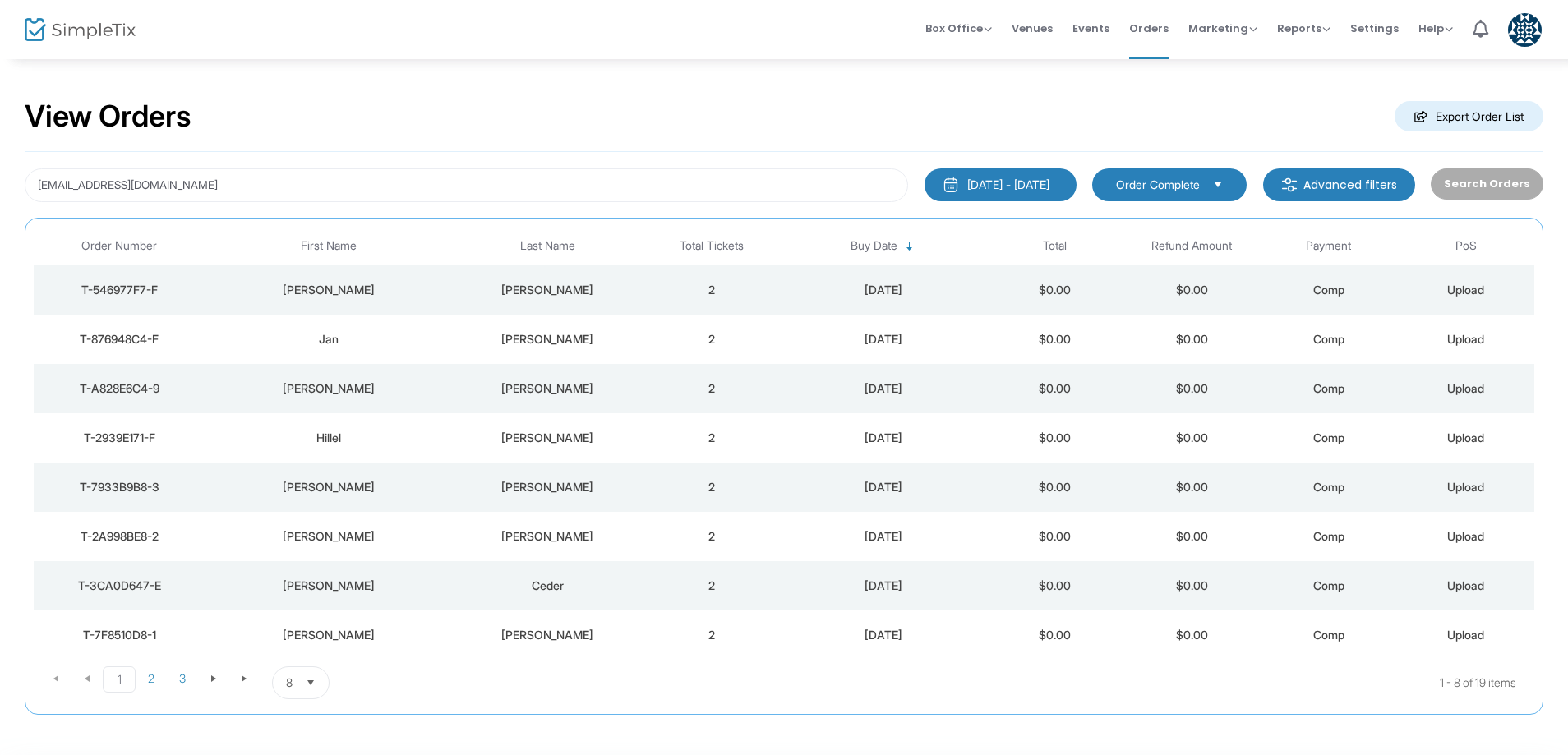
click at [551, 442] on div "[PERSON_NAME]" at bounding box center [547, 438] width 183 height 17
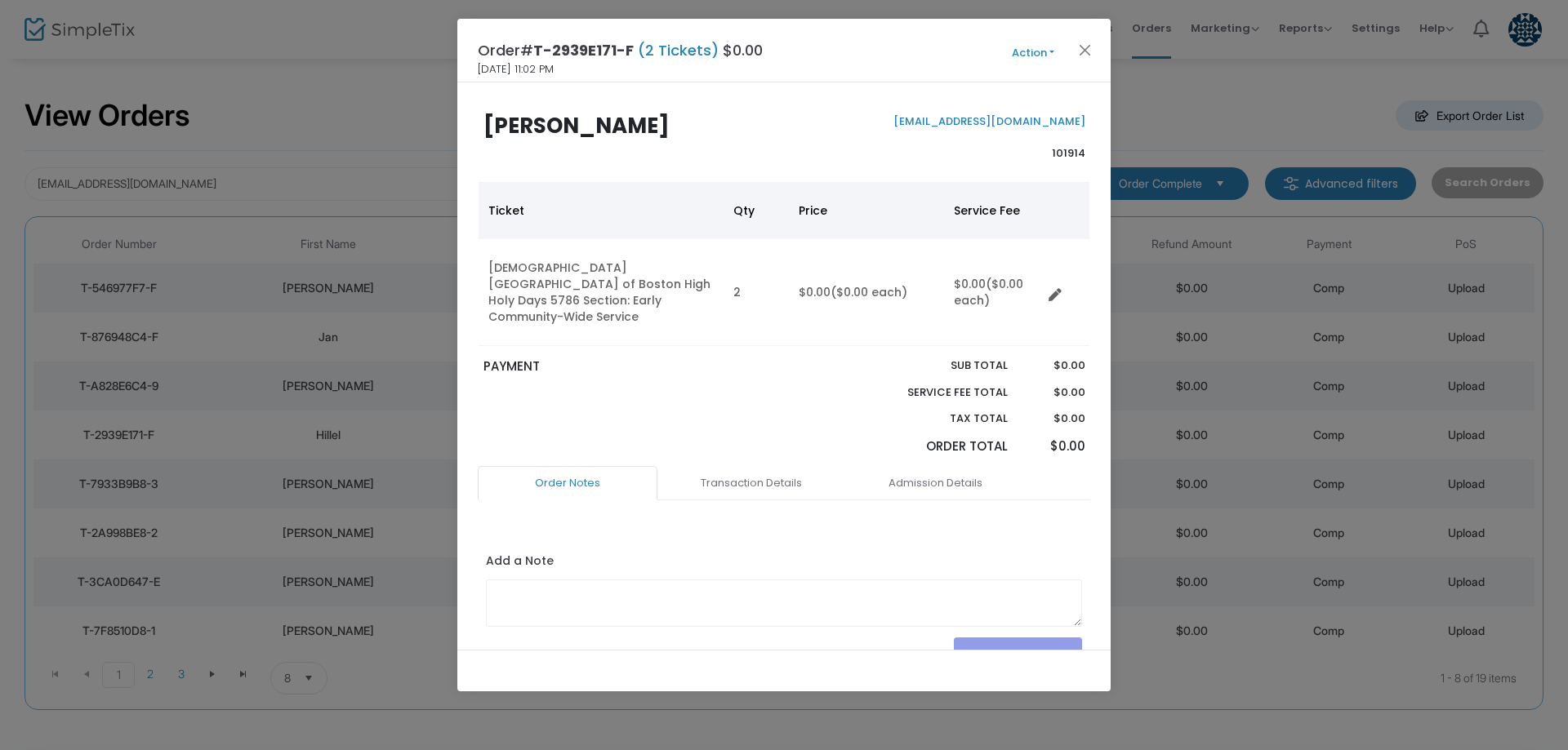
click at [1028, 48] on button "Action" at bounding box center [1033, 53] width 98 height 18
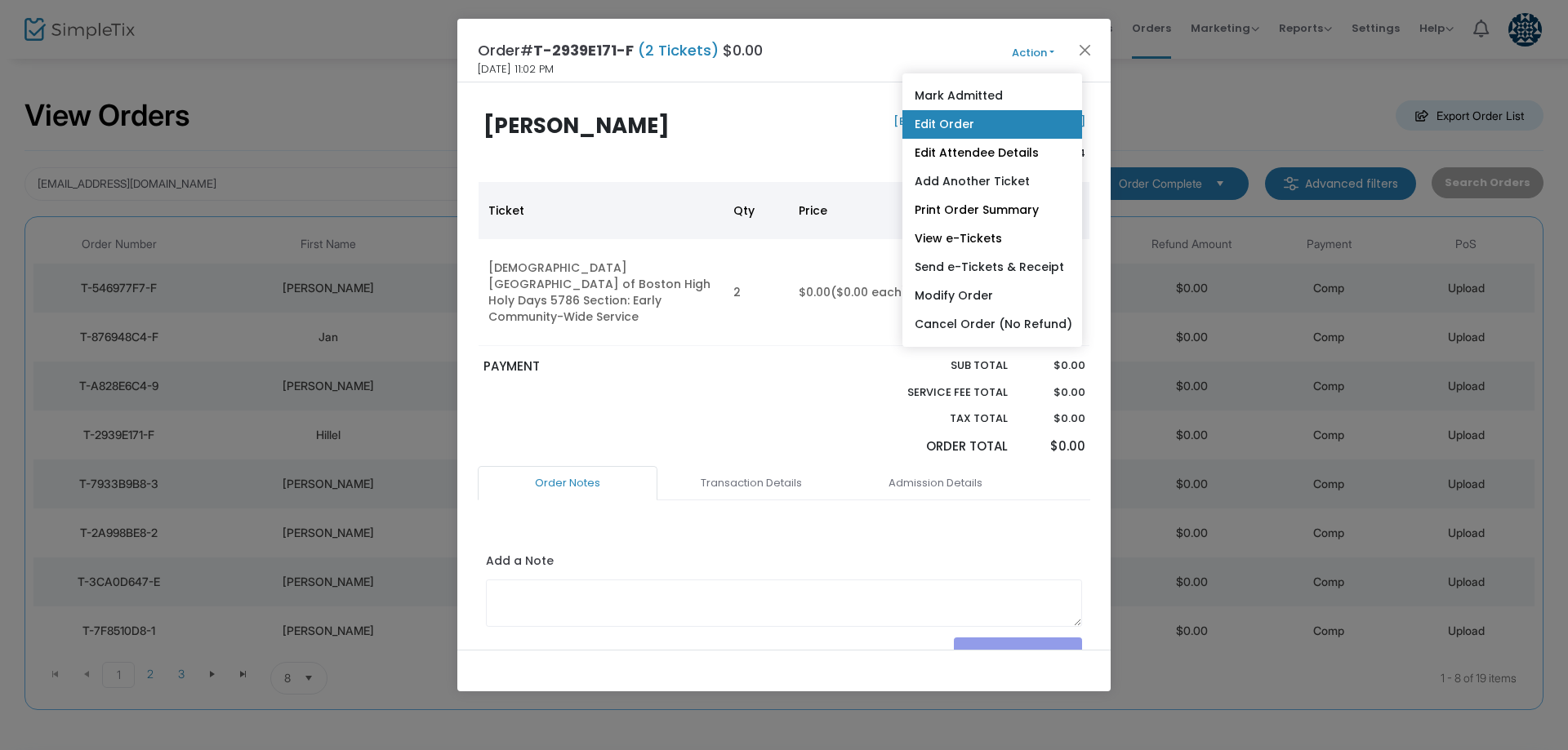
click at [976, 123] on link "Edit Order" at bounding box center [992, 124] width 179 height 29
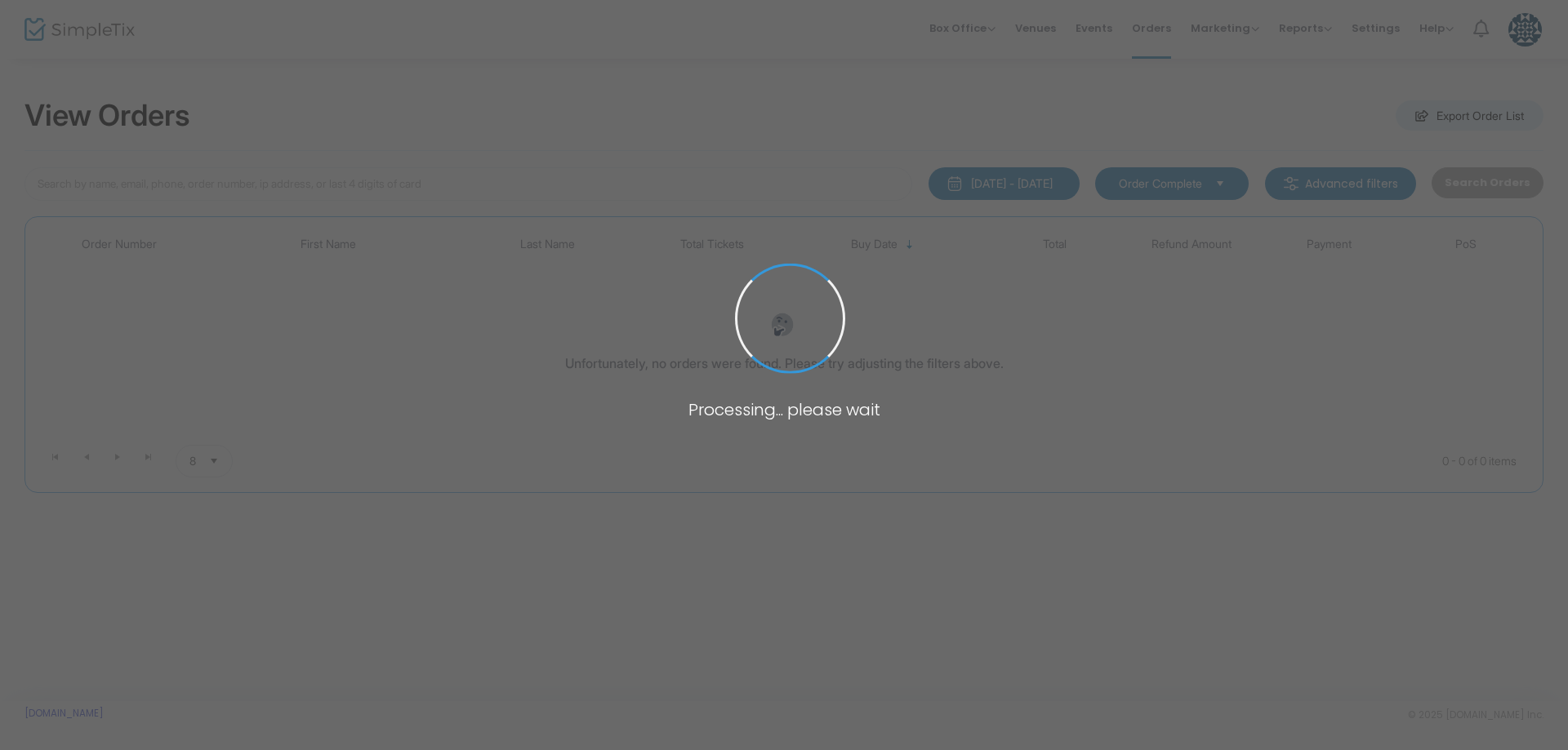
type input "[EMAIL_ADDRESS][DOMAIN_NAME]"
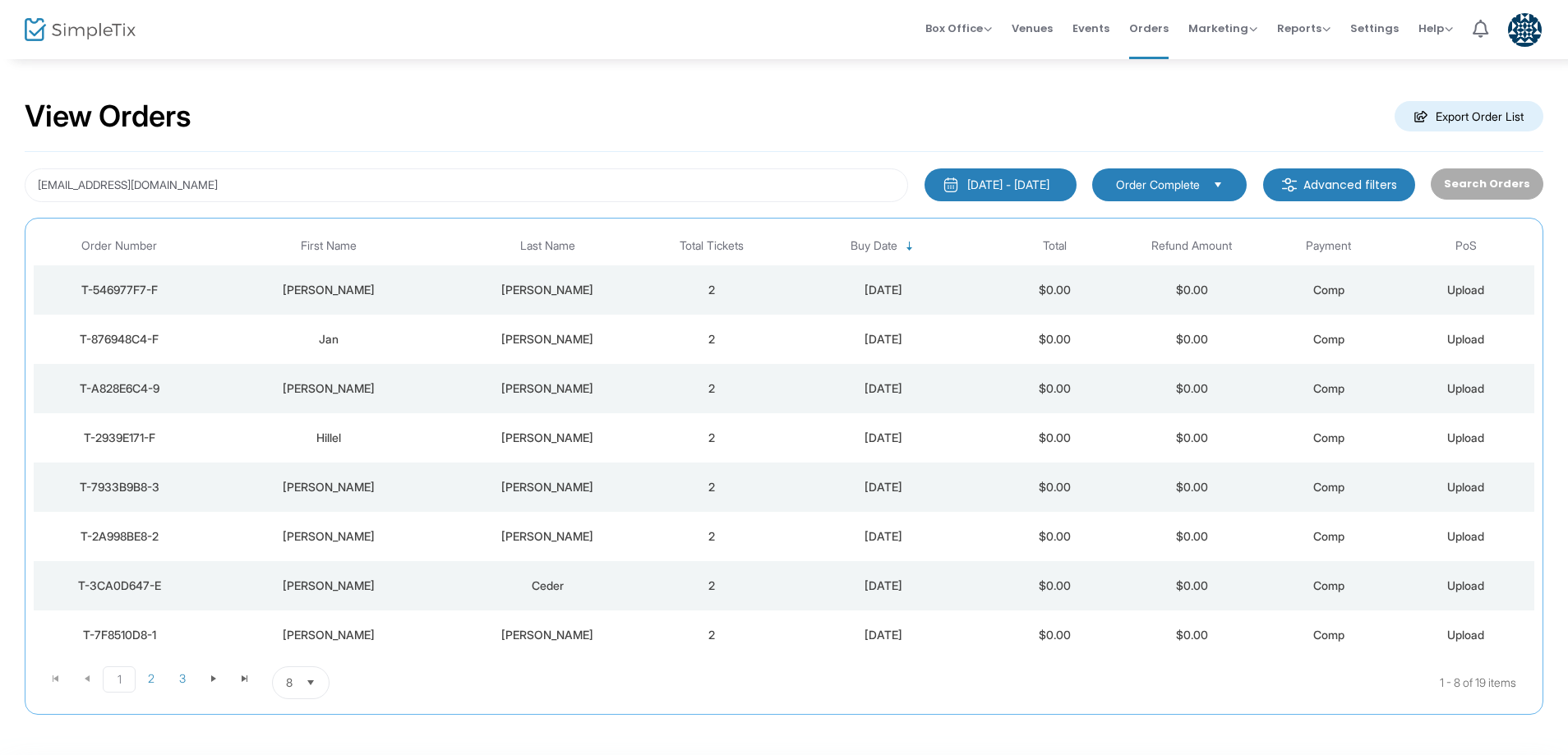
click at [545, 391] on div "[PERSON_NAME]" at bounding box center [547, 389] width 183 height 17
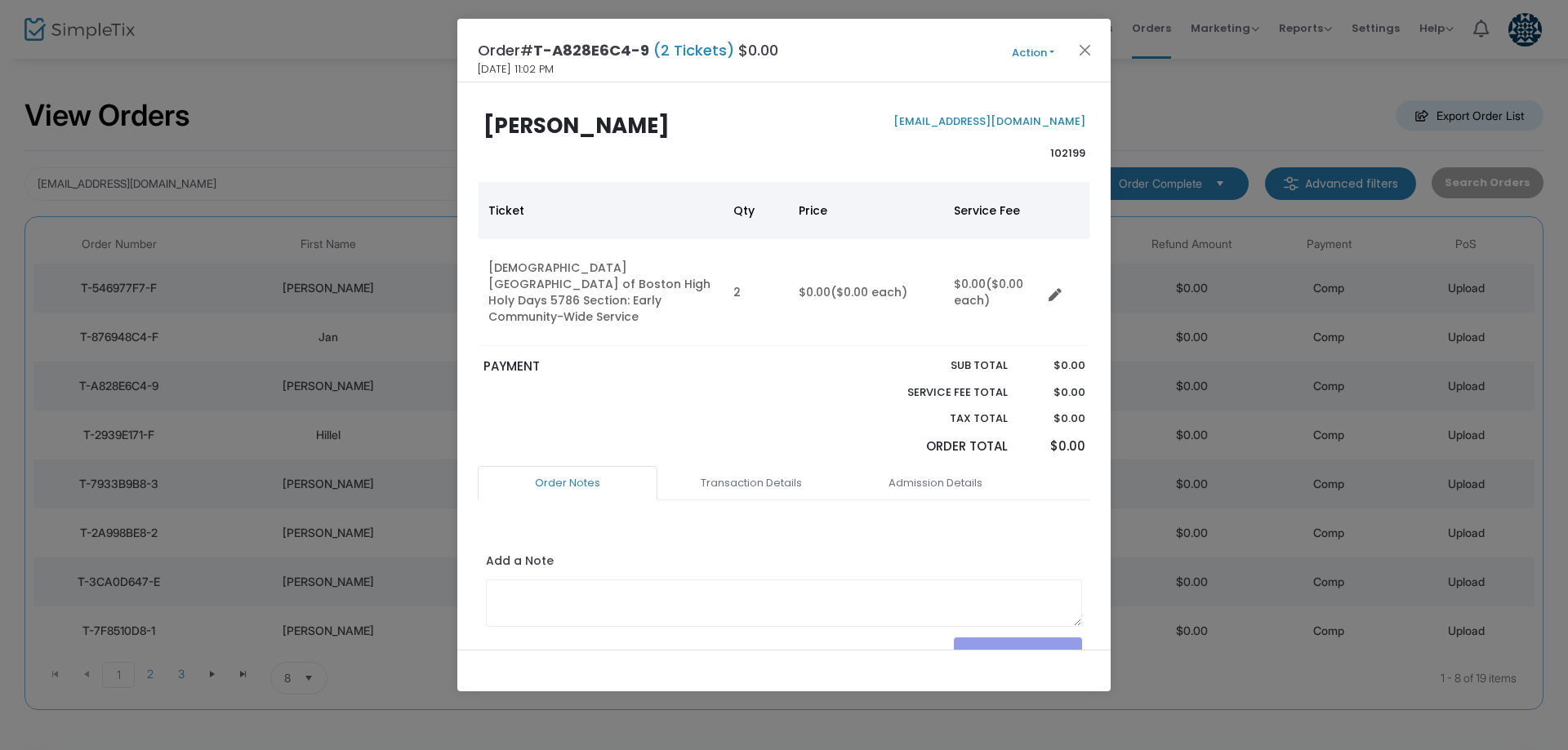
click at [1037, 51] on button "Action" at bounding box center [1033, 53] width 98 height 18
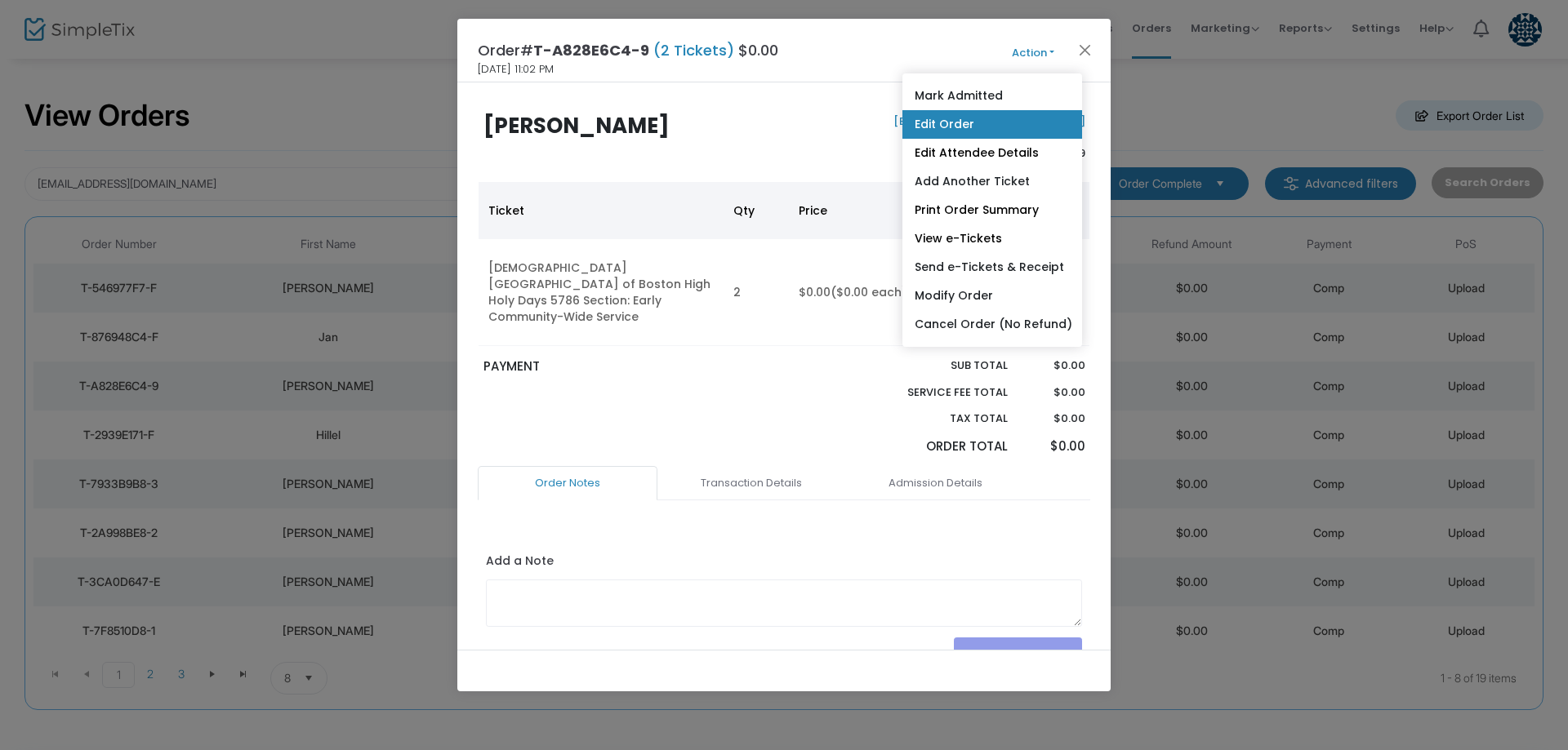
click at [959, 132] on link "Edit Order" at bounding box center [992, 124] width 179 height 29
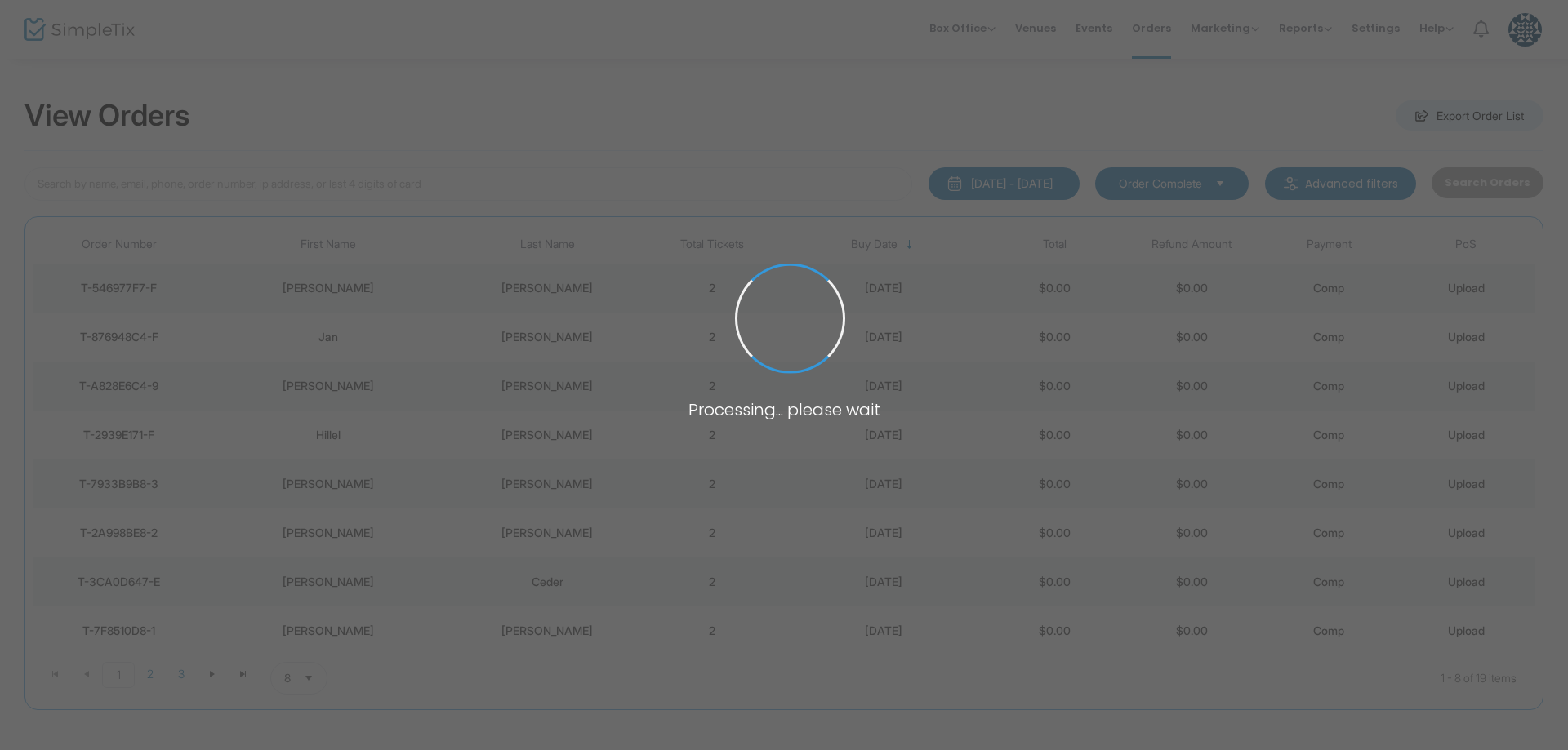
type input "[EMAIL_ADDRESS][DOMAIN_NAME]"
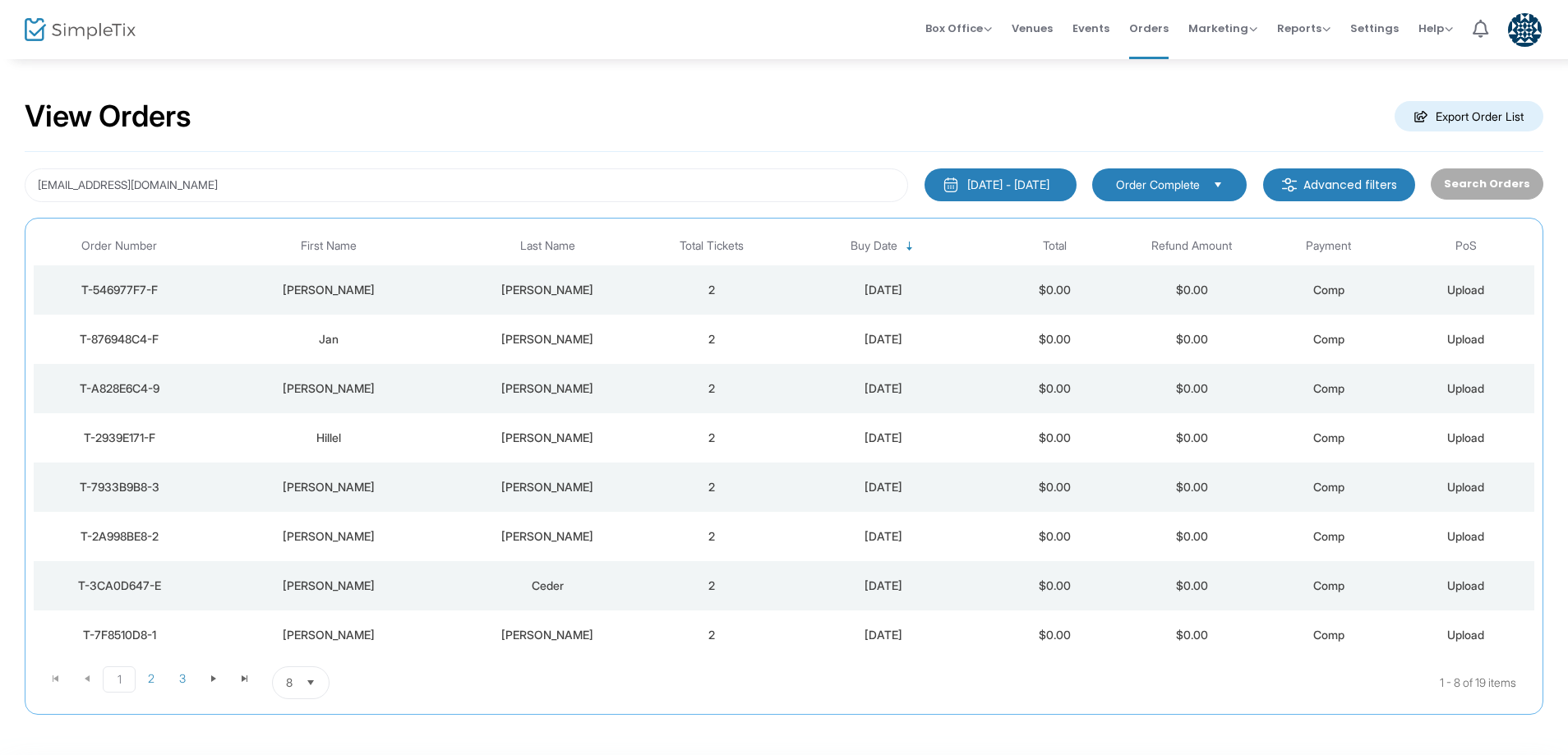
click at [545, 339] on div "[PERSON_NAME]" at bounding box center [547, 339] width 183 height 17
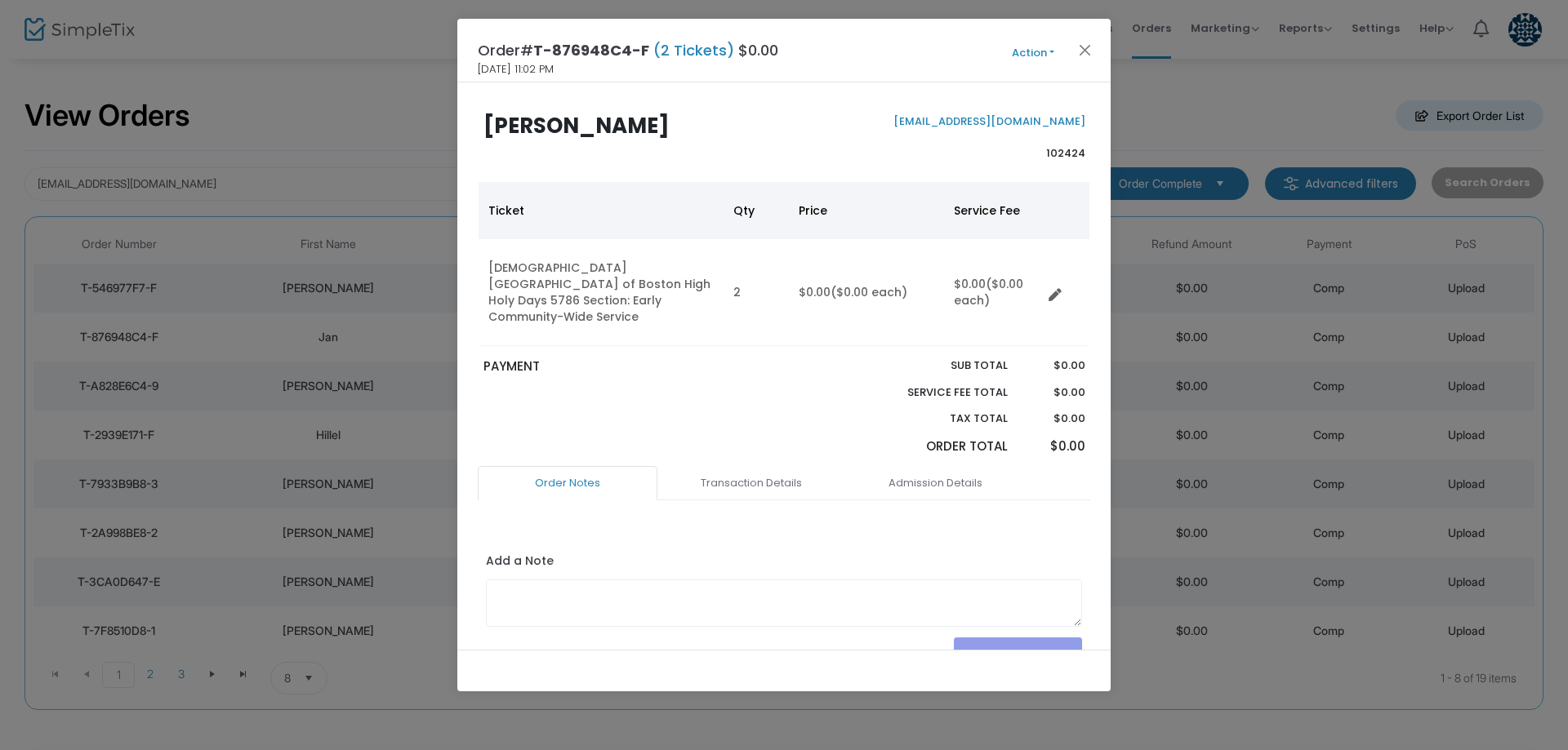
click at [1030, 51] on button "Action" at bounding box center [1033, 53] width 98 height 18
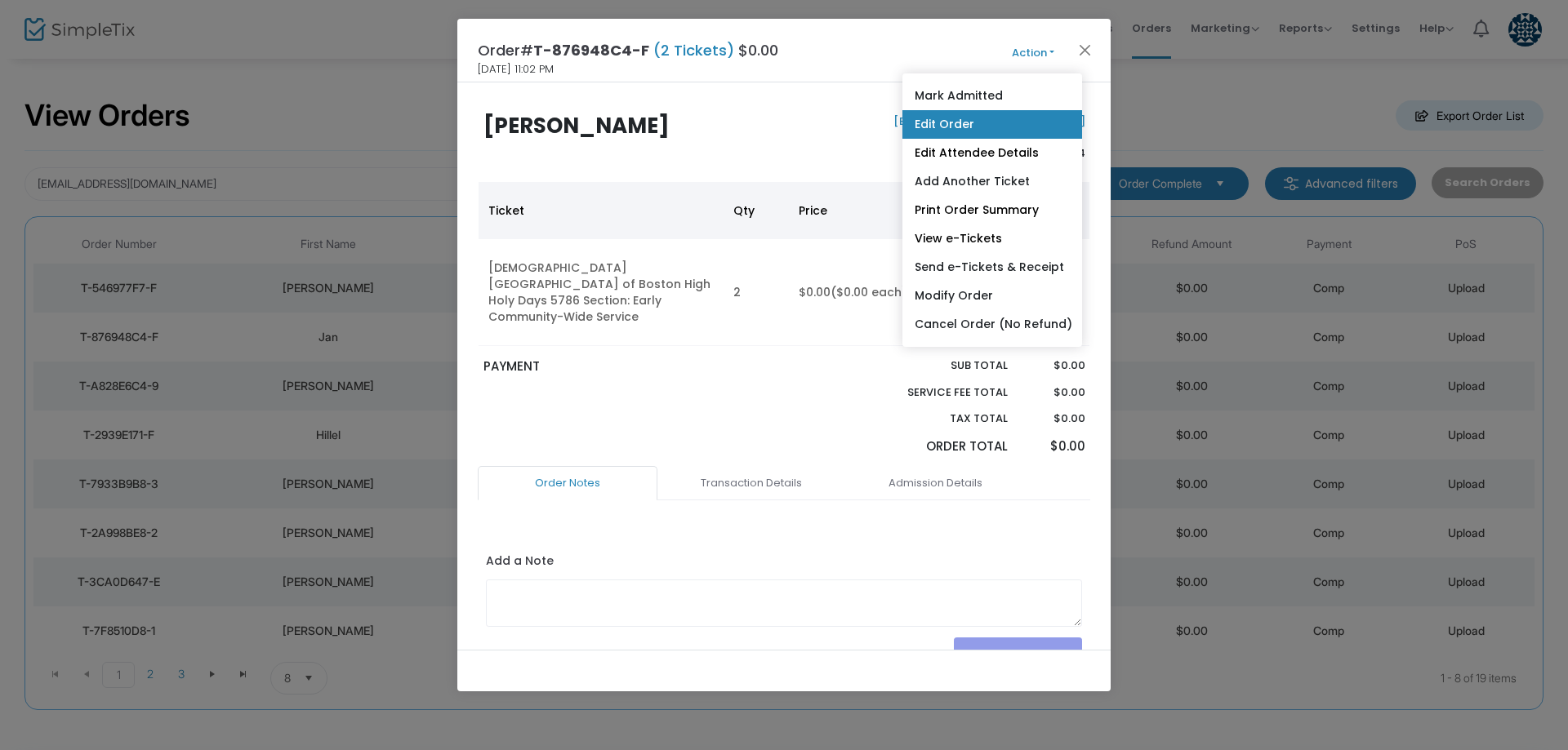
click at [999, 118] on link "Edit Order" at bounding box center [992, 124] width 179 height 29
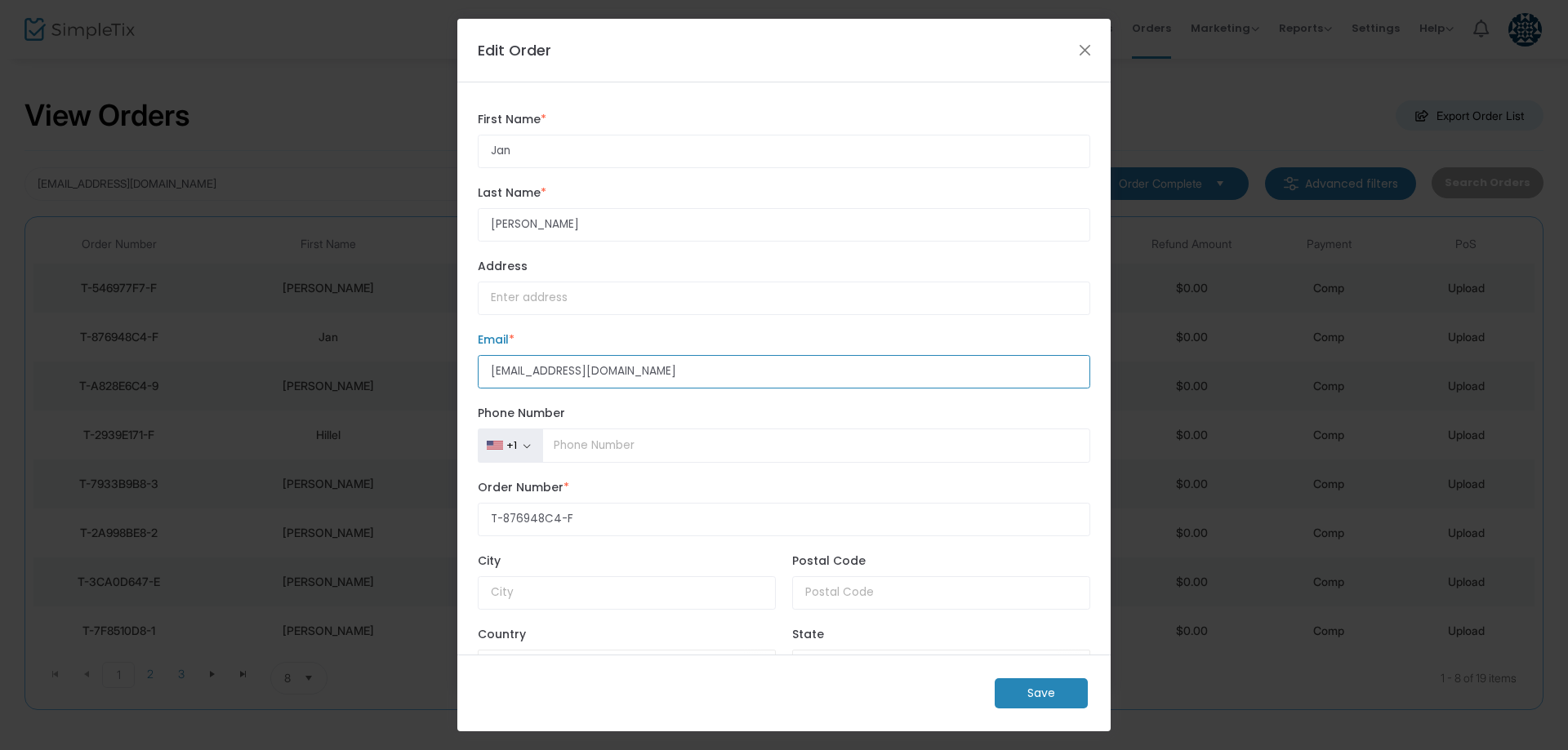
click at [526, 369] on input "[EMAIL_ADDRESS][DOMAIN_NAME]" at bounding box center [784, 371] width 613 height 33
type input "tickets+perley@tisrael.org"
click at [1078, 690] on m-button "Save" at bounding box center [1040, 693] width 93 height 30
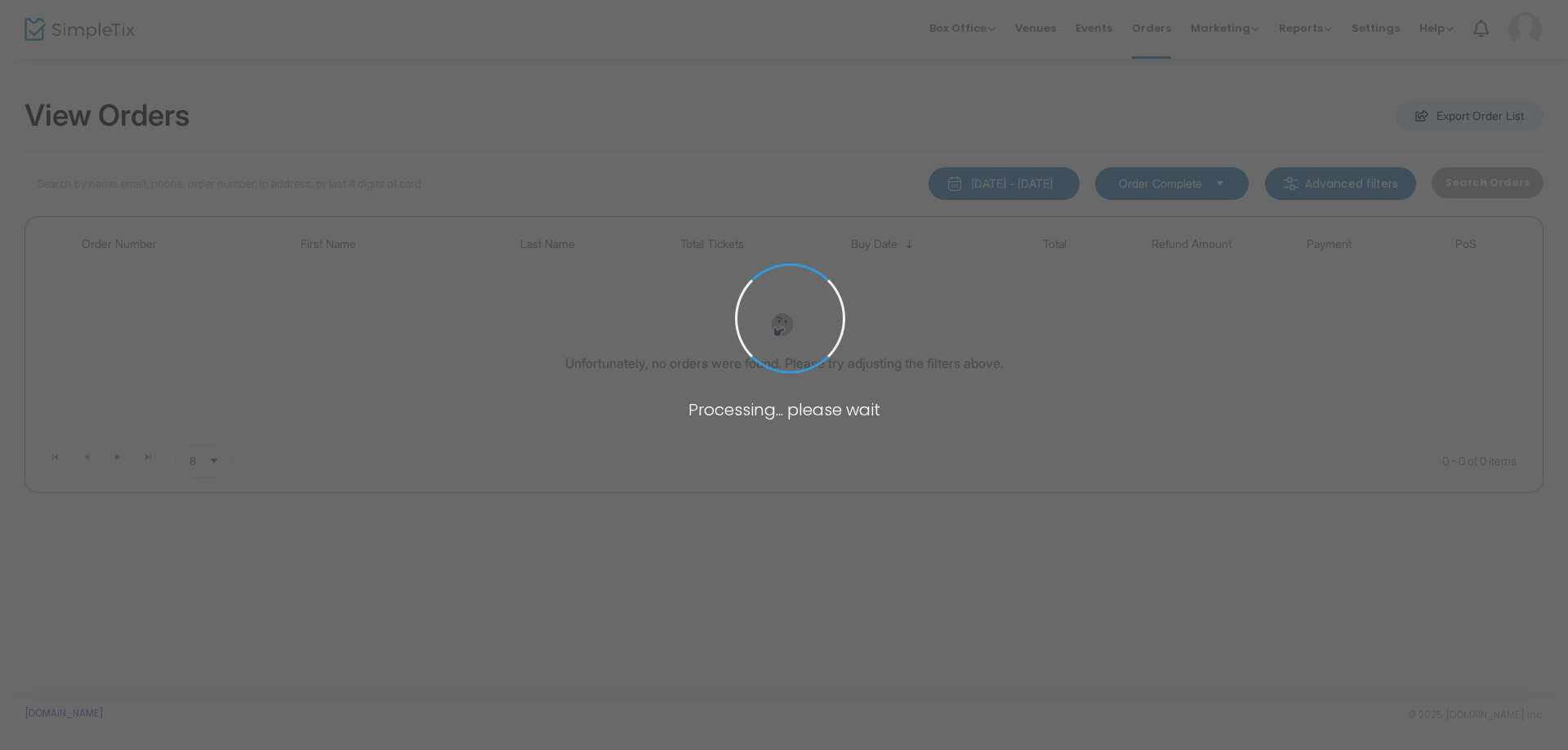
type input "[EMAIL_ADDRESS][DOMAIN_NAME]"
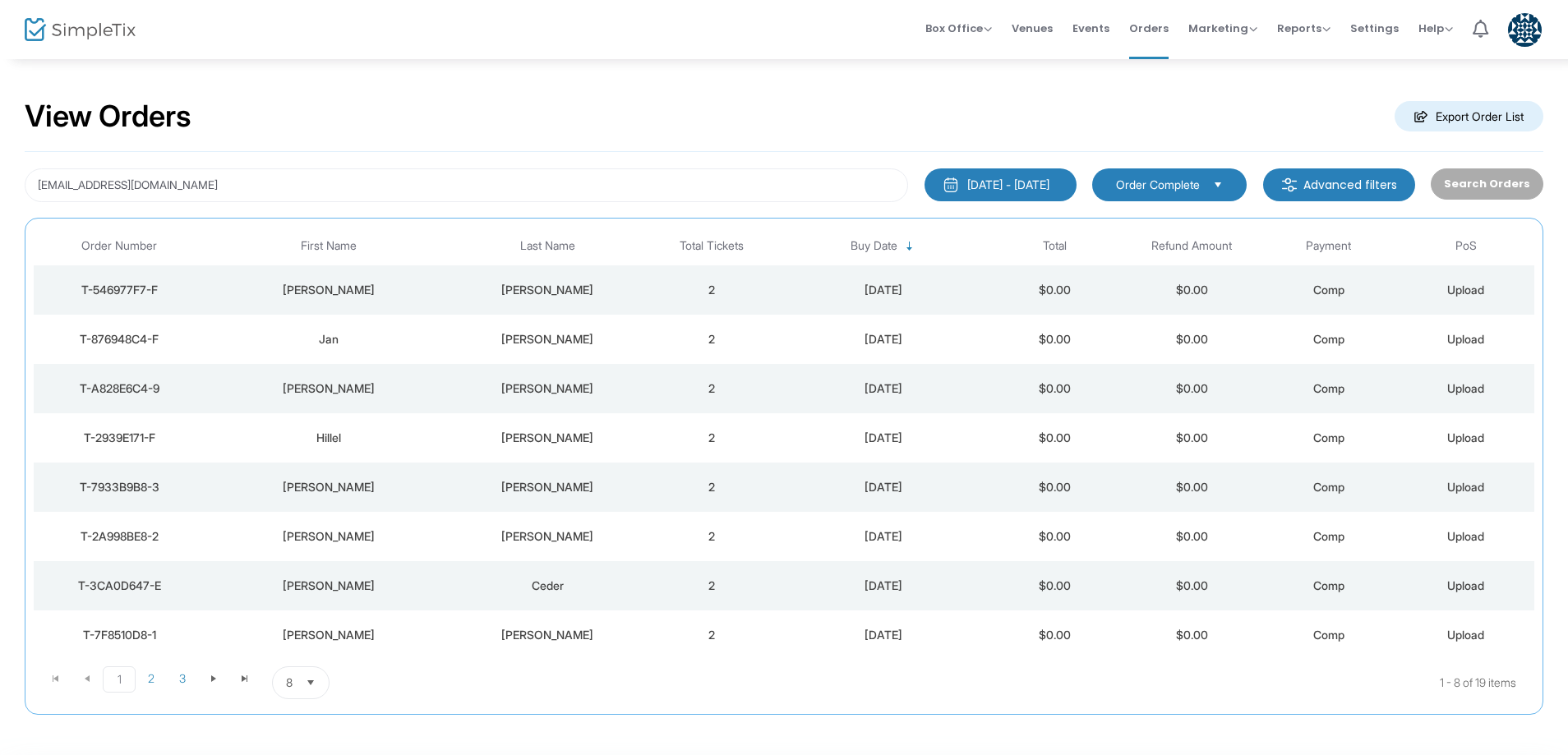
click at [544, 288] on div "[PERSON_NAME]" at bounding box center [547, 290] width 183 height 17
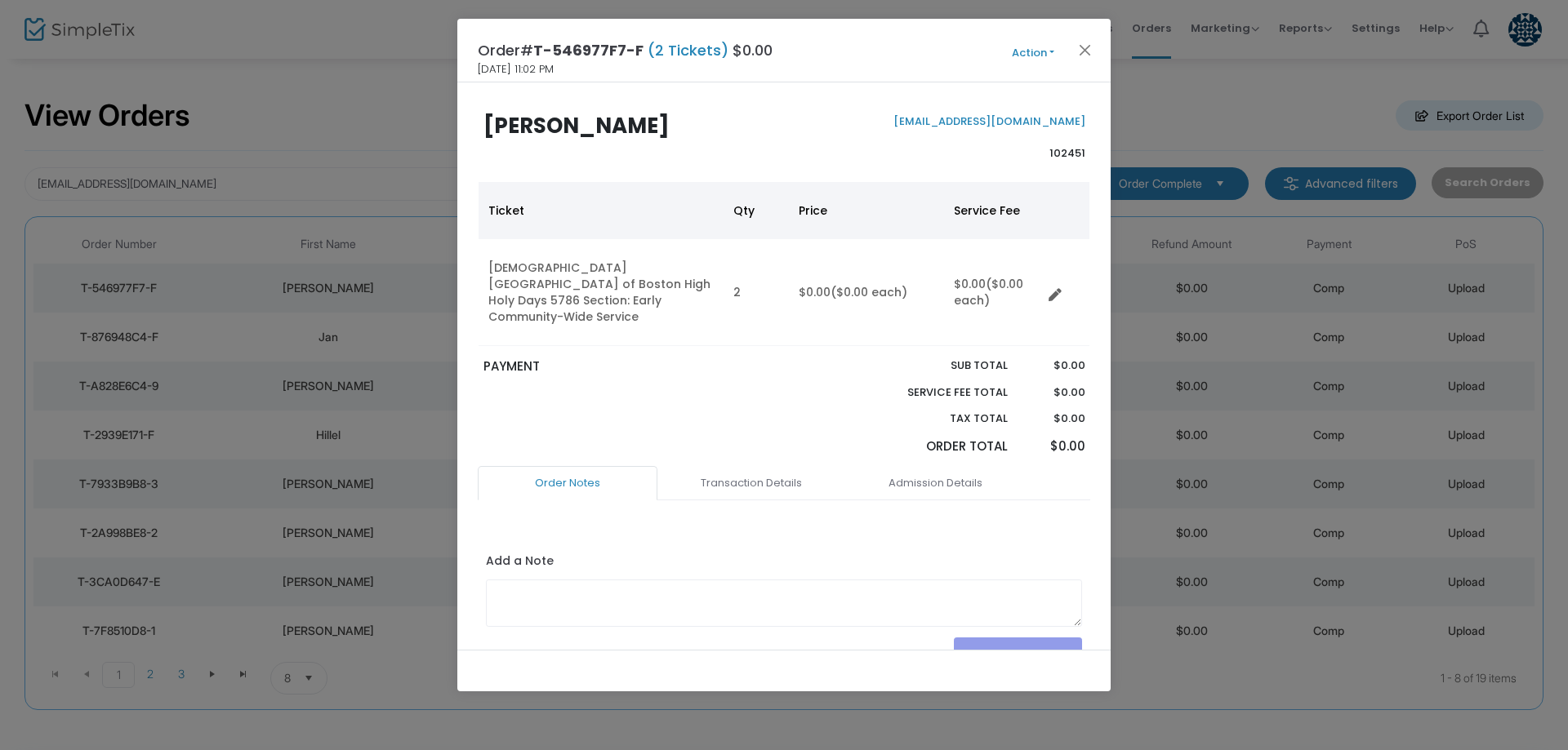
click at [1022, 53] on button "Action" at bounding box center [1033, 53] width 98 height 18
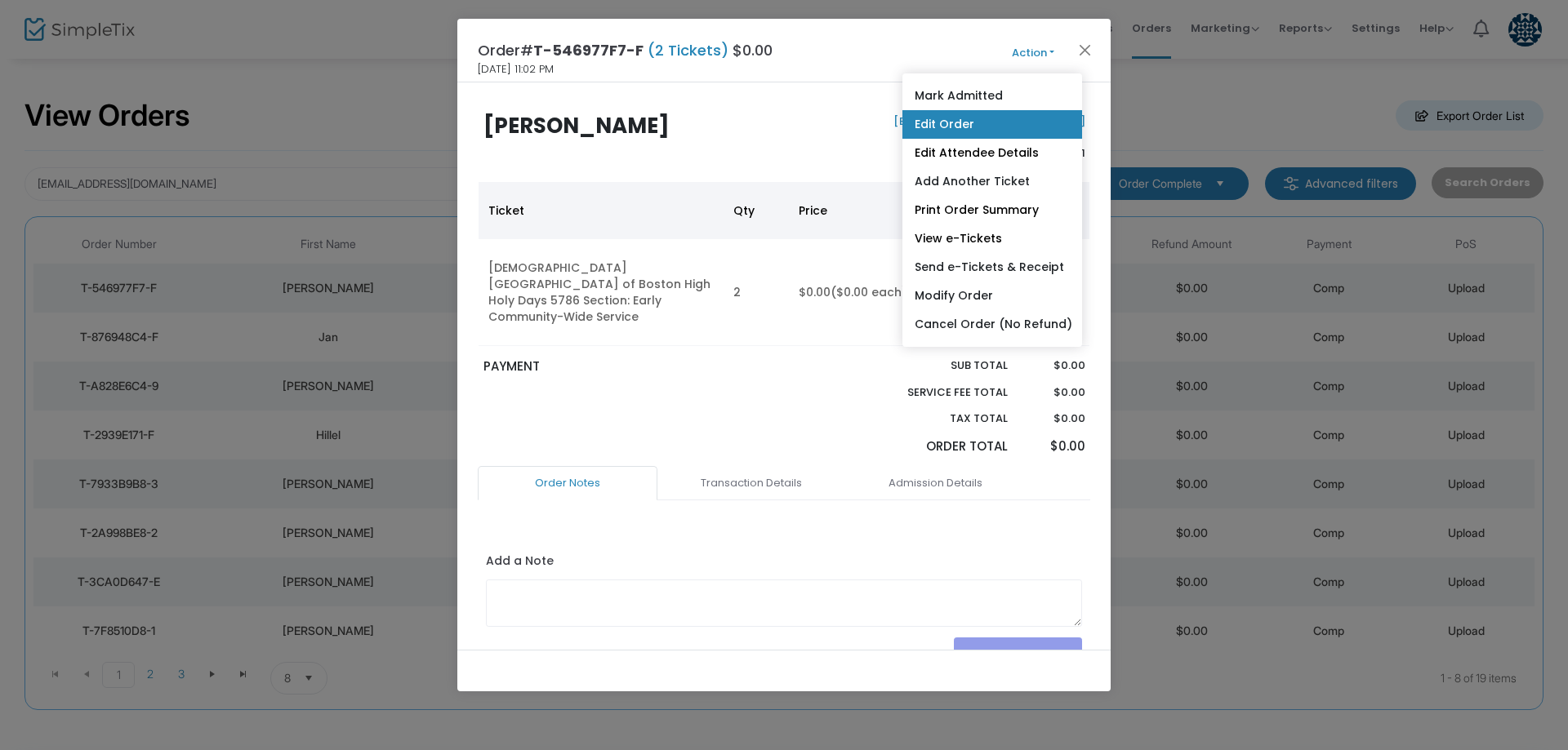
click at [1007, 119] on link "Edit Order" at bounding box center [992, 124] width 179 height 29
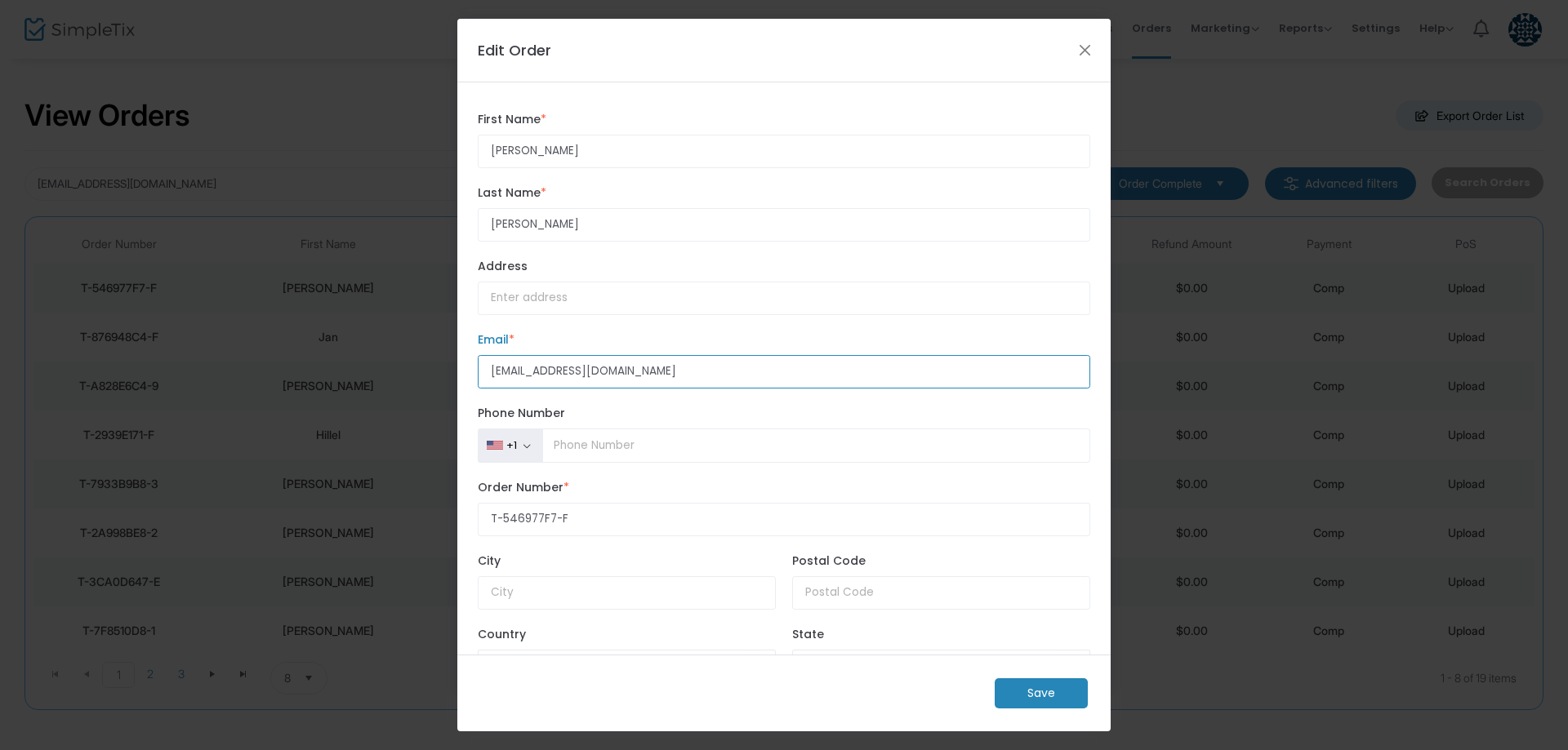
click at [529, 366] on input "[EMAIL_ADDRESS][DOMAIN_NAME]" at bounding box center [784, 371] width 613 height 33
type input "[EMAIL_ADDRESS][PERSON_NAME][DOMAIN_NAME]"
click at [1040, 687] on m-button "Save" at bounding box center [1040, 693] width 93 height 30
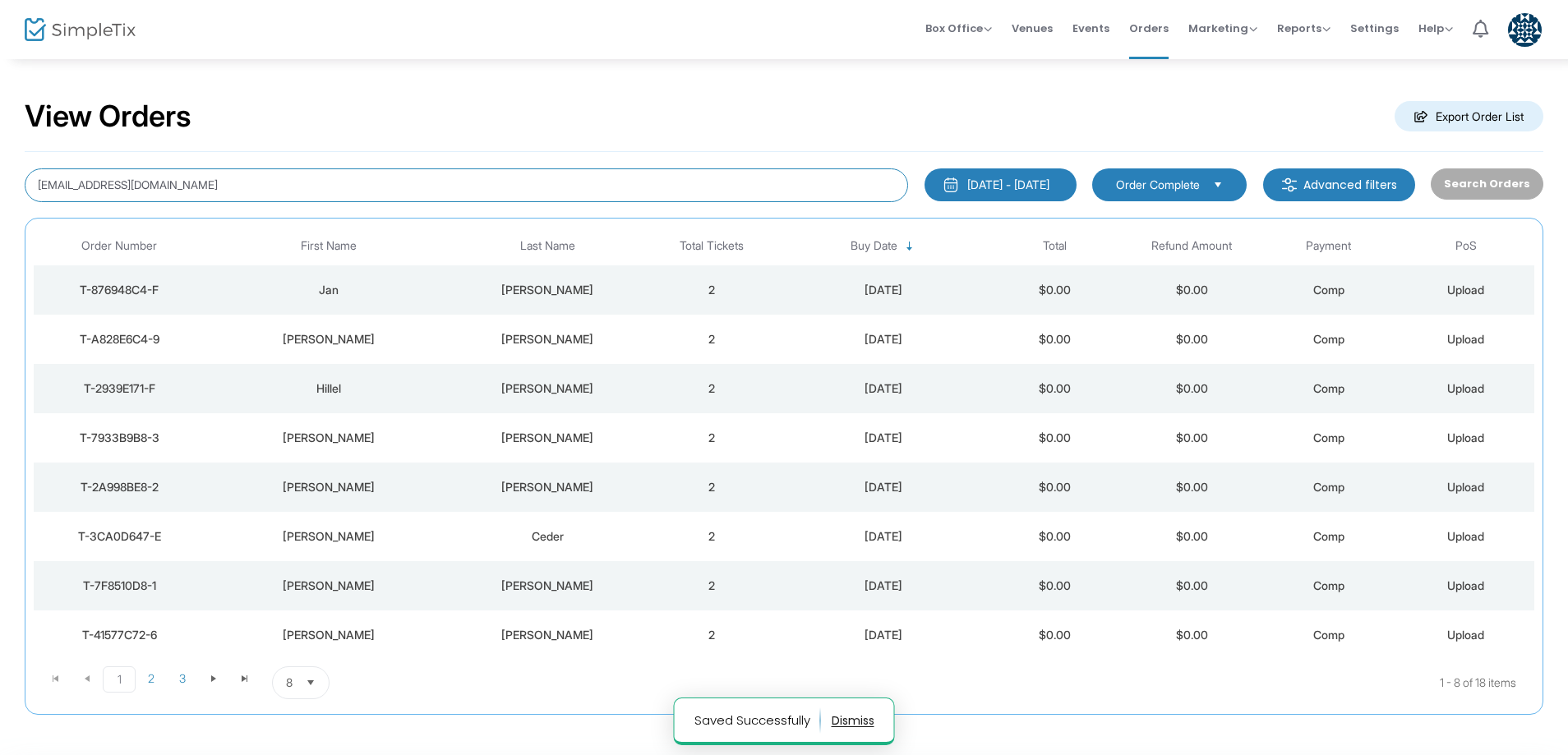
click at [415, 185] on input "[EMAIL_ADDRESS][DOMAIN_NAME]" at bounding box center [467, 185] width 884 height 33
paste input "[EMAIL_ADDRESS][DOMAIN_NAME]"
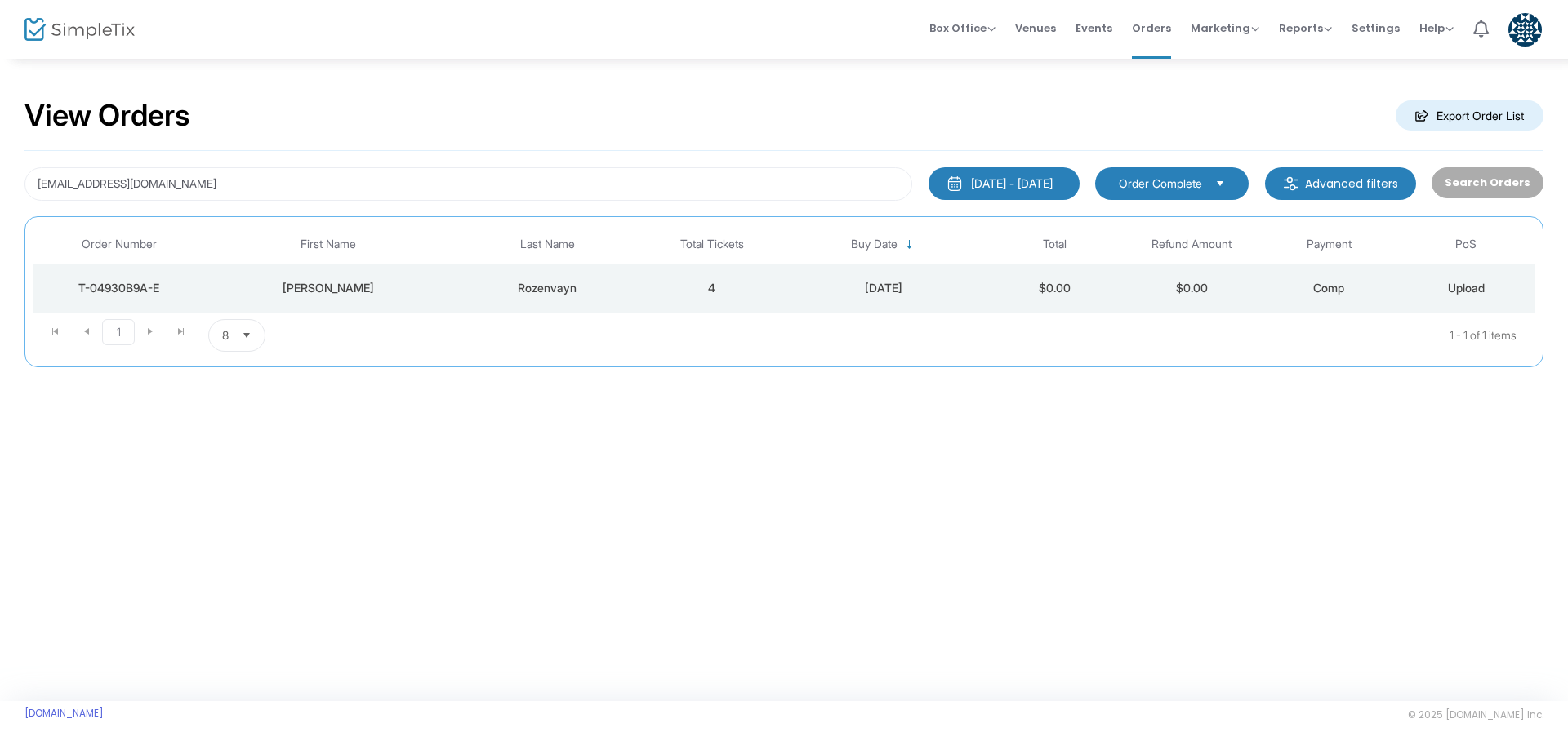
click at [437, 281] on div "[PERSON_NAME]" at bounding box center [328, 288] width 238 height 17
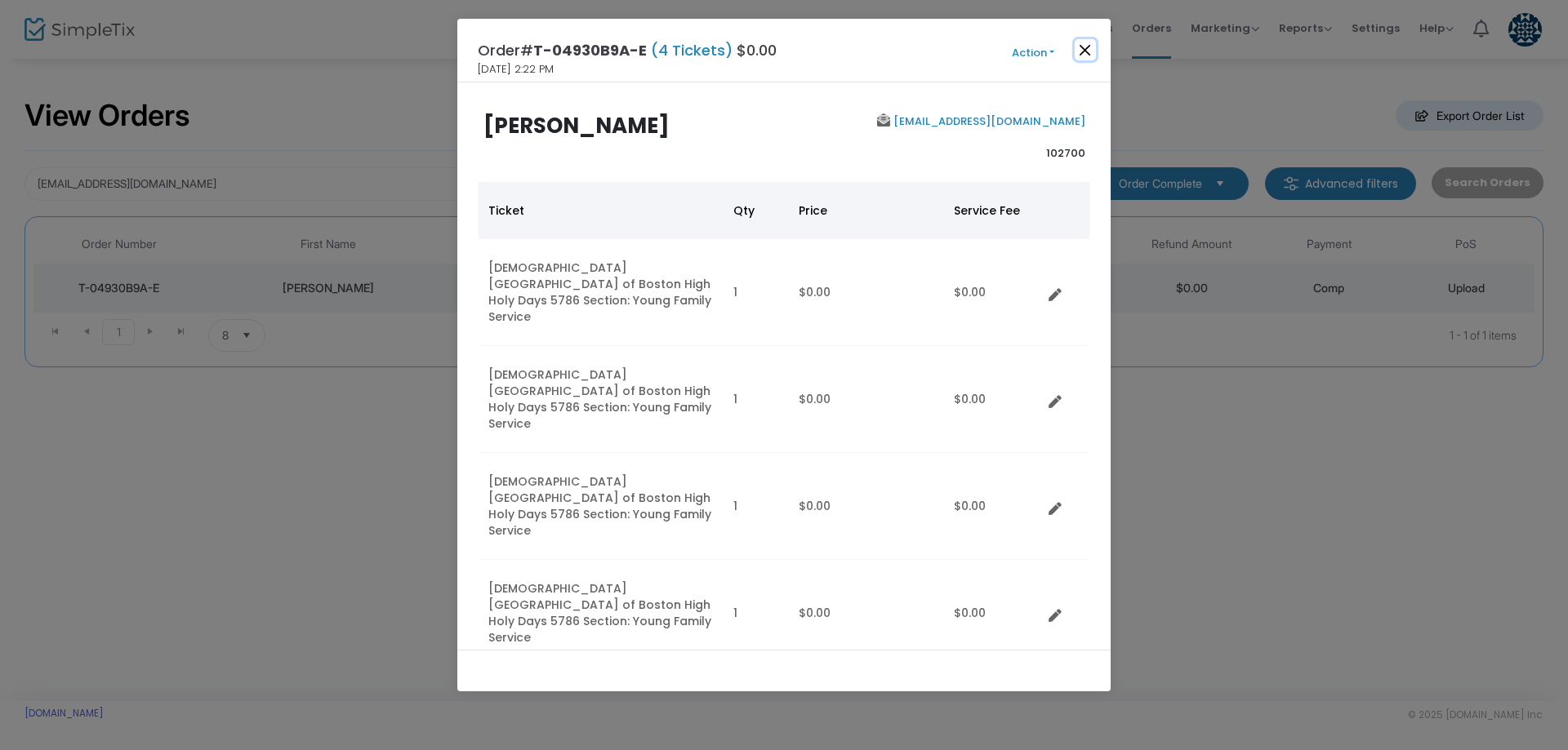
click at [1075, 53] on button "Close" at bounding box center [1085, 49] width 21 height 21
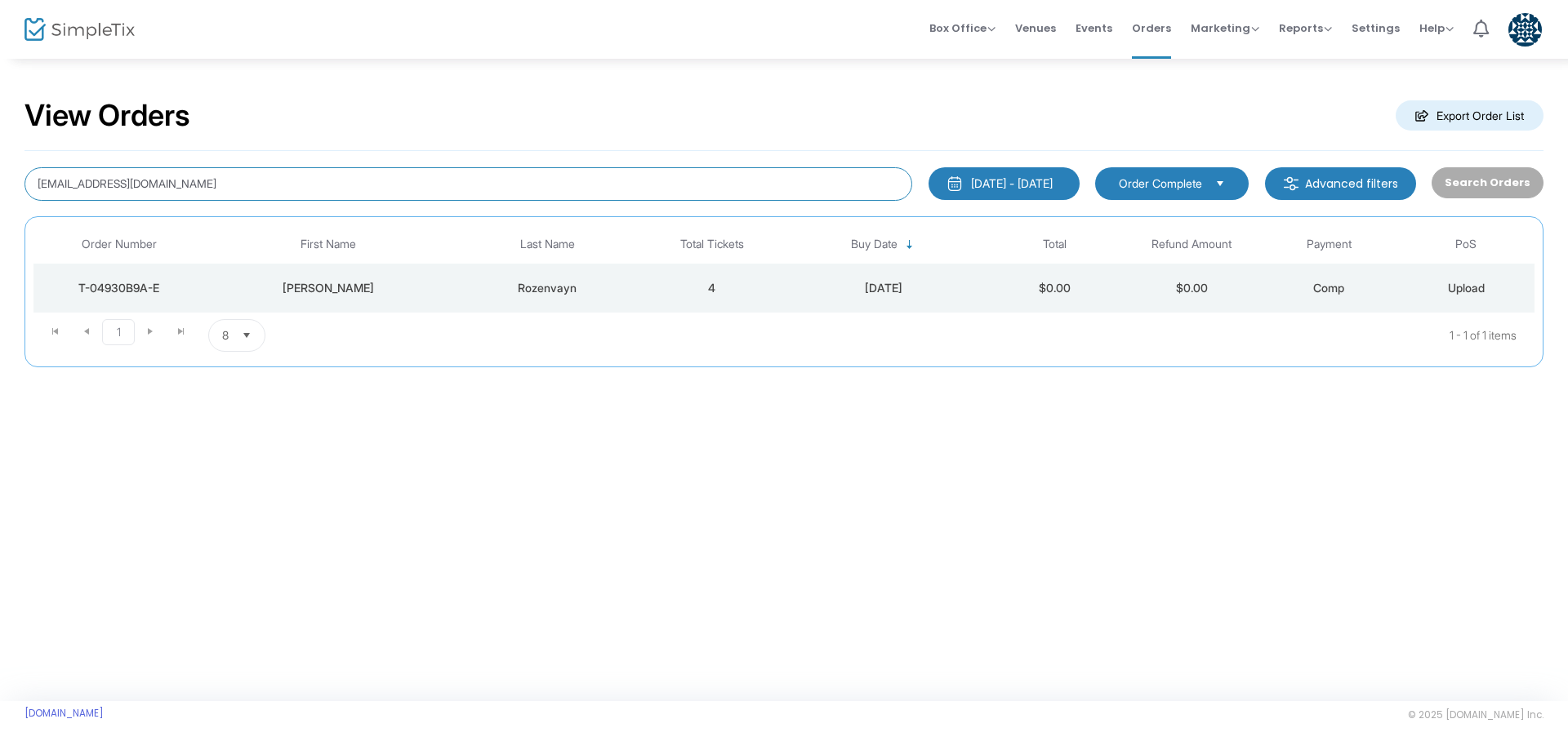
drag, startPoint x: 236, startPoint y: 175, endPoint x: -249, endPoint y: 151, distance: 485.6
click at [0, 151] on html "Processing... please wait Box Office Sell Tickets Bookings Sell Season Pass Ven…" at bounding box center [784, 375] width 1568 height 750
type input "[EMAIL_ADDRESS][DOMAIN_NAME]"
